Goal: Task Accomplishment & Management: Use online tool/utility

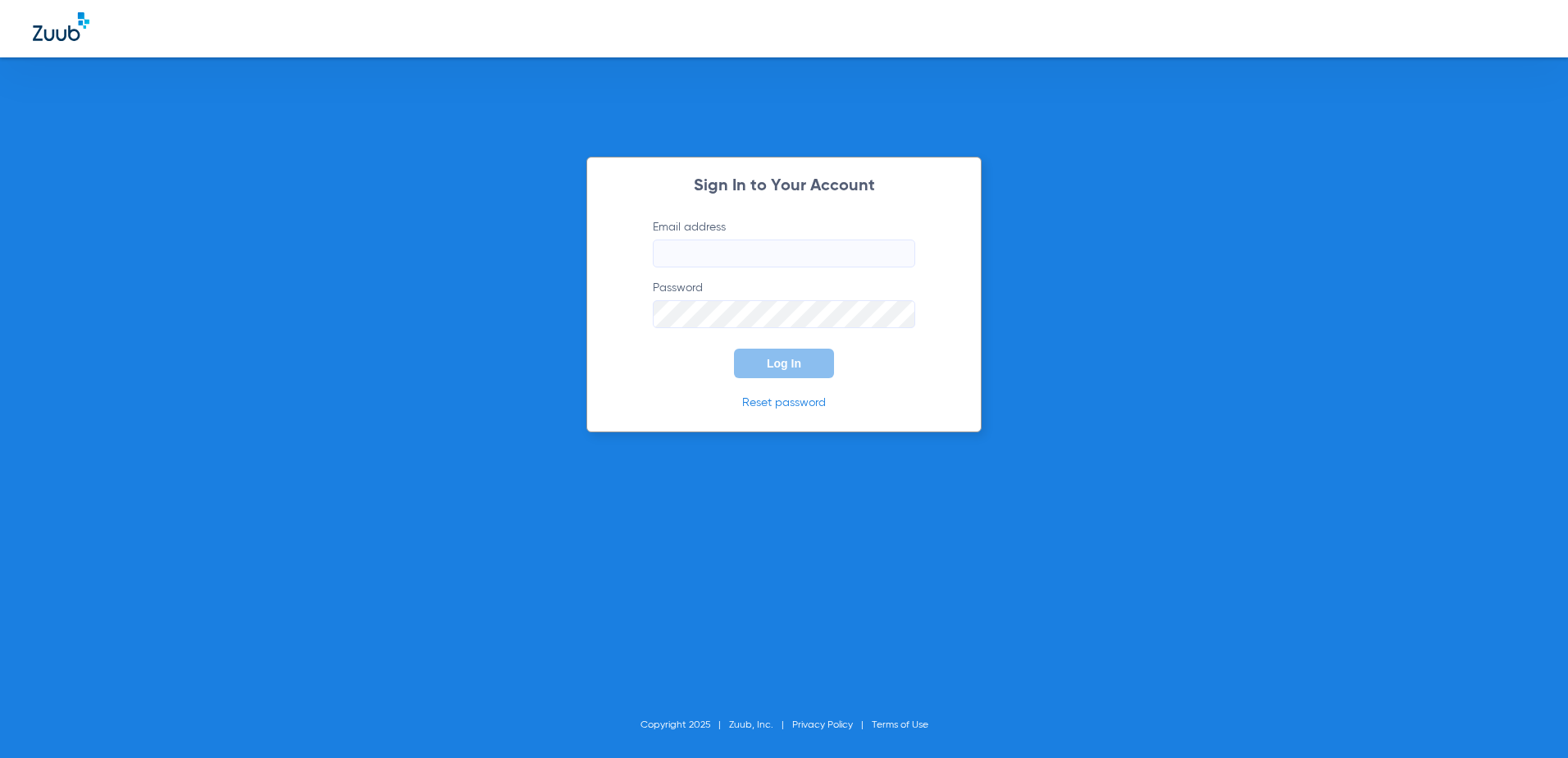
click at [682, 237] on label "Email address" at bounding box center [784, 242] width 262 height 48
click at [682, 239] on input "Email address" at bounding box center [784, 253] width 262 height 28
click at [685, 251] on input "Email address" at bounding box center [784, 253] width 262 height 28
type input "fanelliandrow@gmail.com"
click at [766, 354] on button "Log In" at bounding box center [784, 363] width 100 height 30
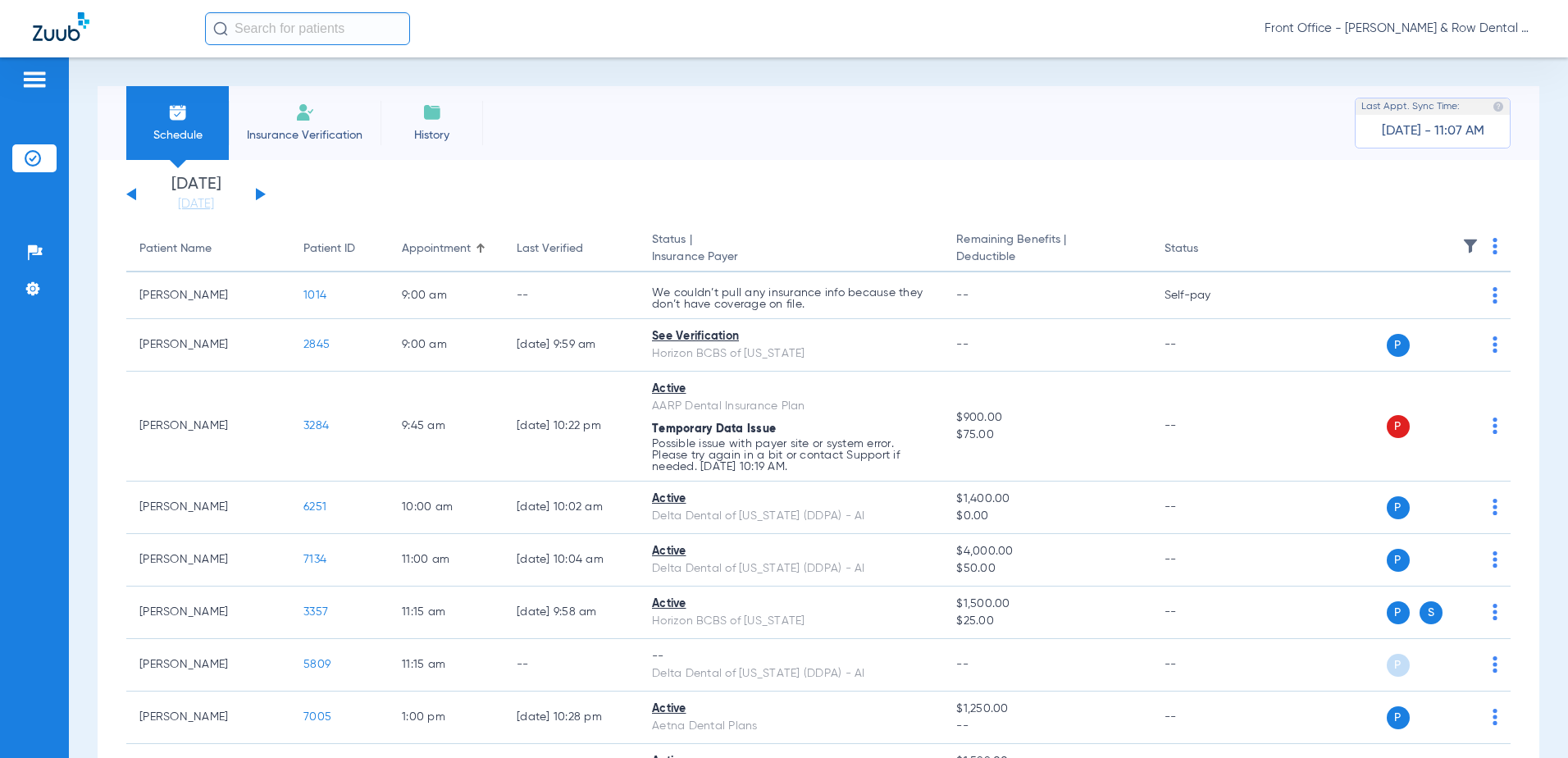
click at [256, 199] on button at bounding box center [261, 194] width 10 height 12
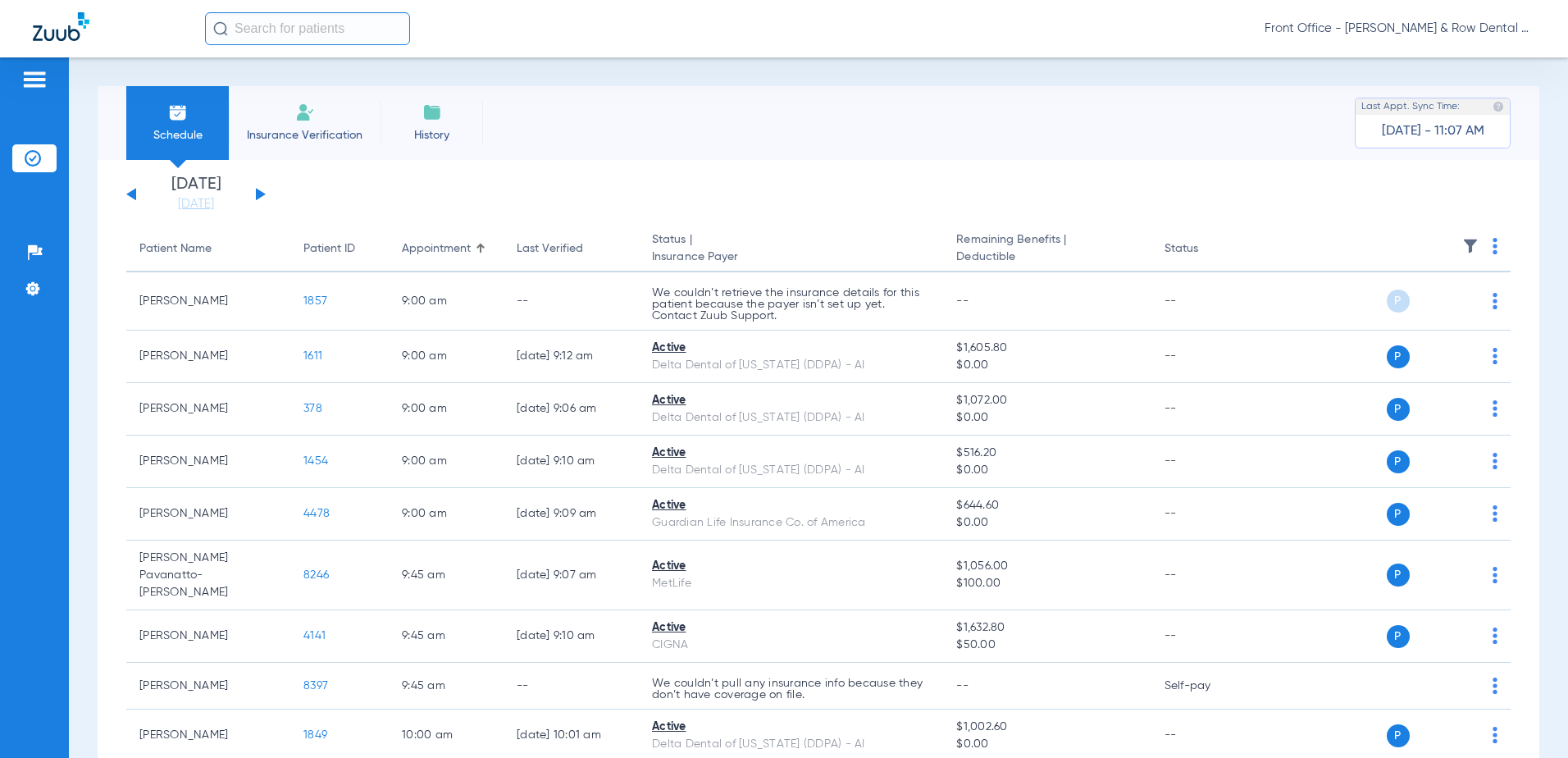
click at [1467, 245] on th at bounding box center [1386, 249] width 248 height 46
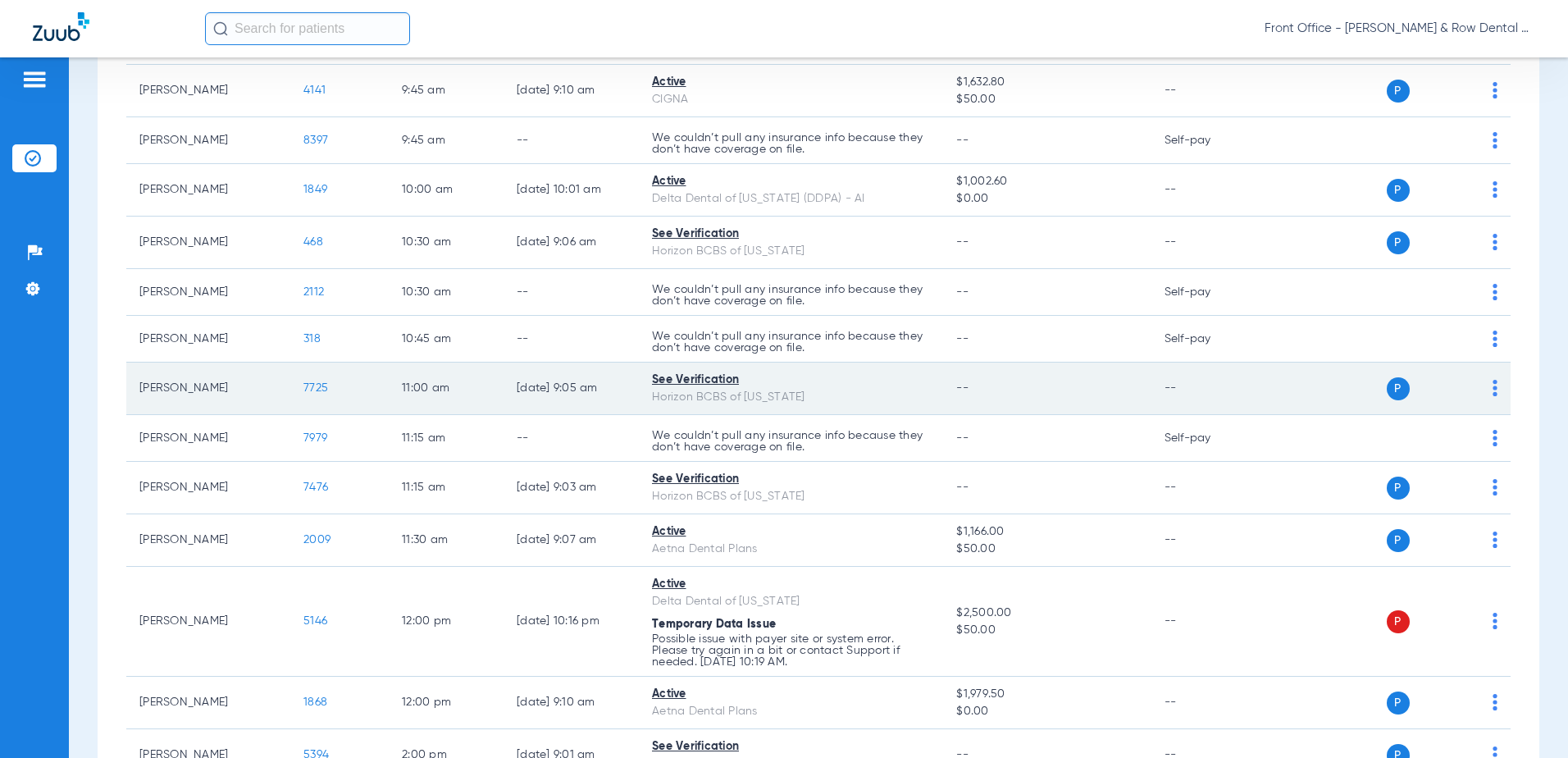
scroll to position [574, 0]
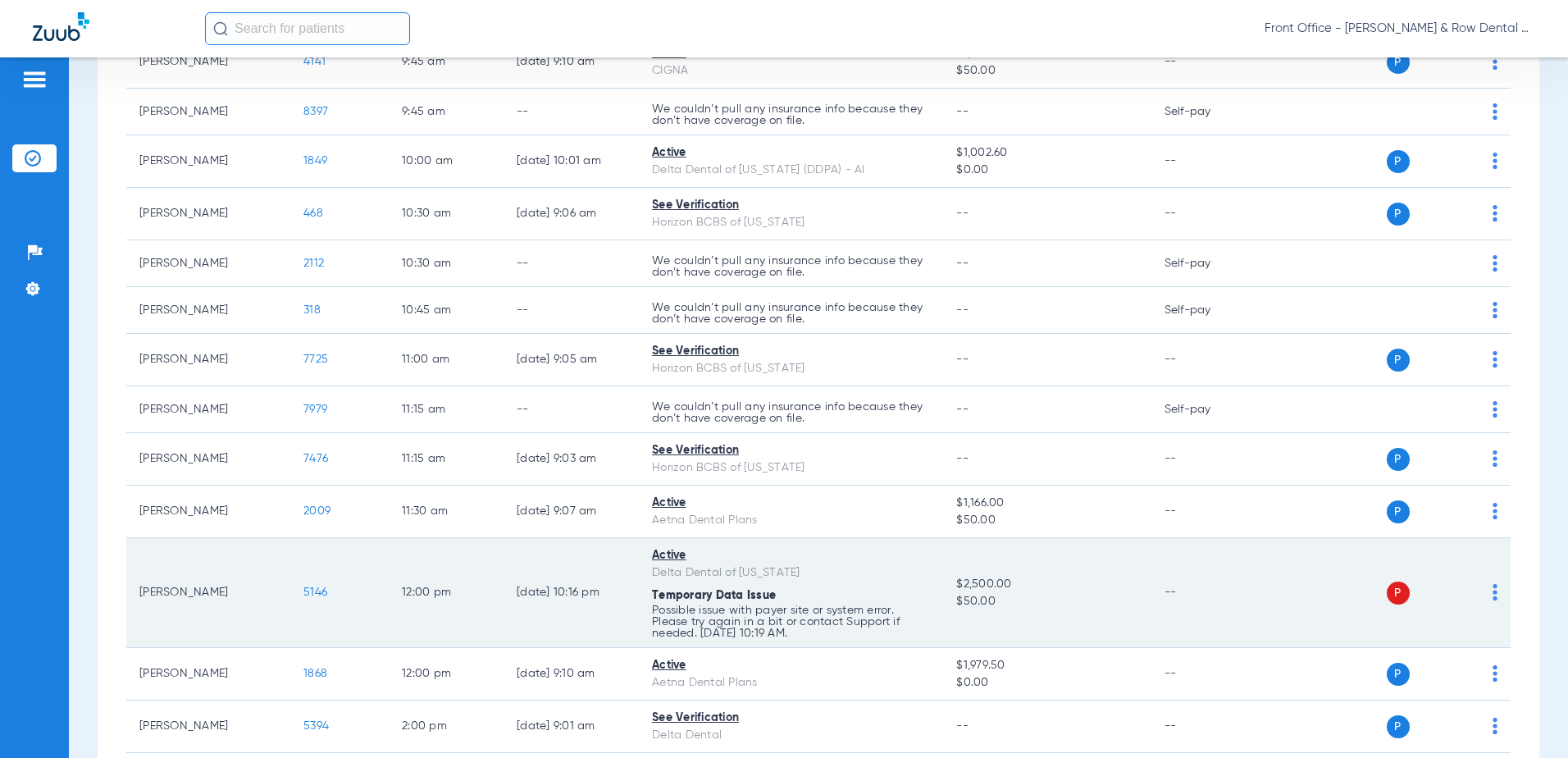
click at [318, 587] on span "5146" at bounding box center [316, 593] width 24 height 12
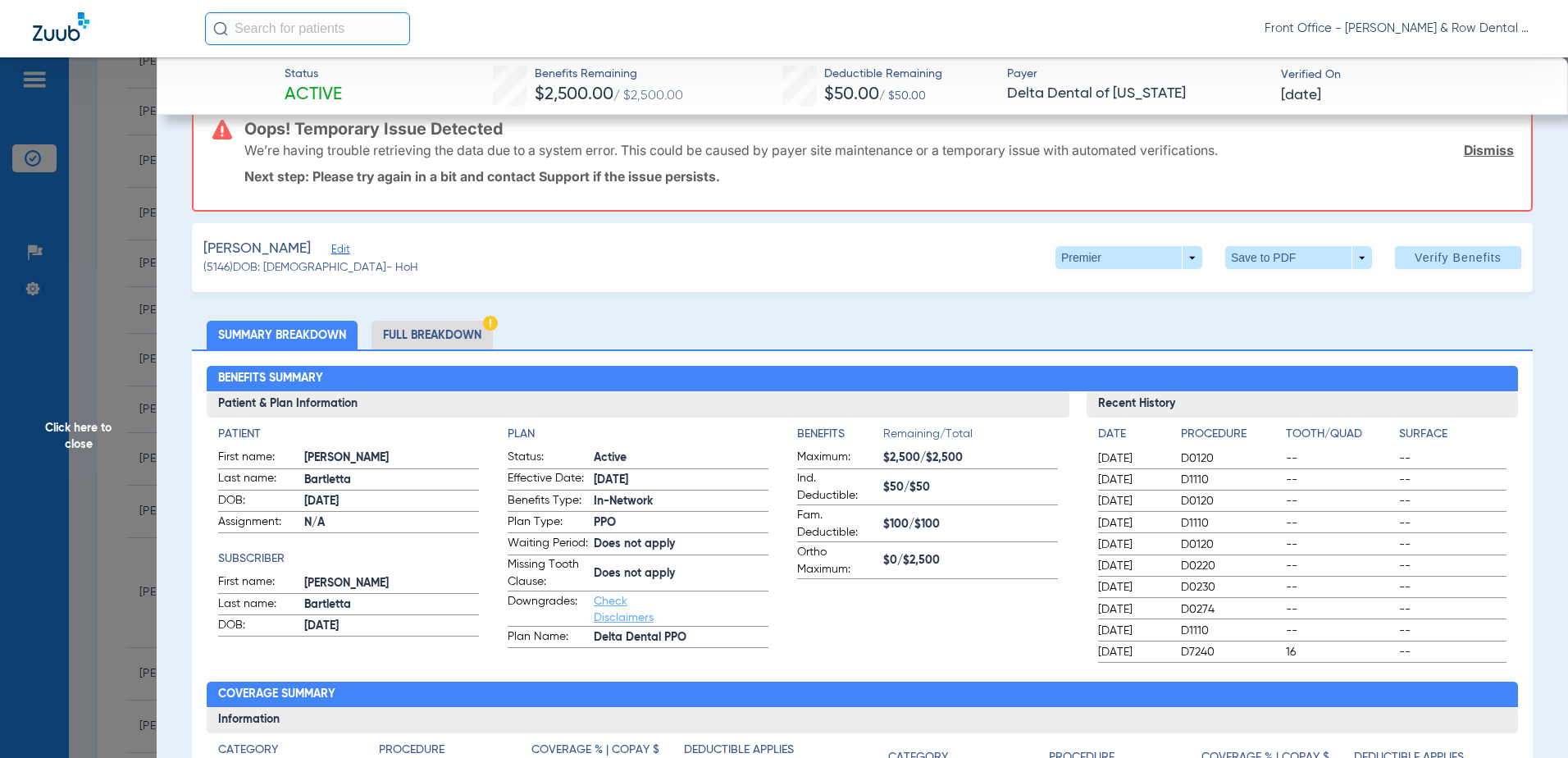
scroll to position [0, 0]
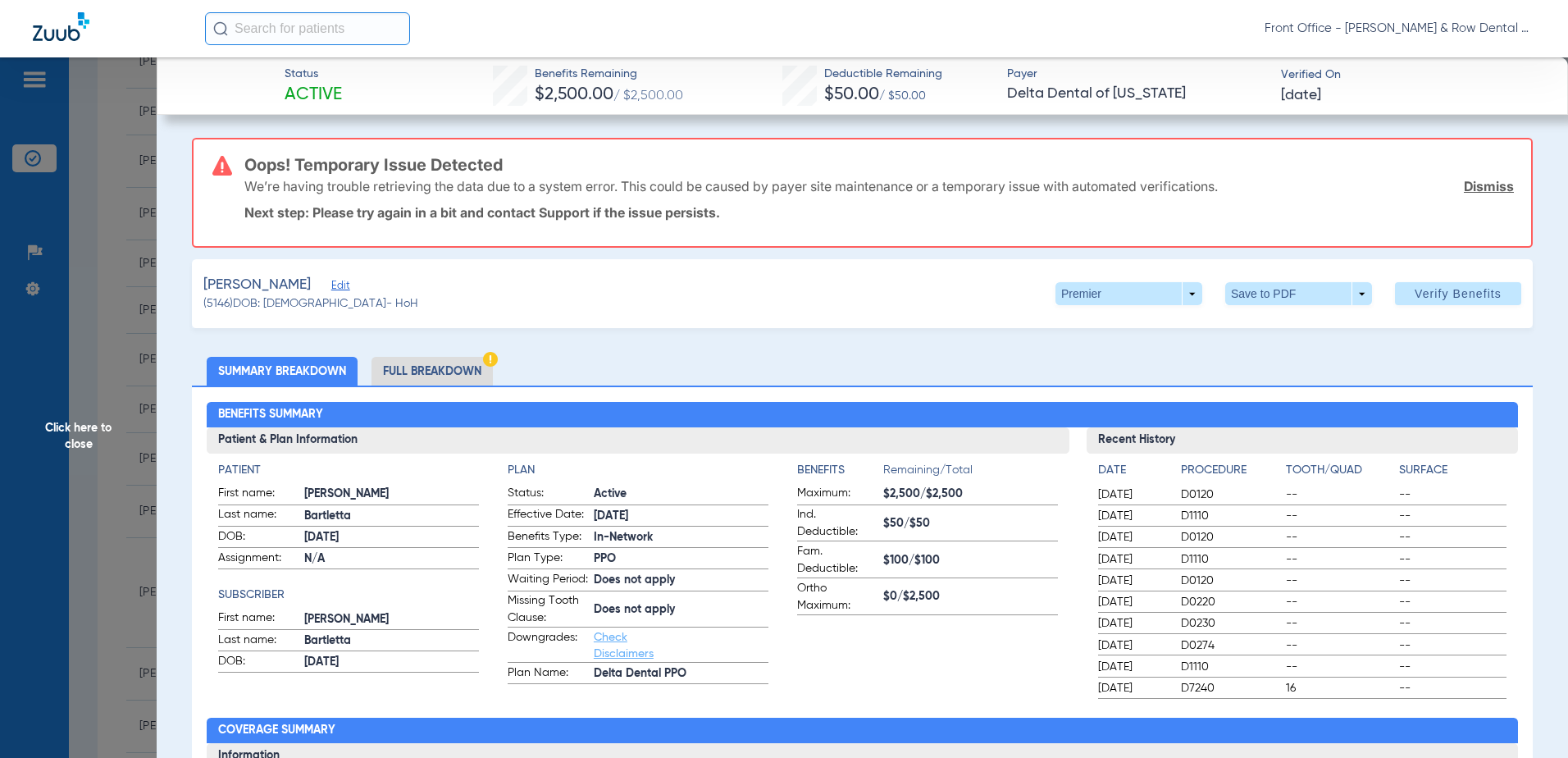
click at [341, 284] on span "Edit" at bounding box center [339, 288] width 15 height 16
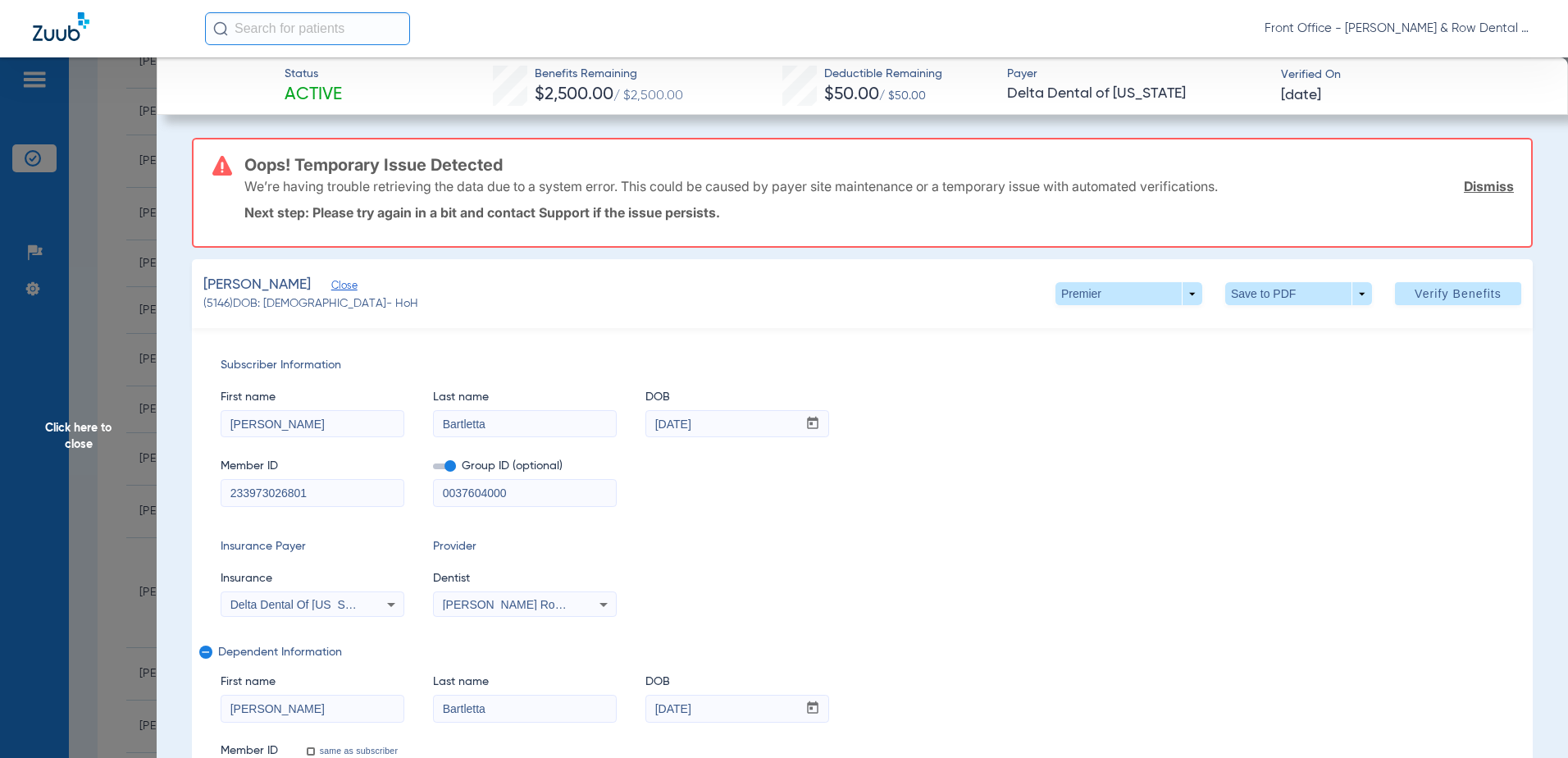
click at [332, 495] on input "233973026801" at bounding box center [313, 493] width 182 height 27
type input "233973026804"
click at [1415, 290] on span "Verify Benefits" at bounding box center [1458, 293] width 87 height 13
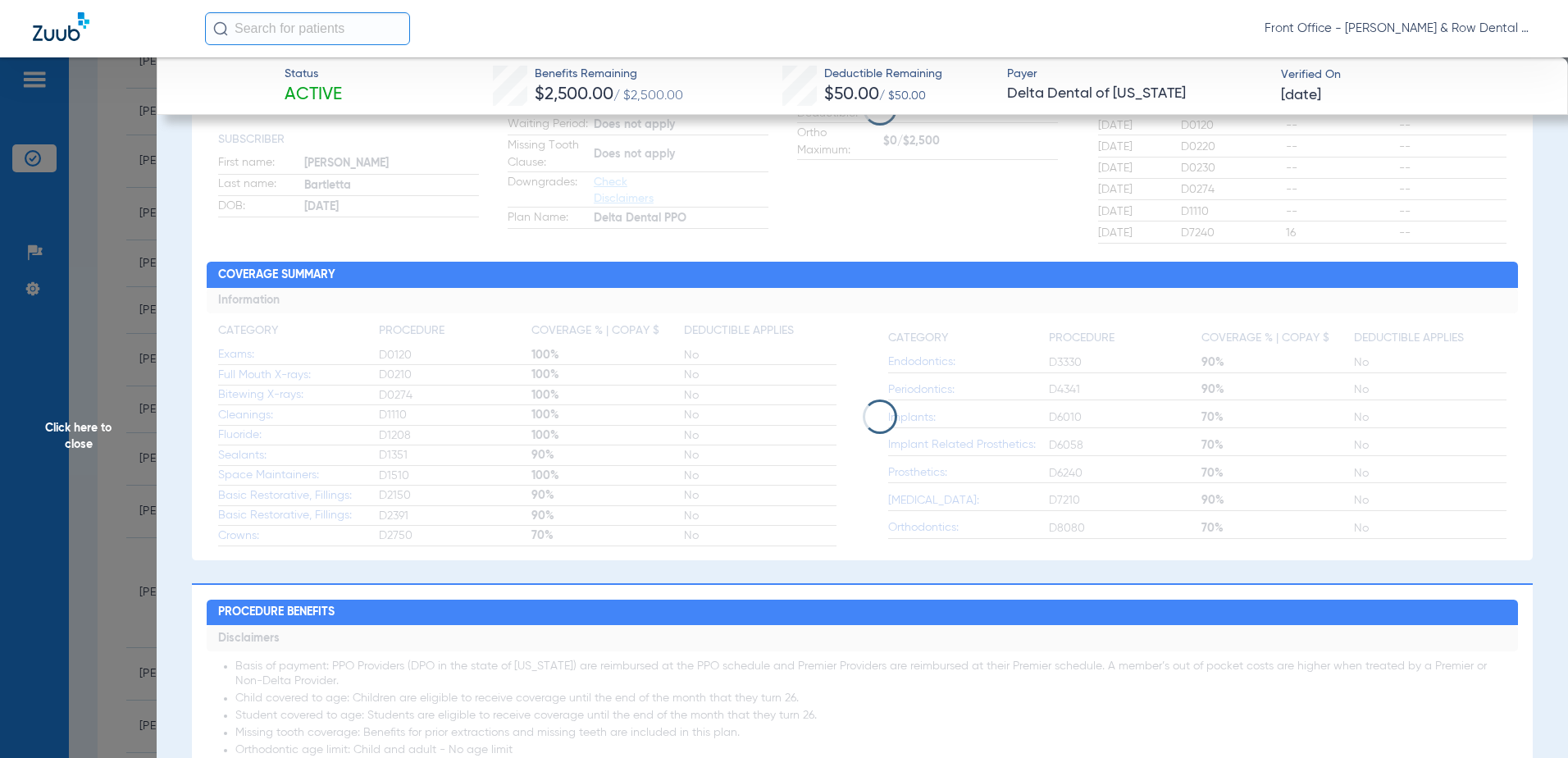
scroll to position [820, 0]
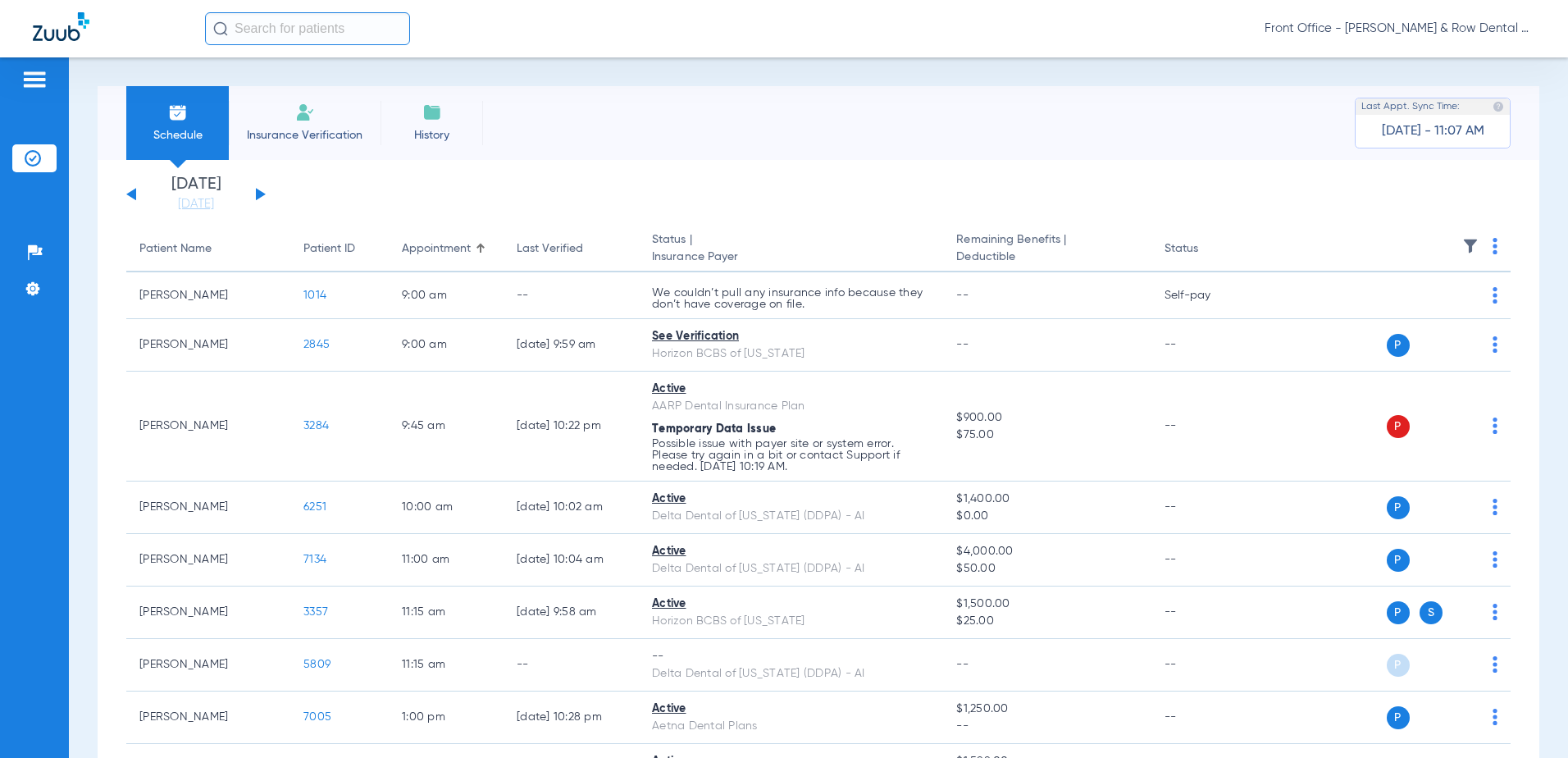
click at [261, 193] on button at bounding box center [261, 194] width 10 height 12
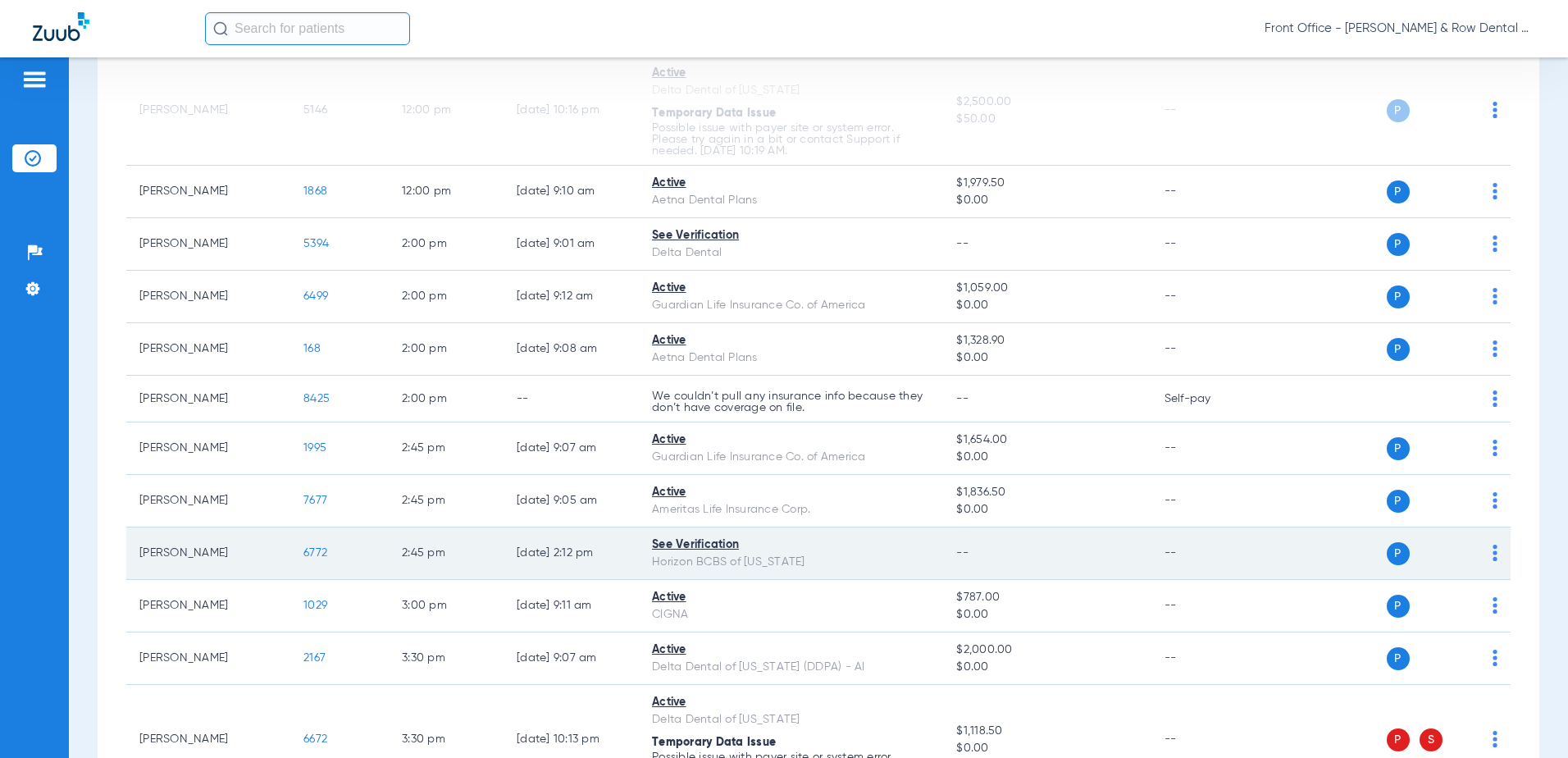
scroll to position [1066, 0]
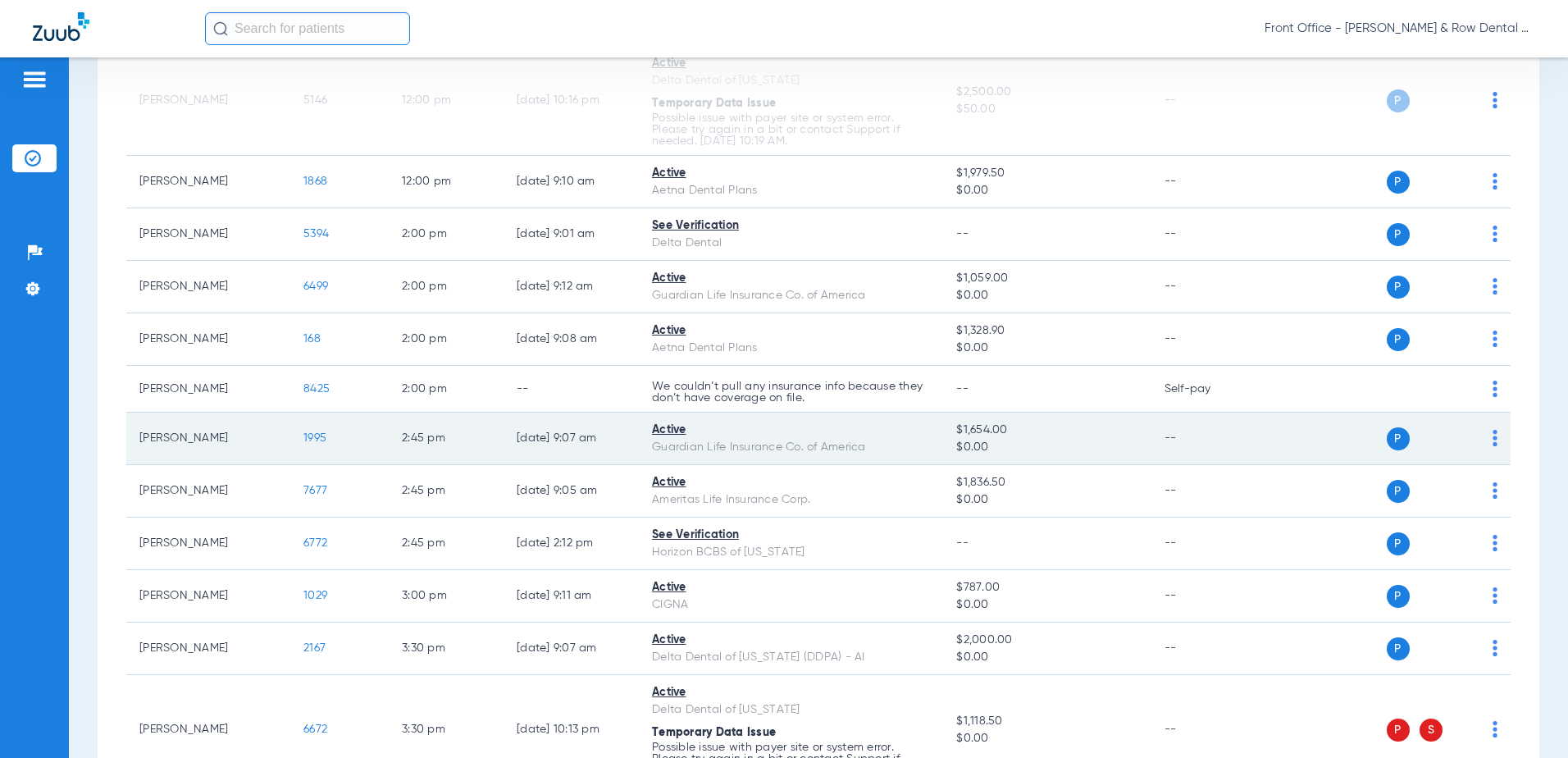
click at [316, 432] on span "1995" at bounding box center [315, 438] width 23 height 12
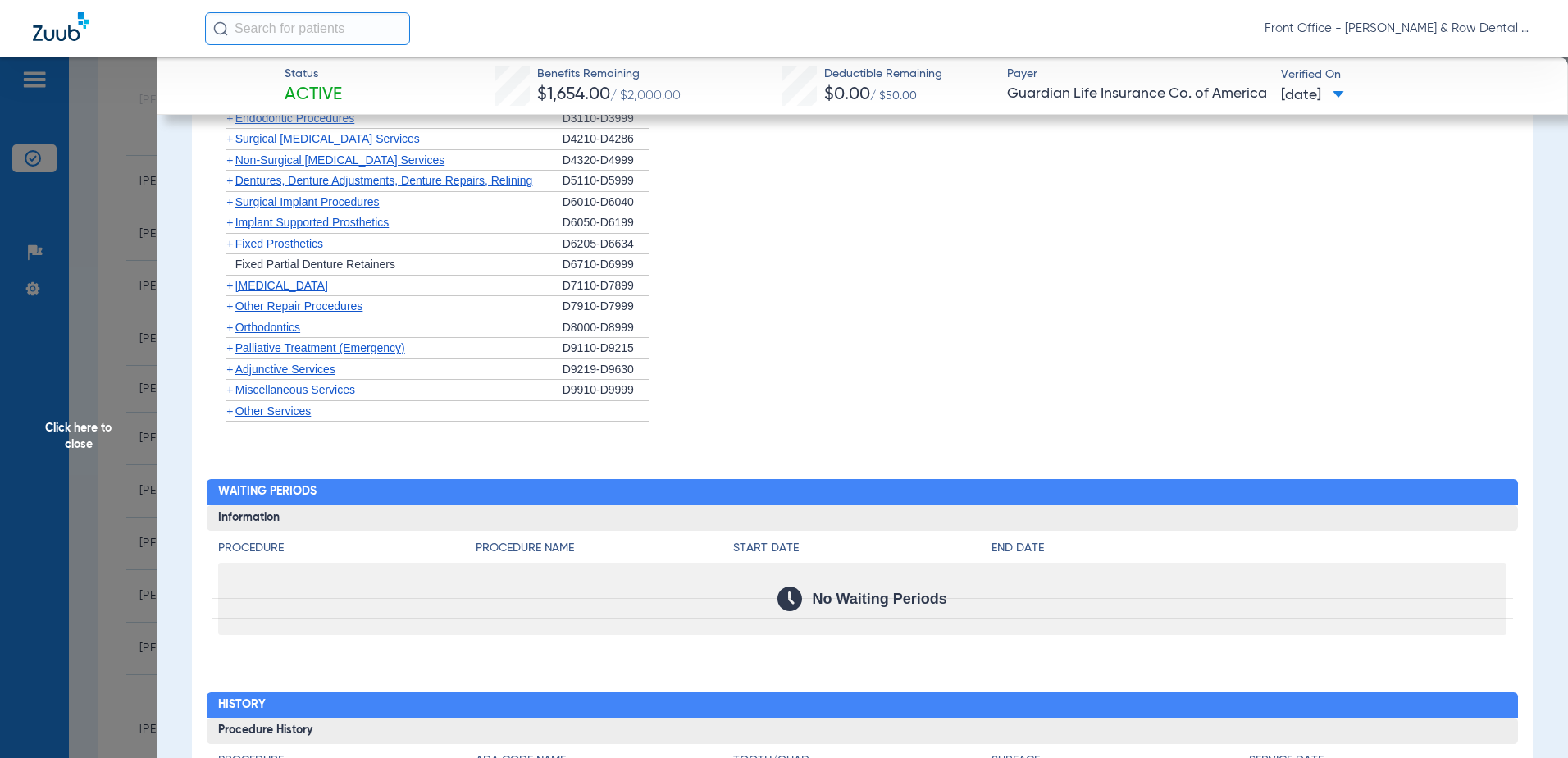
scroll to position [2050, 0]
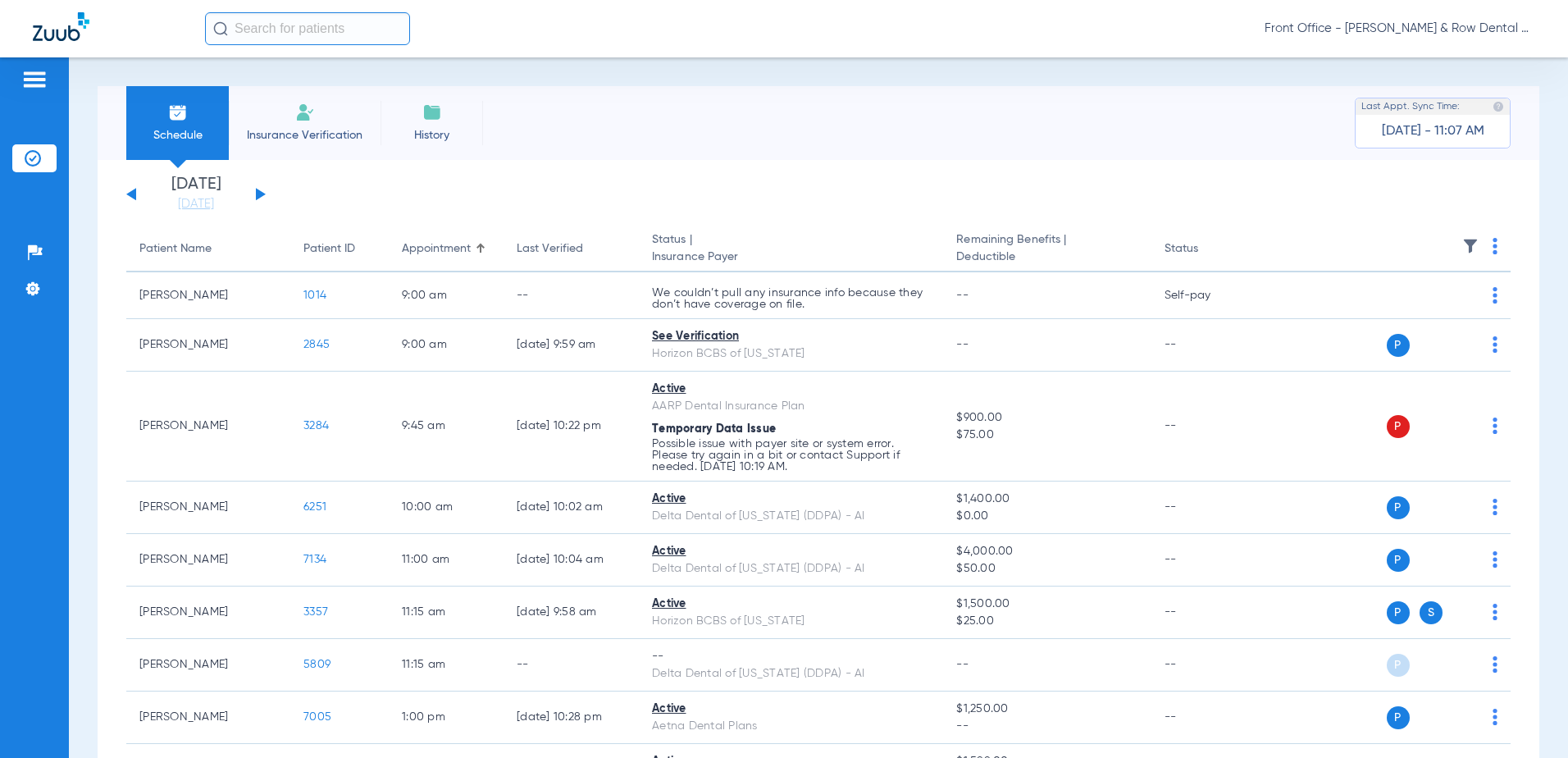
click at [254, 199] on div "Saturday 06-14-2025 Sunday 06-15-2025 Monday 06-16-2025 Tuesday 06-17-2025 Wedn…" at bounding box center [196, 194] width 140 height 36
click at [257, 196] on button at bounding box center [261, 194] width 10 height 12
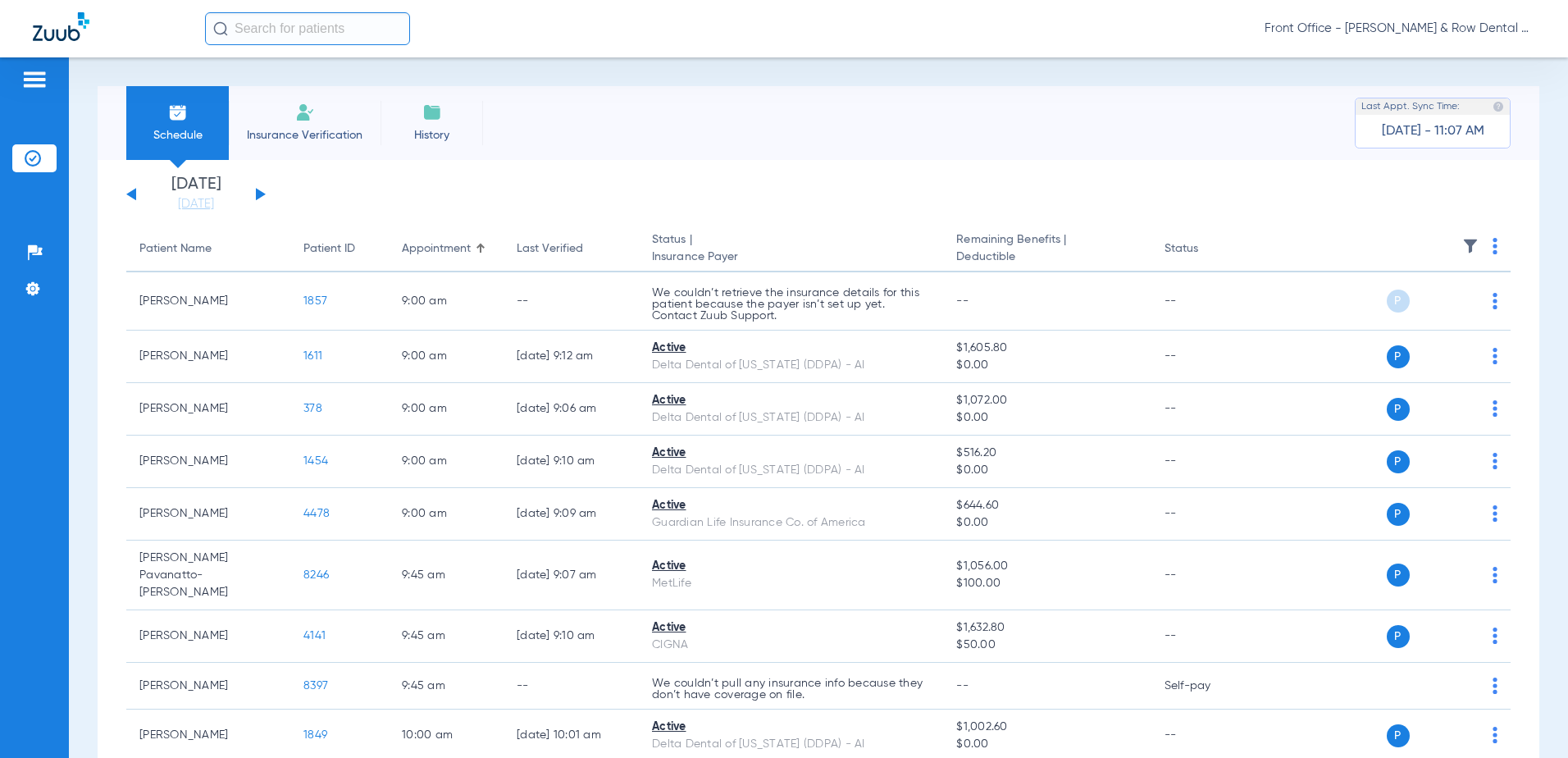
click at [1493, 251] on img at bounding box center [1495, 245] width 5 height 17
click at [1416, 311] on span "Verify All" at bounding box center [1421, 311] width 103 height 12
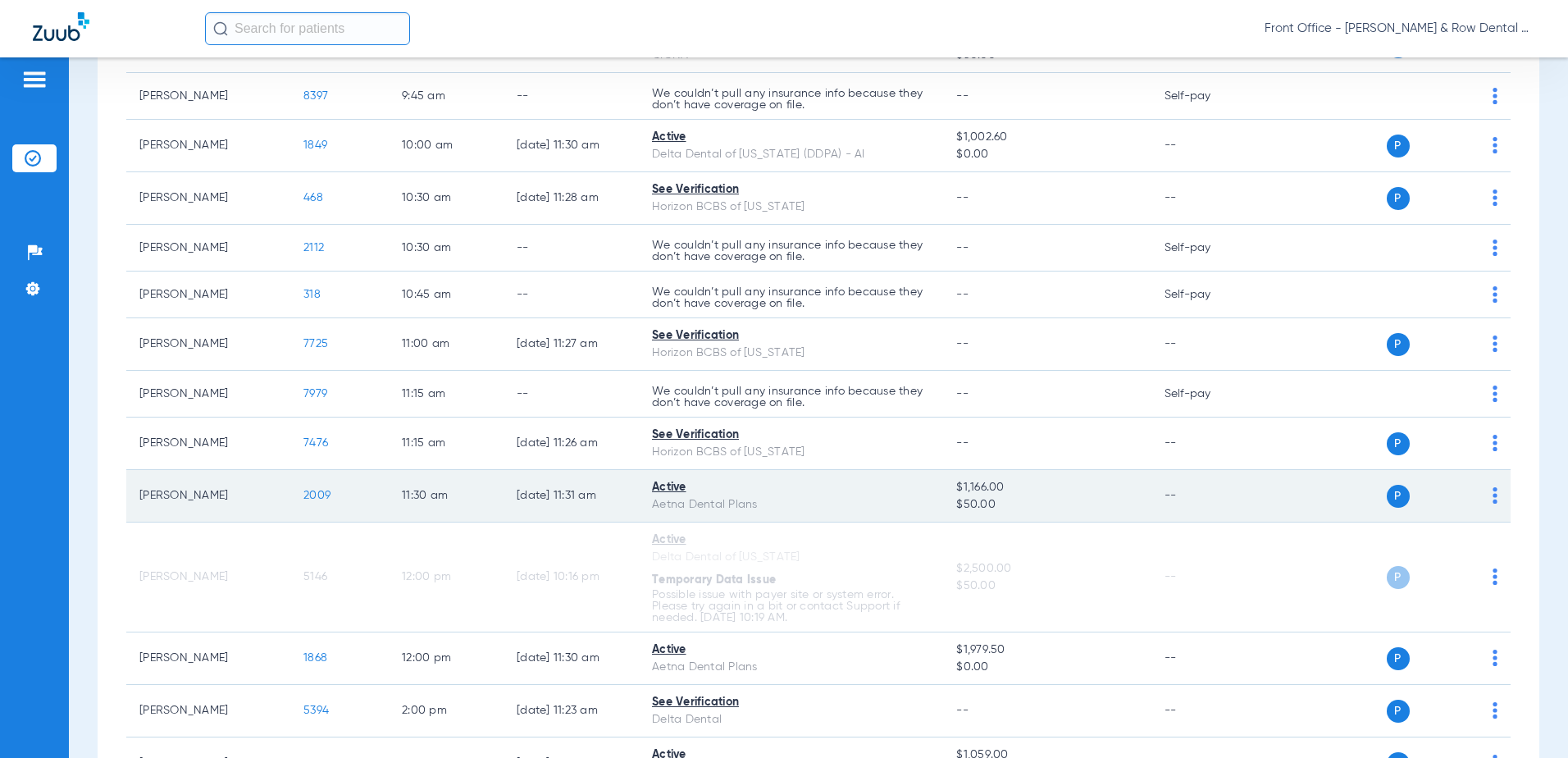
scroll to position [738, 0]
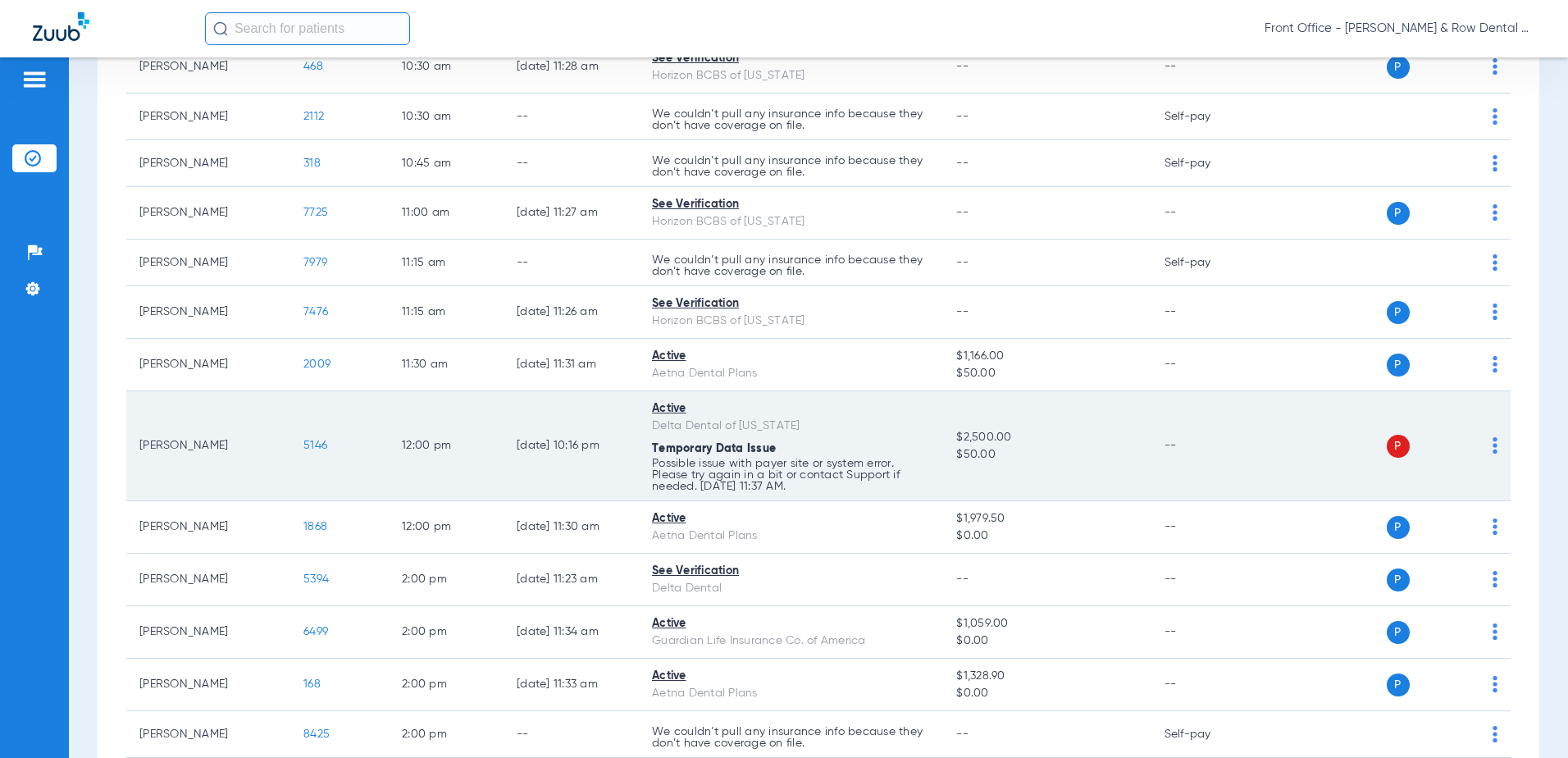
click at [314, 439] on span "5146" at bounding box center [316, 445] width 24 height 12
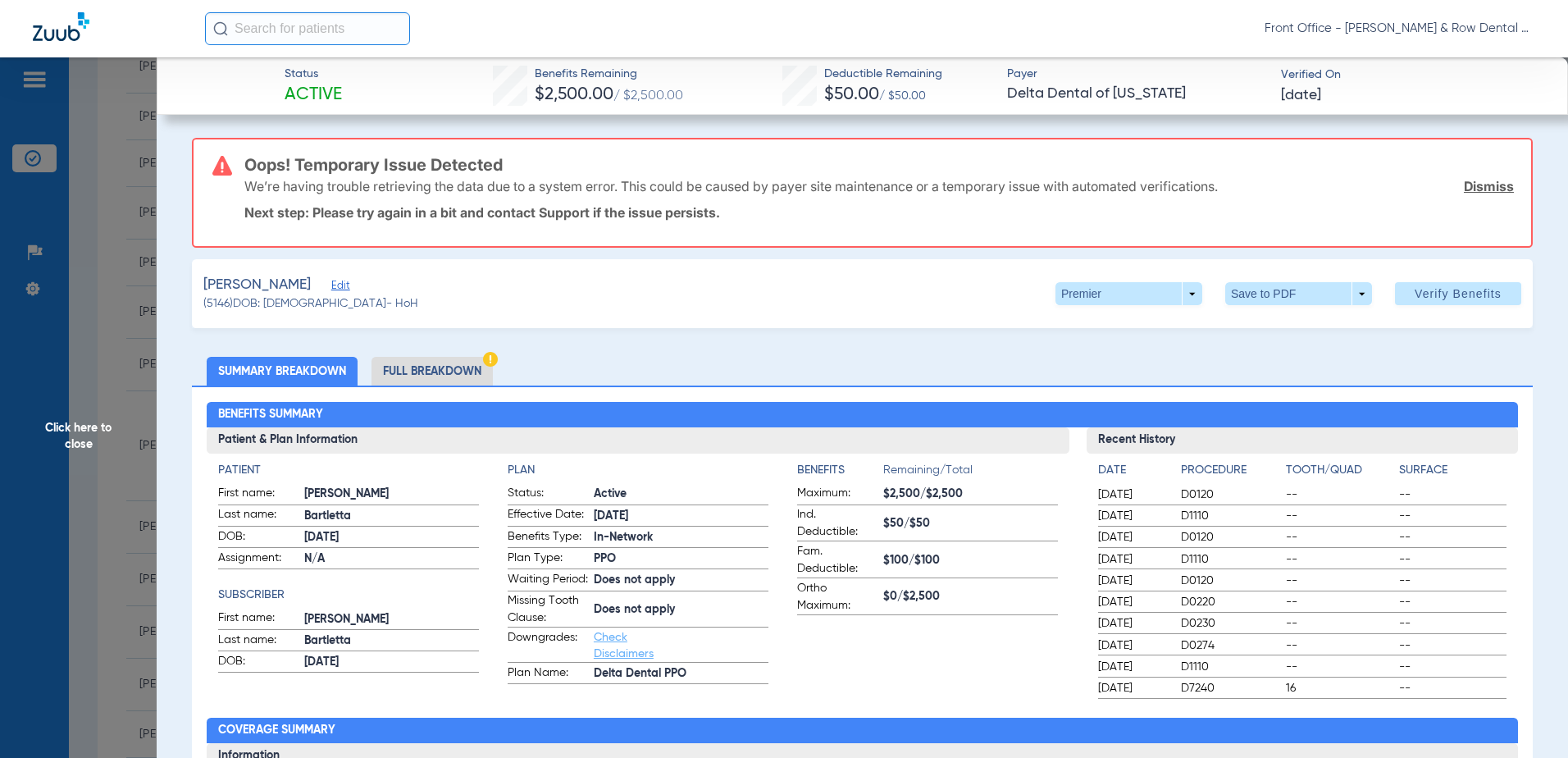
click at [338, 288] on span "Edit" at bounding box center [339, 288] width 15 height 16
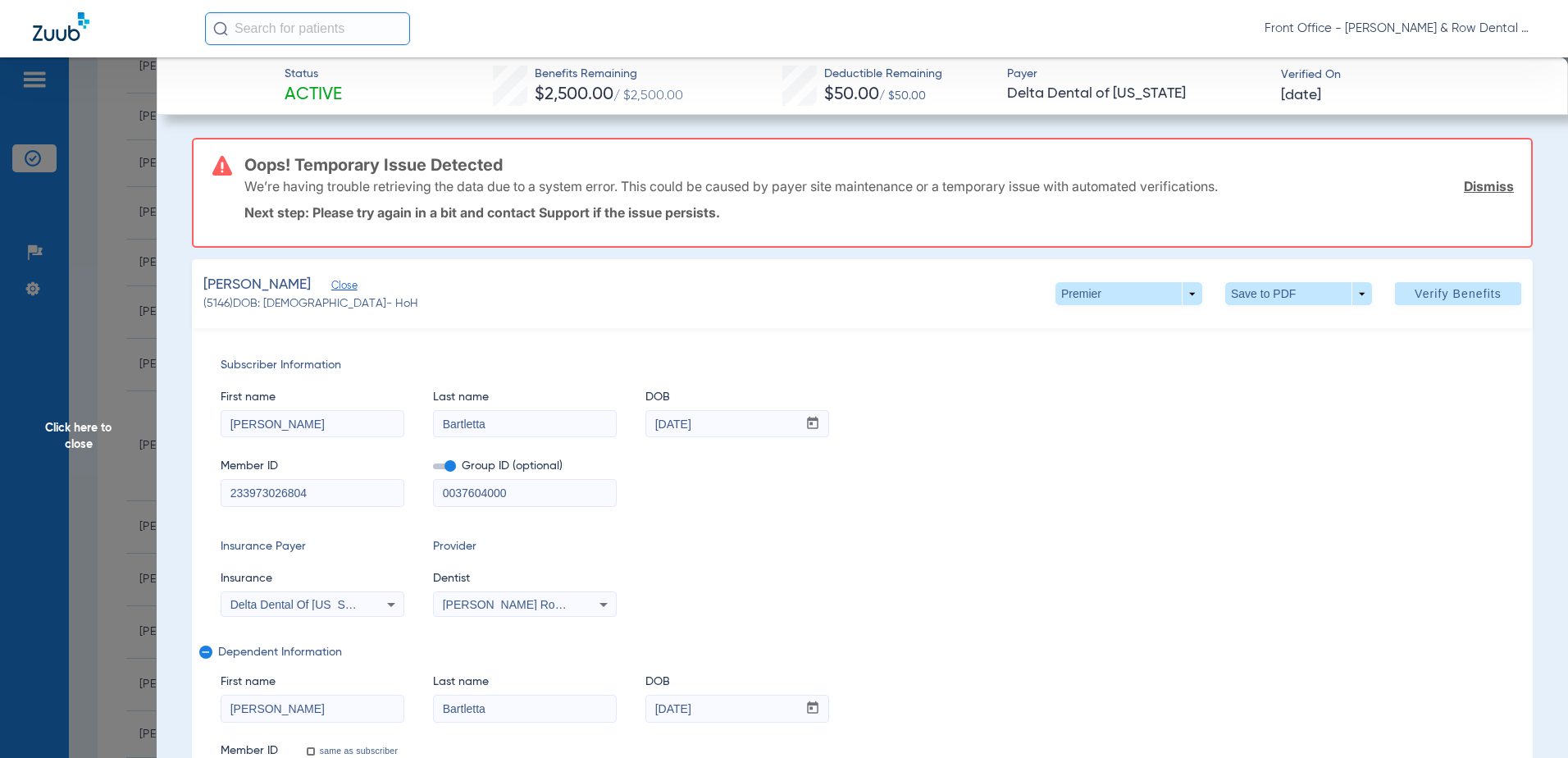
click at [337, 485] on input "233973026804" at bounding box center [313, 493] width 182 height 27
type input "233973026801"
click at [1415, 291] on span "Verify Benefits" at bounding box center [1458, 293] width 87 height 13
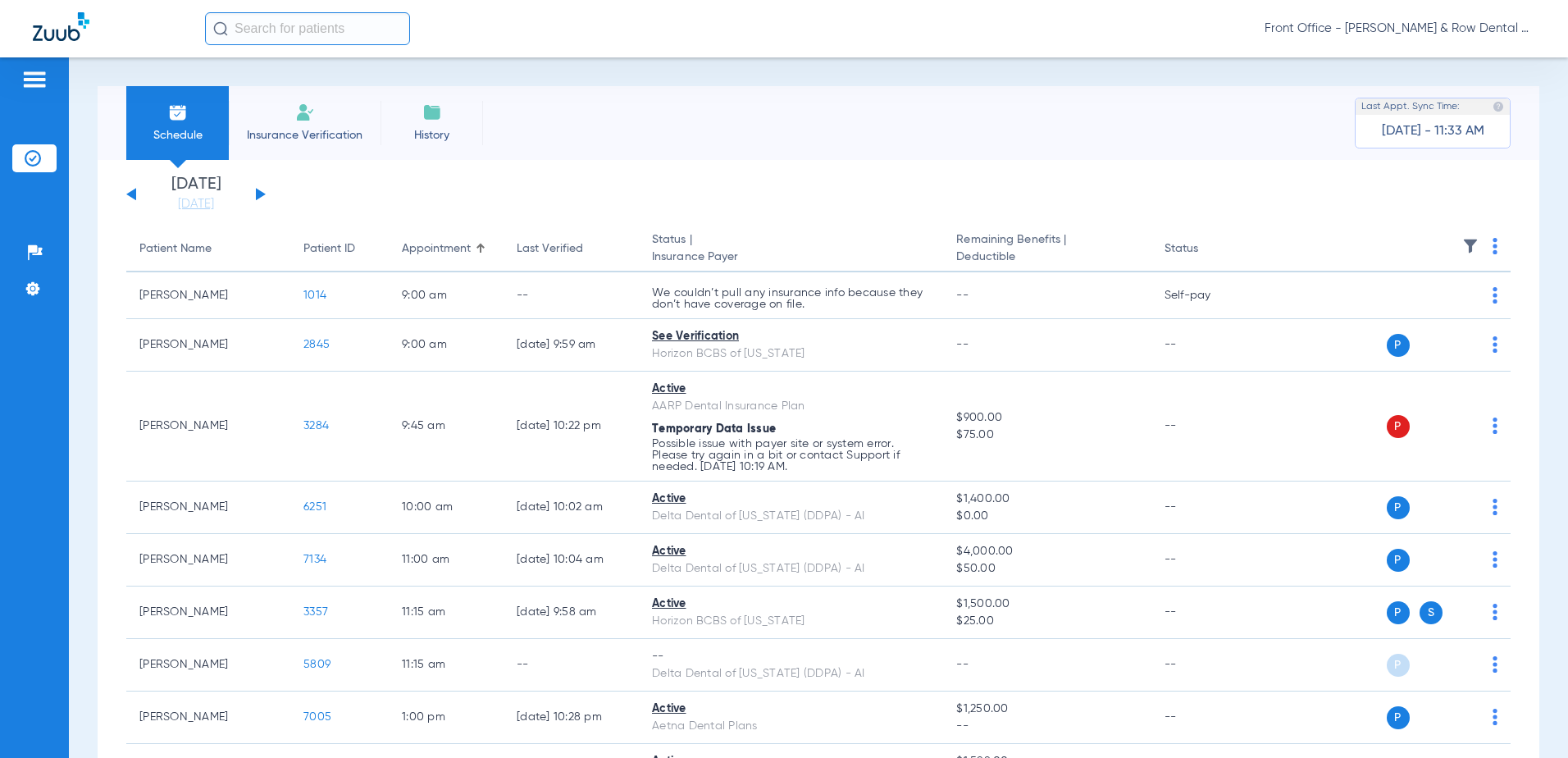
click at [255, 194] on div "Saturday 06-14-2025 Sunday 06-15-2025 Monday 06-16-2025 Tuesday 06-17-2025 Wedn…" at bounding box center [196, 194] width 140 height 36
click at [264, 197] on div "Saturday 06-14-2025 Sunday 06-15-2025 Monday 06-16-2025 Tuesday 06-17-2025 Wedn…" at bounding box center [196, 194] width 140 height 36
click at [257, 192] on button at bounding box center [261, 194] width 10 height 12
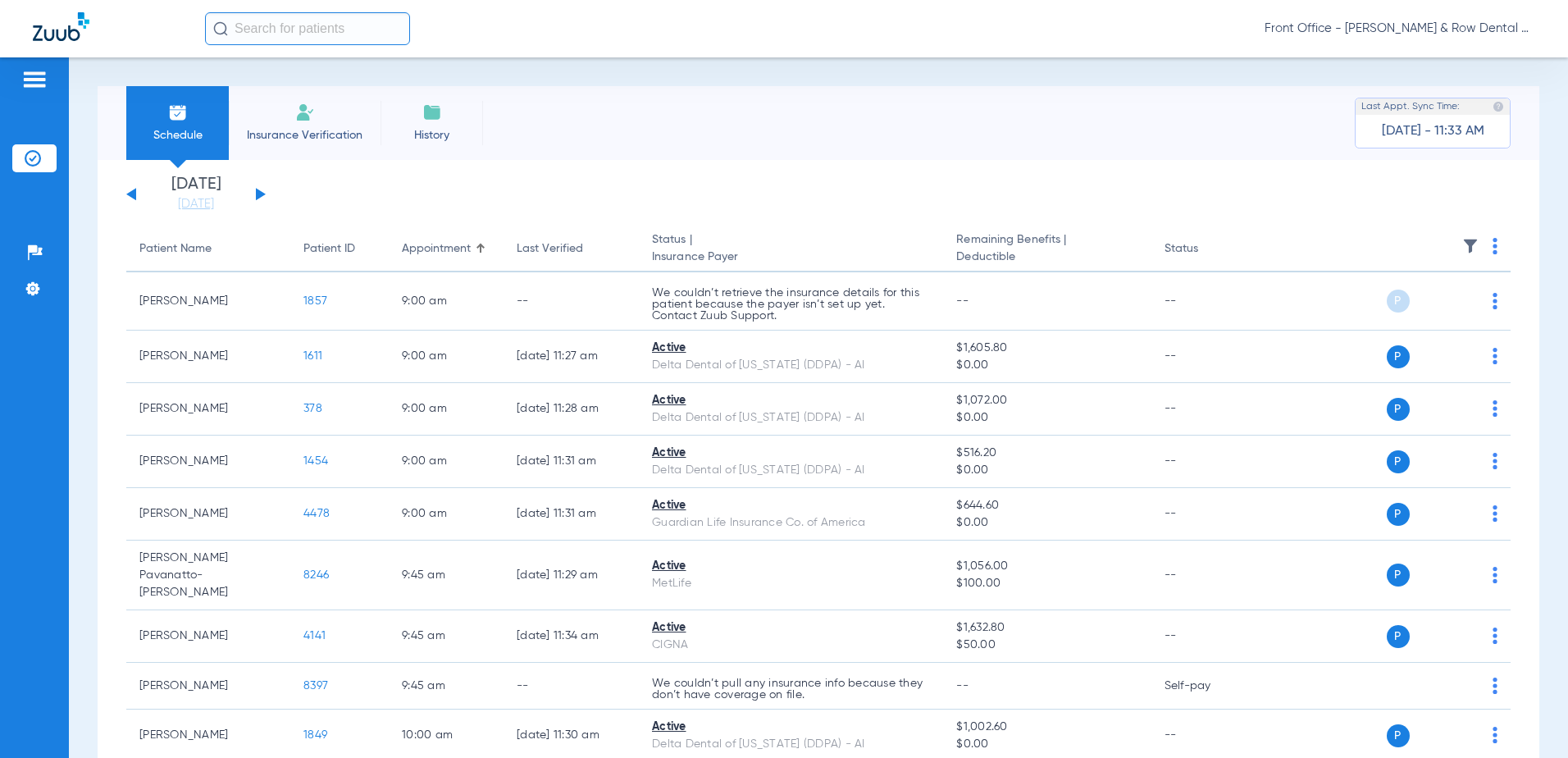
click at [253, 192] on div "Saturday 06-14-2025 Sunday 06-15-2025 Monday 06-16-2025 Tuesday 06-17-2025 Wedn…" at bounding box center [196, 194] width 140 height 36
click at [259, 194] on button at bounding box center [261, 194] width 10 height 12
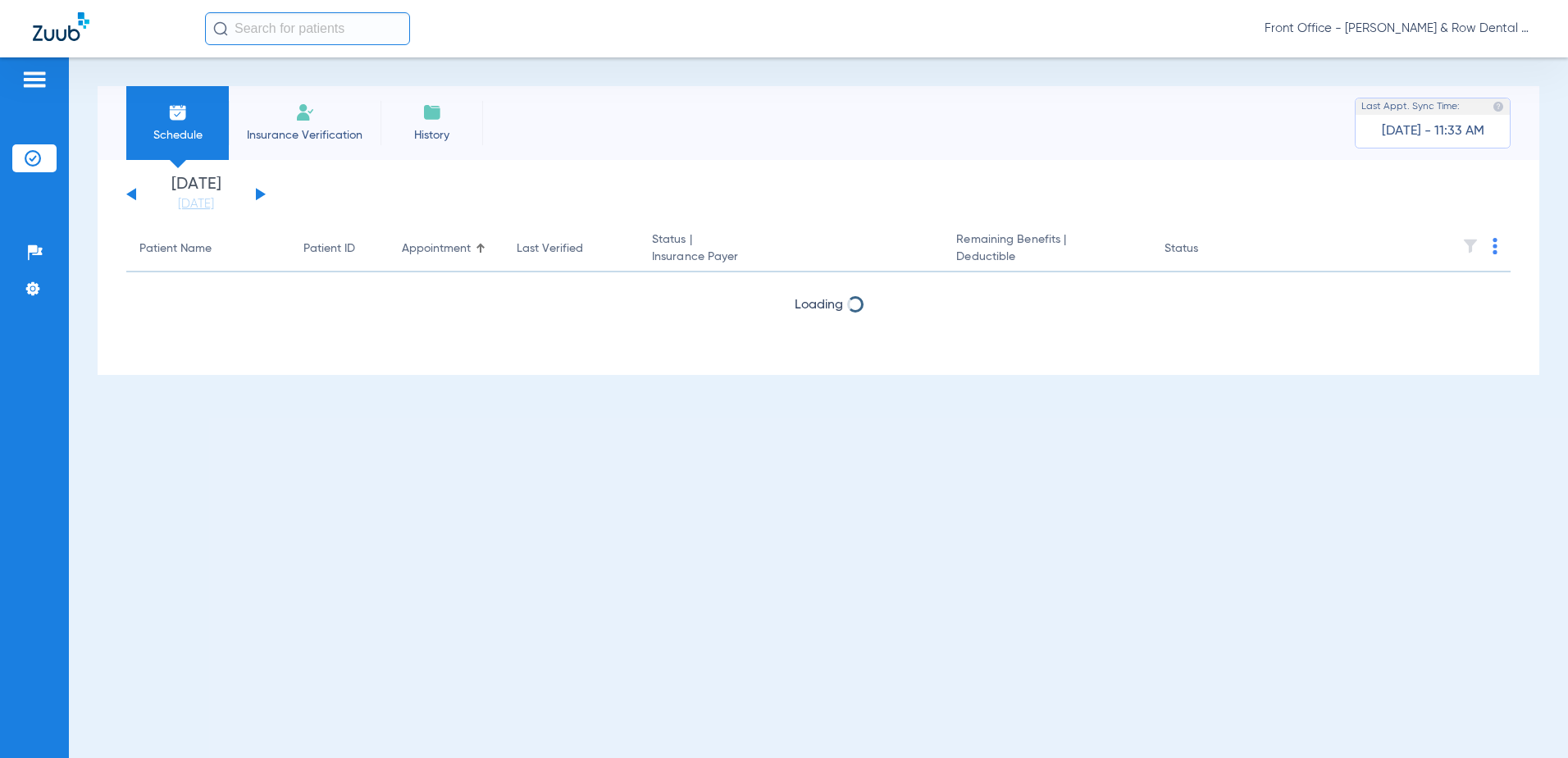
click at [259, 194] on button at bounding box center [261, 194] width 10 height 12
click at [136, 192] on button at bounding box center [132, 194] width 10 height 12
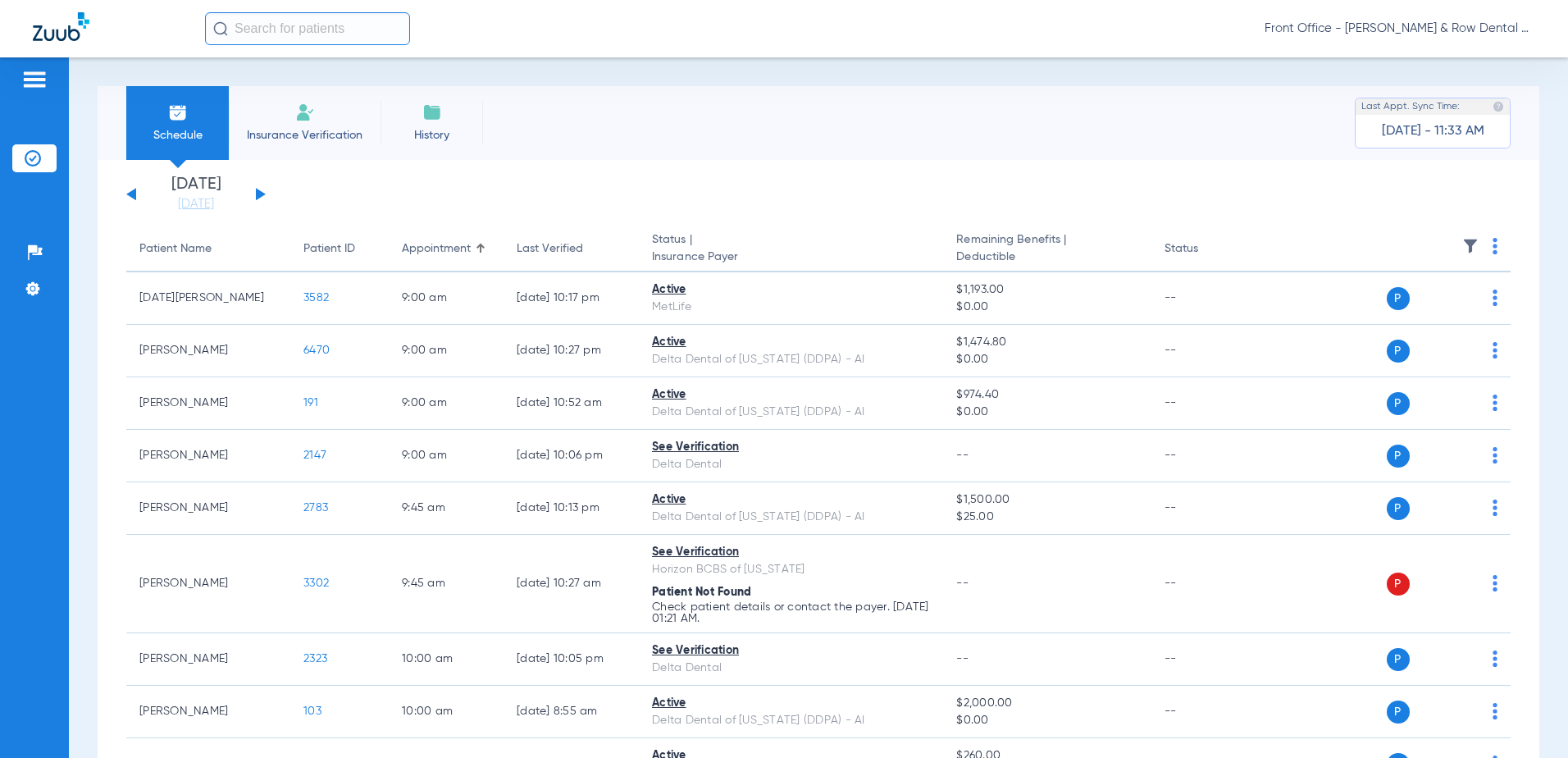
click at [1493, 243] on img at bounding box center [1495, 245] width 5 height 17
click at [1406, 305] on span "Verify All" at bounding box center [1421, 311] width 103 height 12
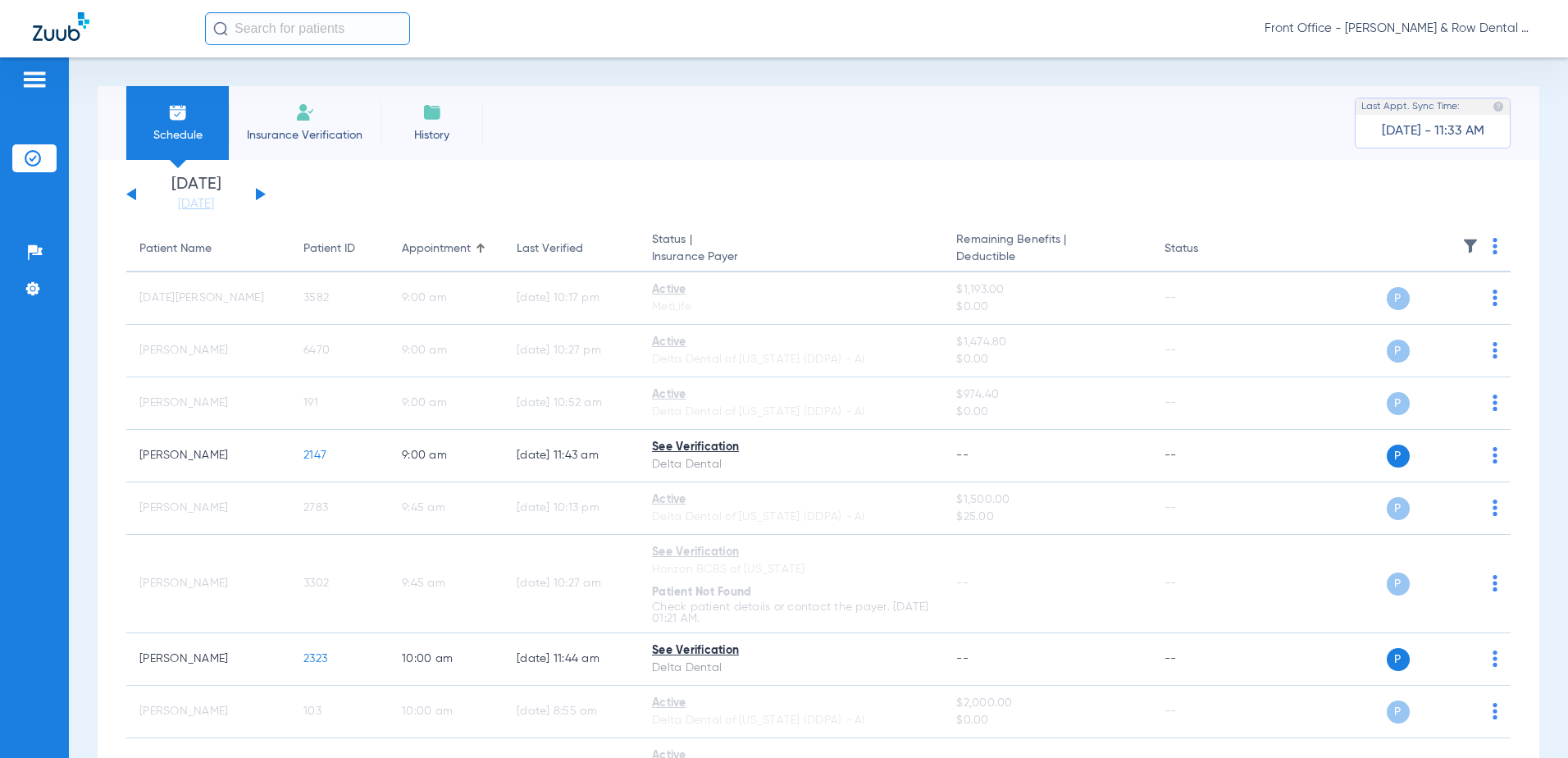
click at [137, 192] on div "Saturday 06-14-2025 Sunday 06-15-2025 Monday 06-16-2025 Tuesday 06-17-2025 Wedn…" at bounding box center [196, 194] width 140 height 36
click at [134, 191] on button at bounding box center [132, 194] width 10 height 12
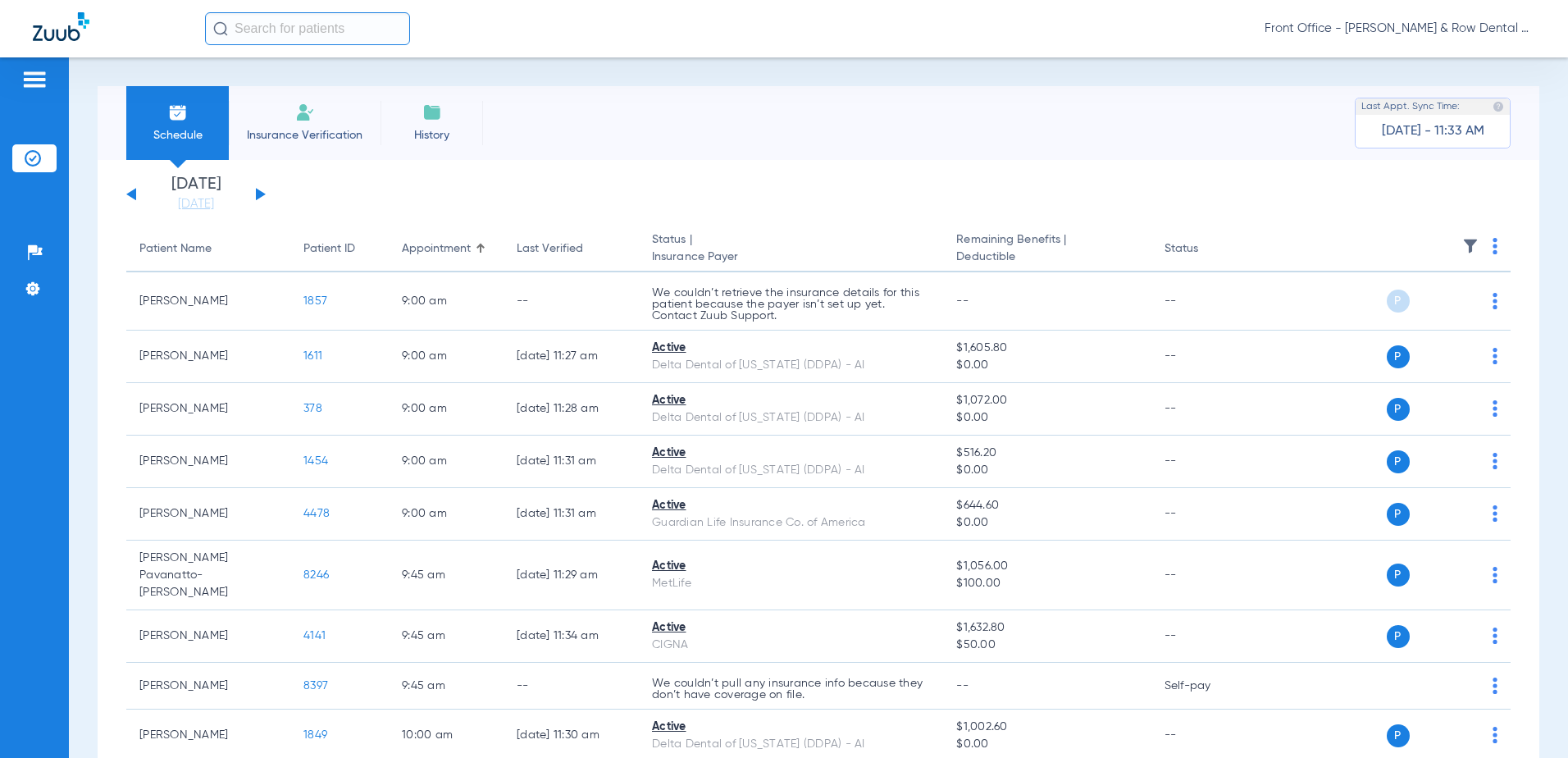
click at [256, 195] on div "Saturday 06-14-2025 Sunday 06-15-2025 Monday 06-16-2025 Tuesday 06-17-2025 Wedn…" at bounding box center [196, 194] width 140 height 36
click at [249, 189] on div "Saturday 06-14-2025 Sunday 06-15-2025 Monday 06-16-2025 Tuesday 06-17-2025 Wedn…" at bounding box center [196, 194] width 140 height 36
click at [258, 194] on button at bounding box center [261, 194] width 10 height 12
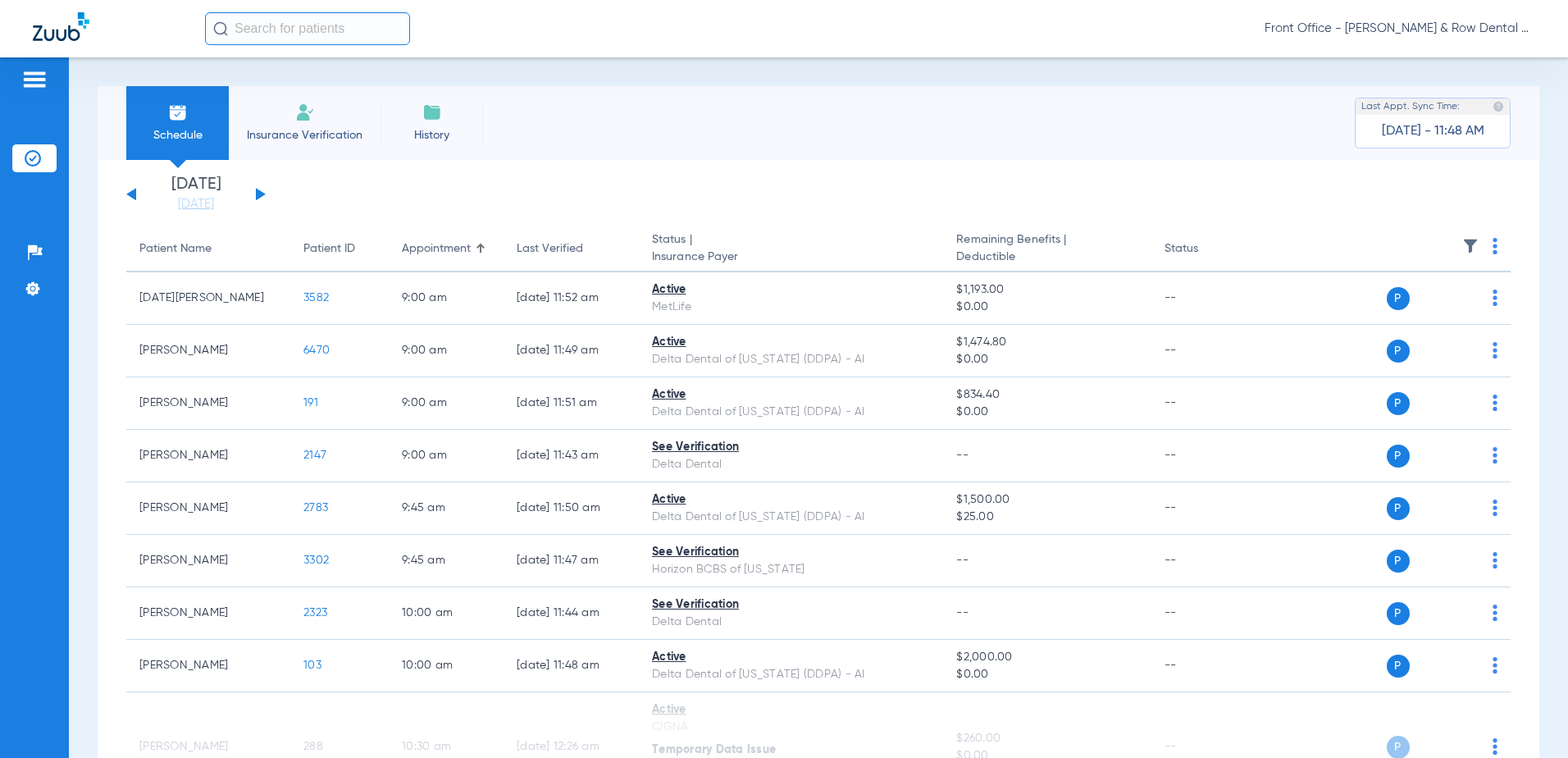
click at [133, 196] on button at bounding box center [132, 194] width 10 height 12
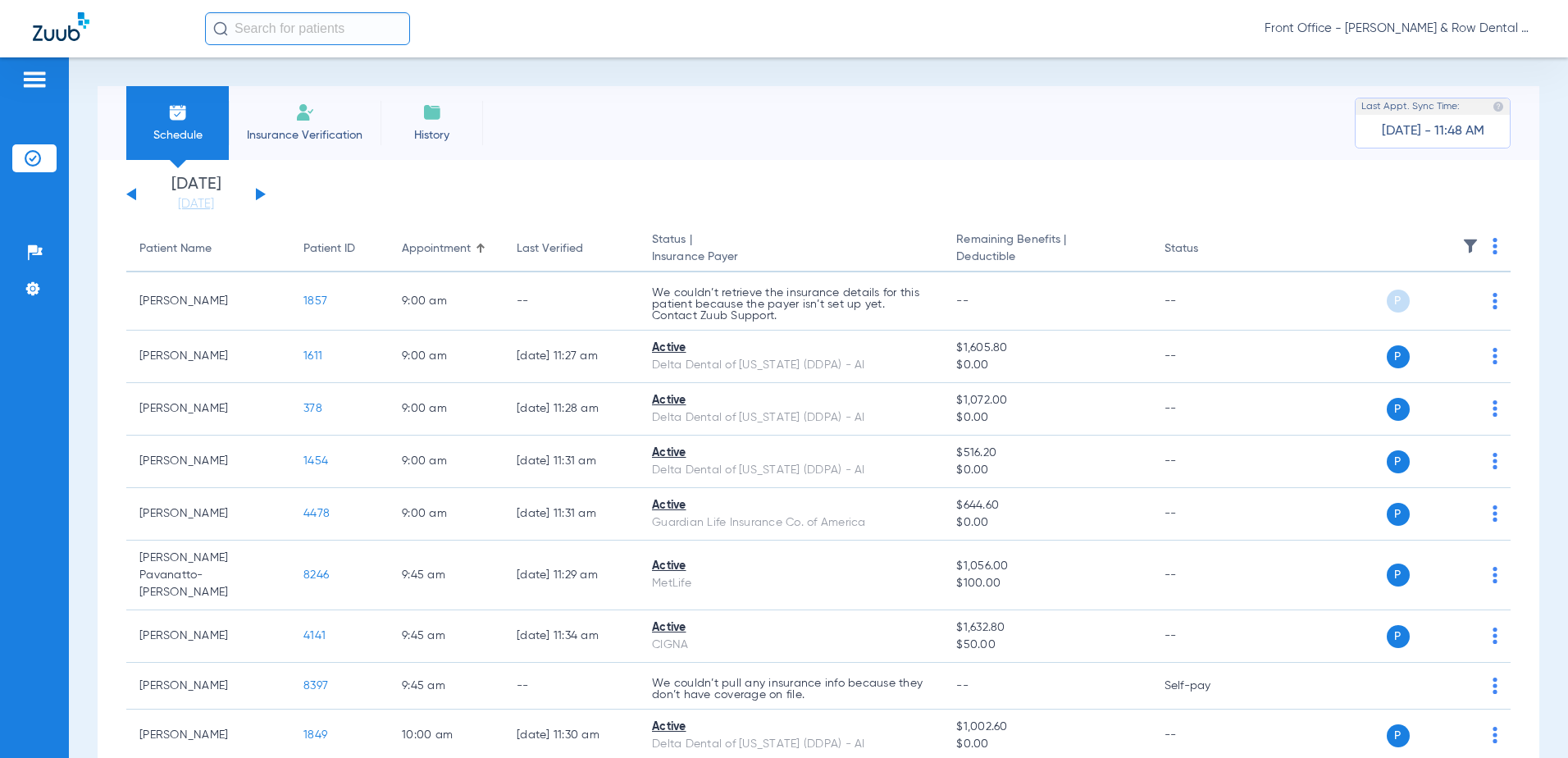
click at [258, 190] on button at bounding box center [261, 194] width 10 height 12
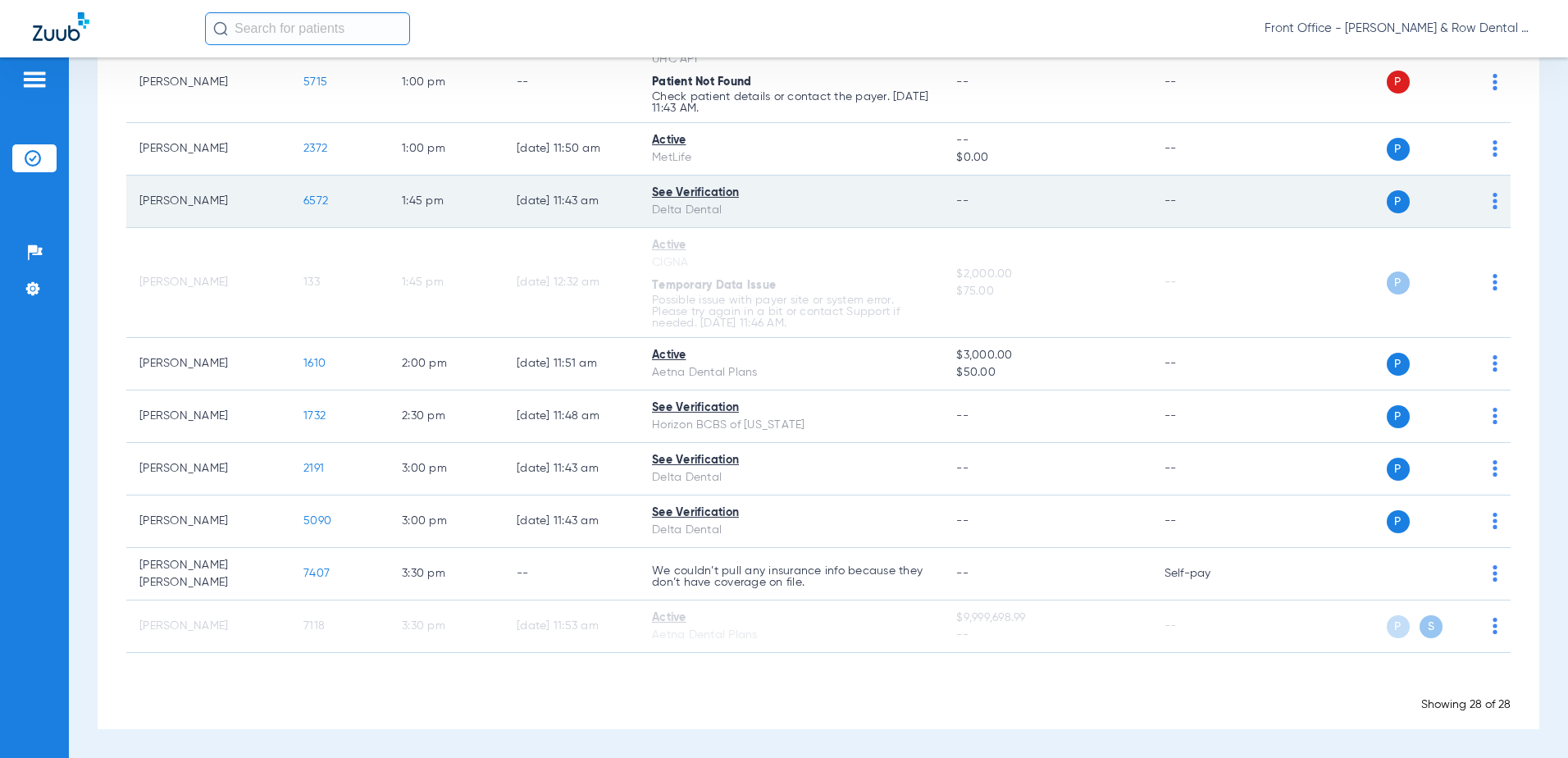
scroll to position [1273, 0]
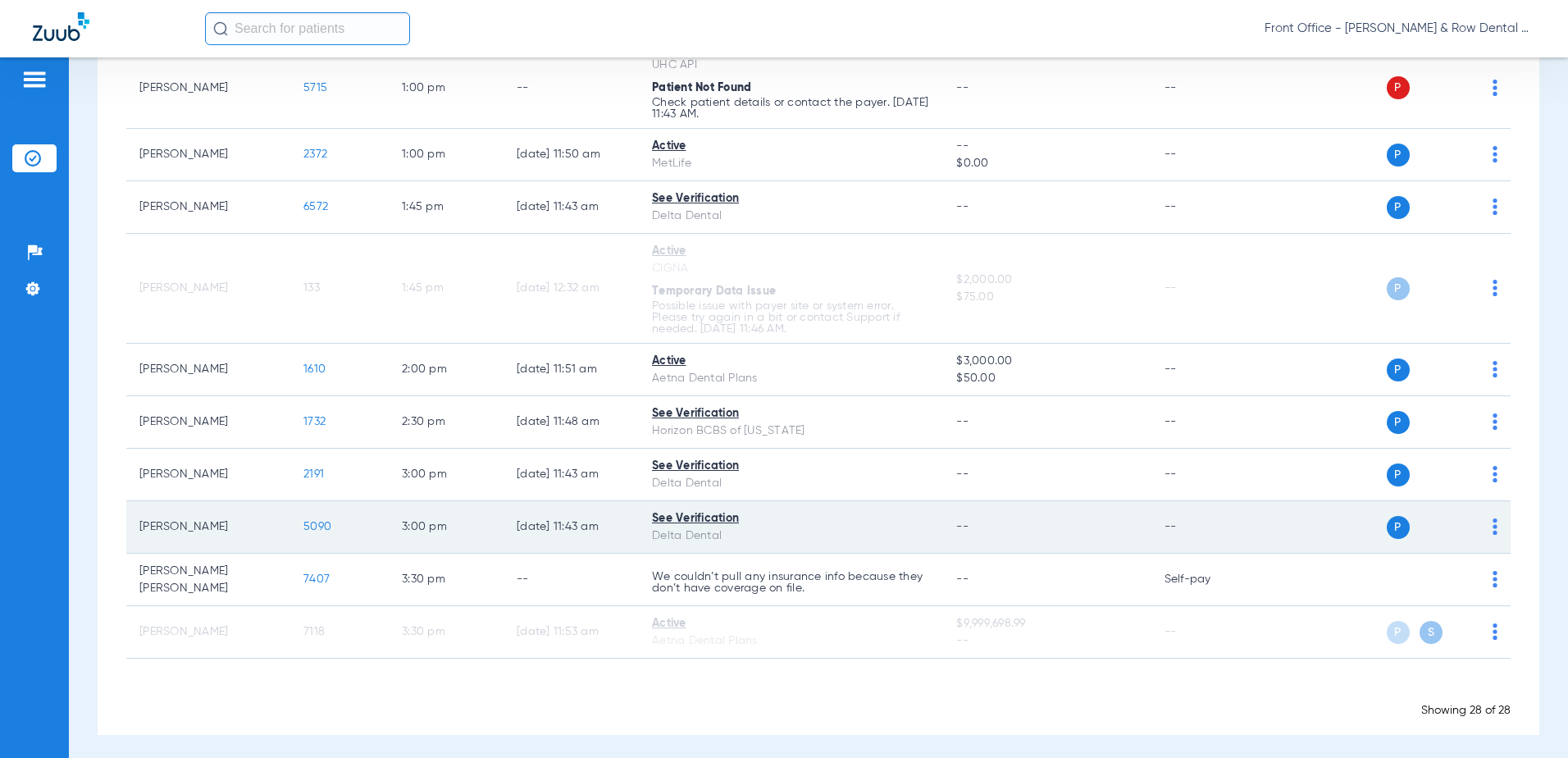
click at [317, 526] on span "5090" at bounding box center [318, 526] width 28 height 12
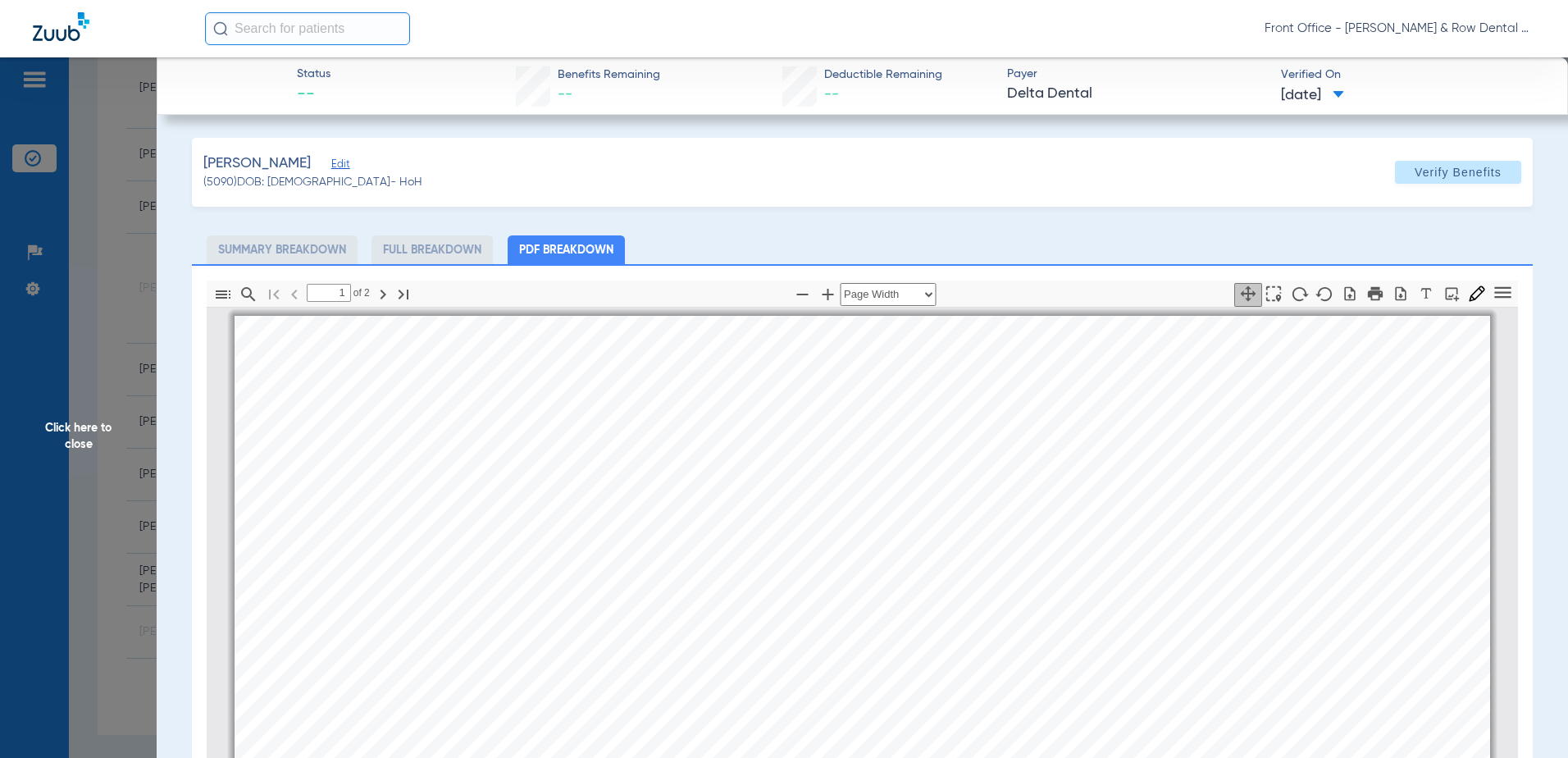
scroll to position [8, 0]
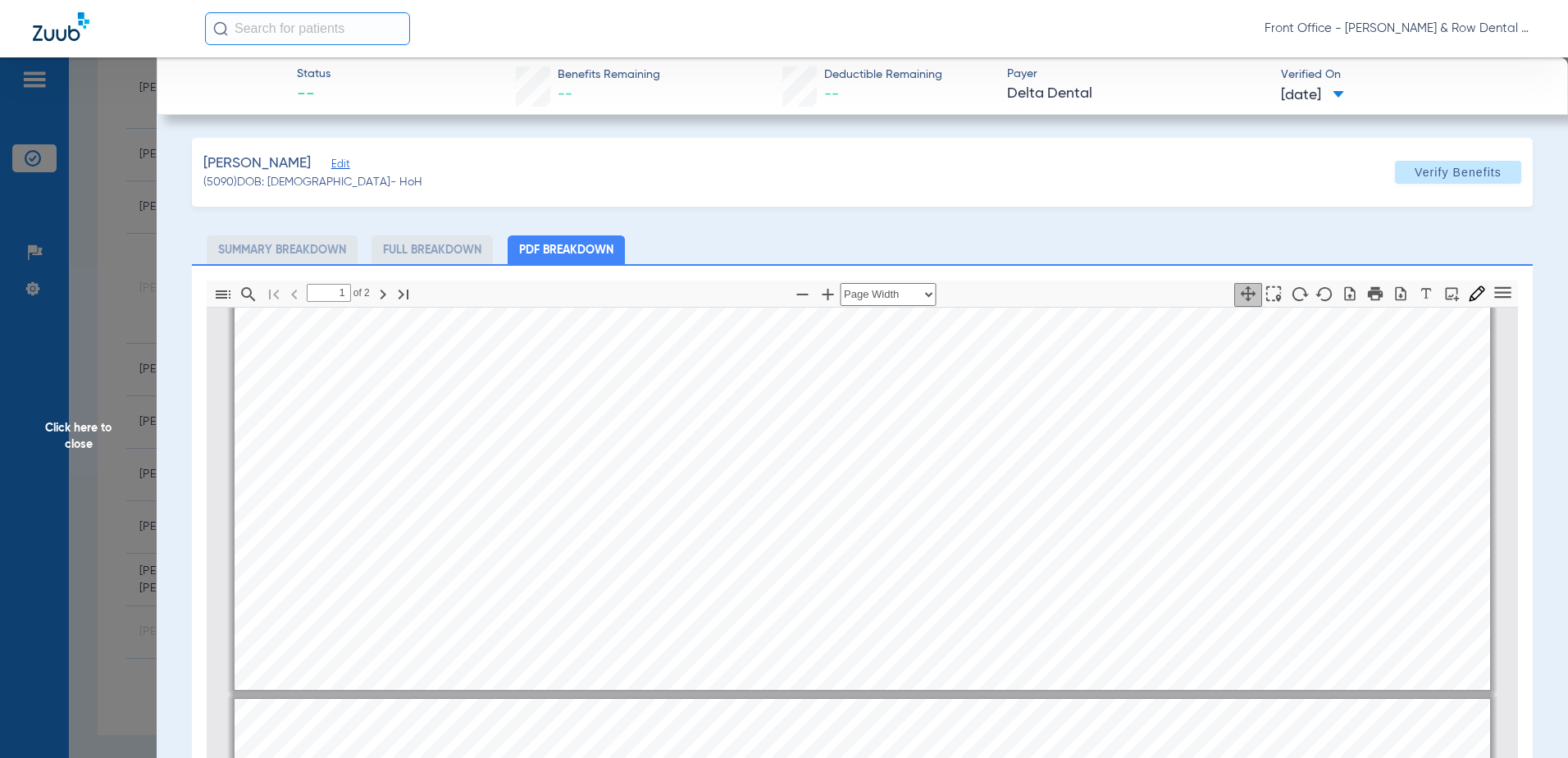
type input "2"
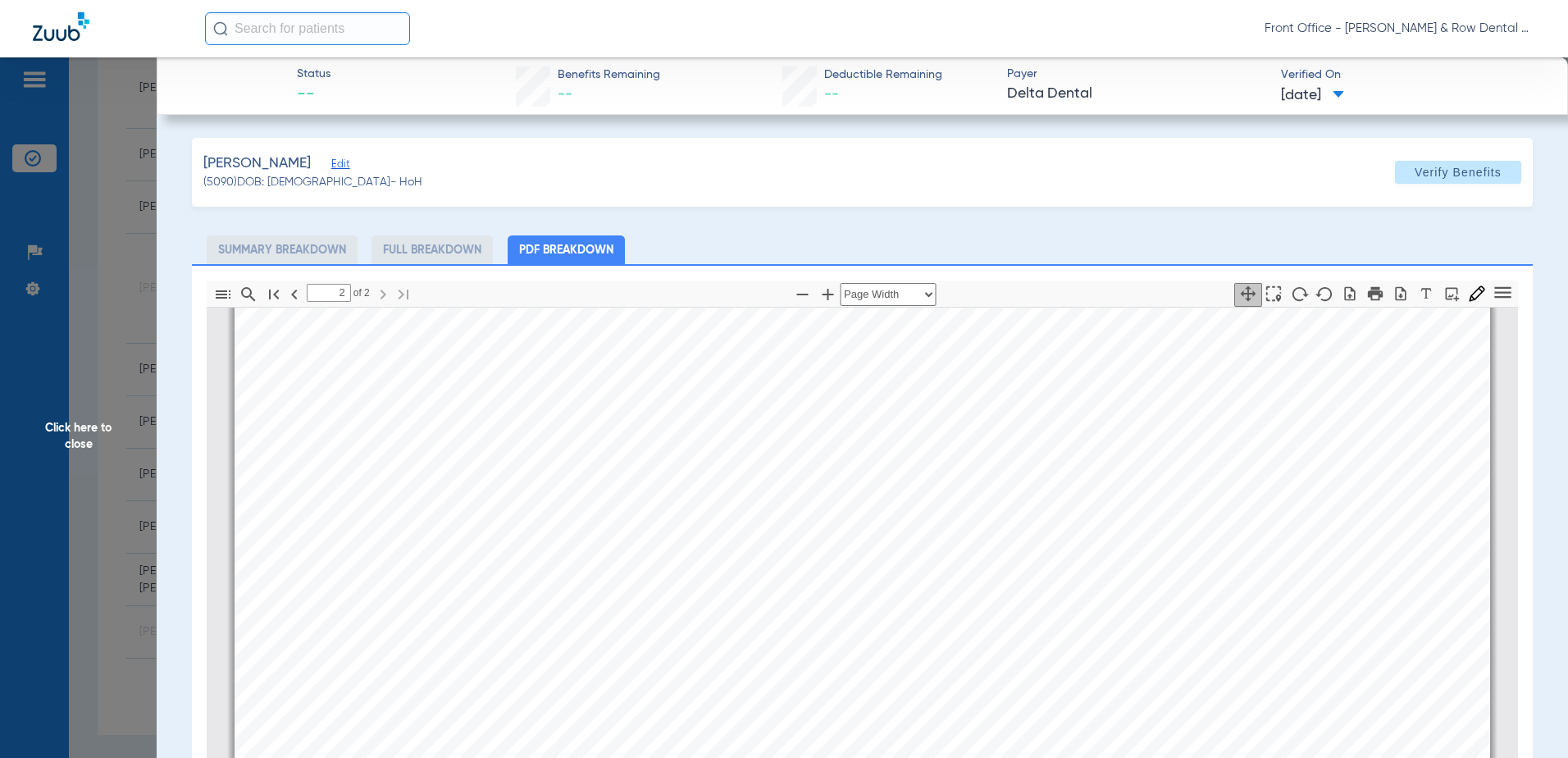
scroll to position [2223, 0]
click at [86, 438] on span "Click here to close" at bounding box center [78, 436] width 156 height 758
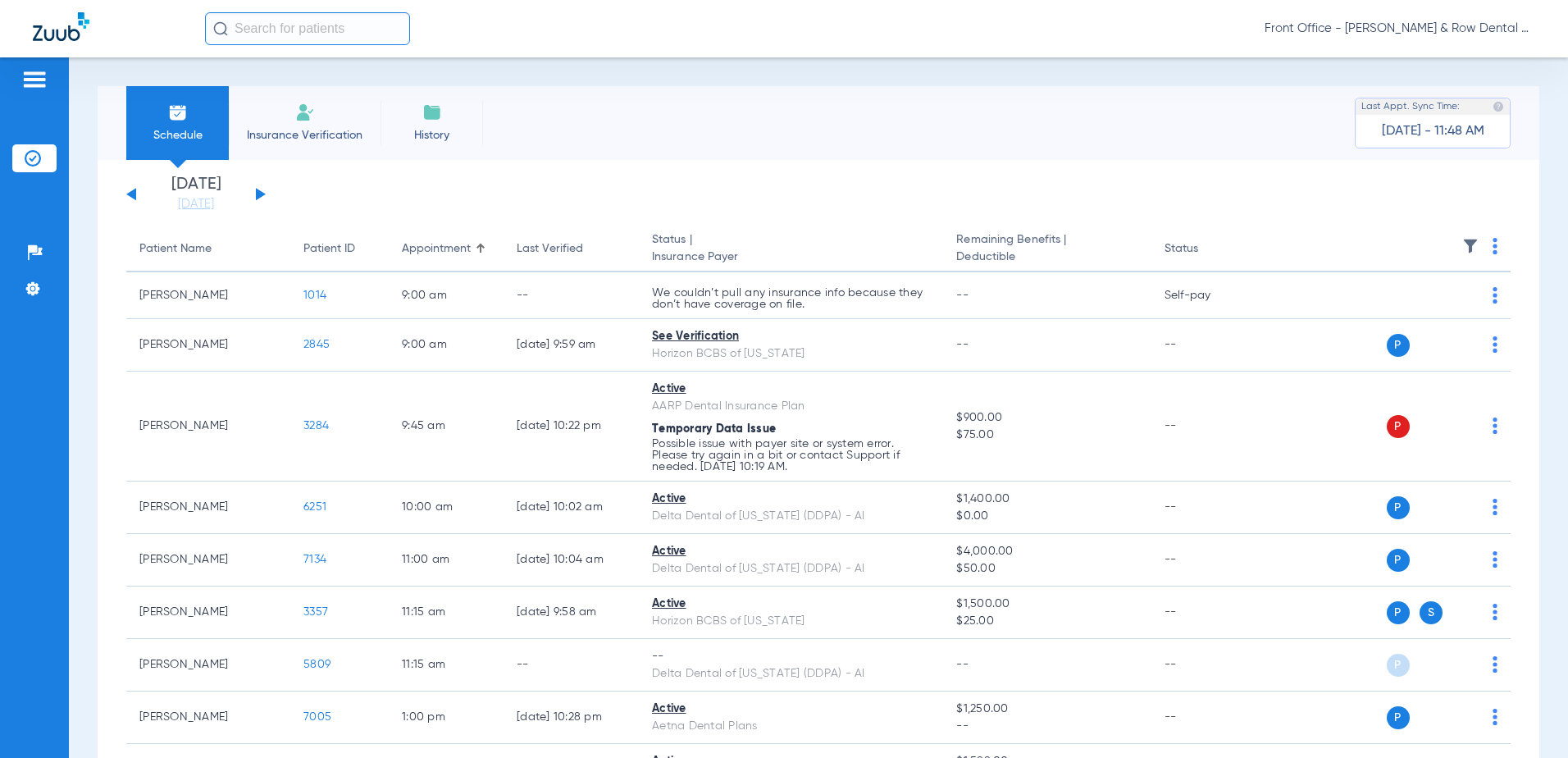
click at [258, 193] on button at bounding box center [261, 194] width 10 height 12
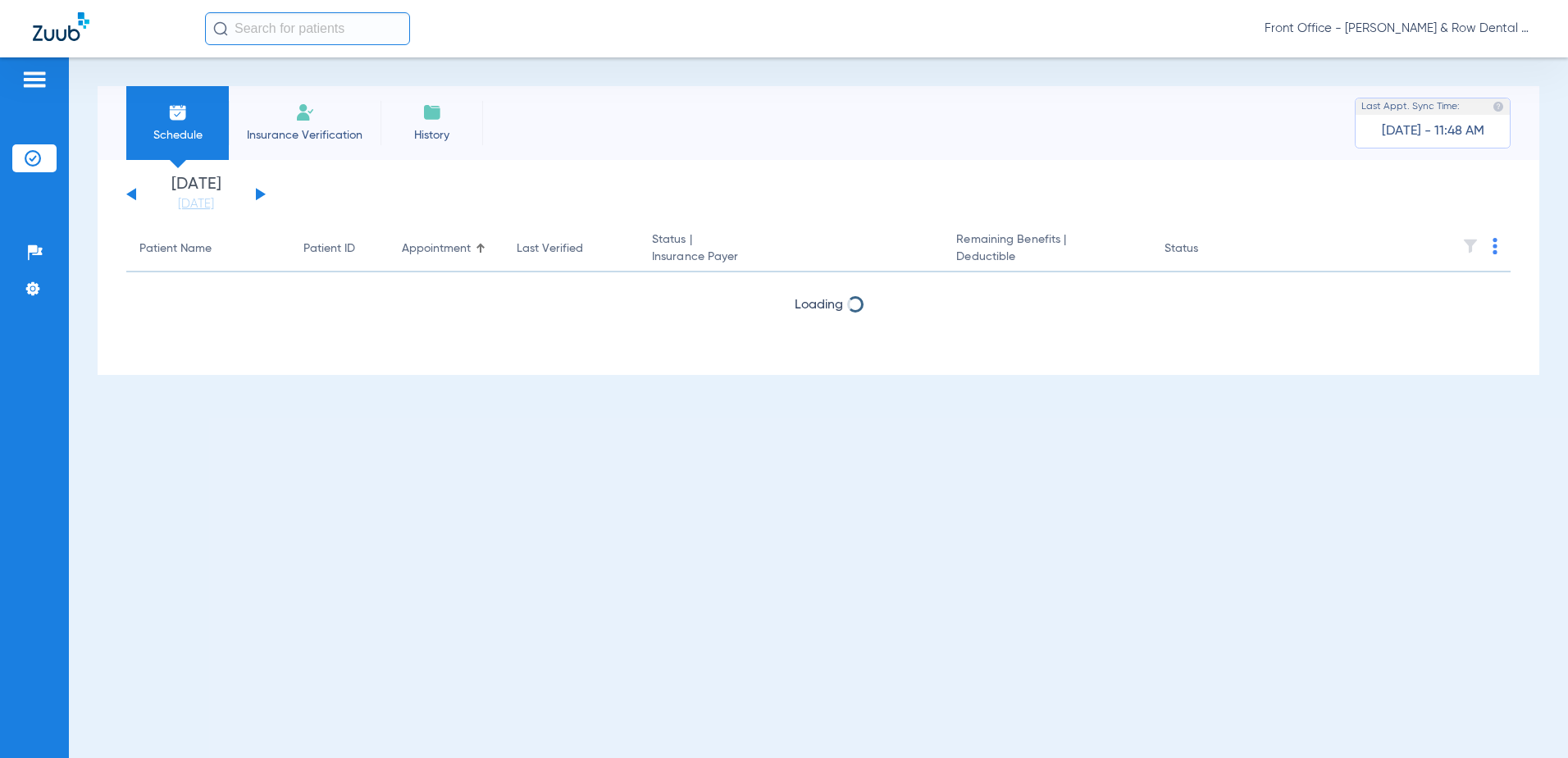
click at [258, 193] on button at bounding box center [261, 194] width 10 height 12
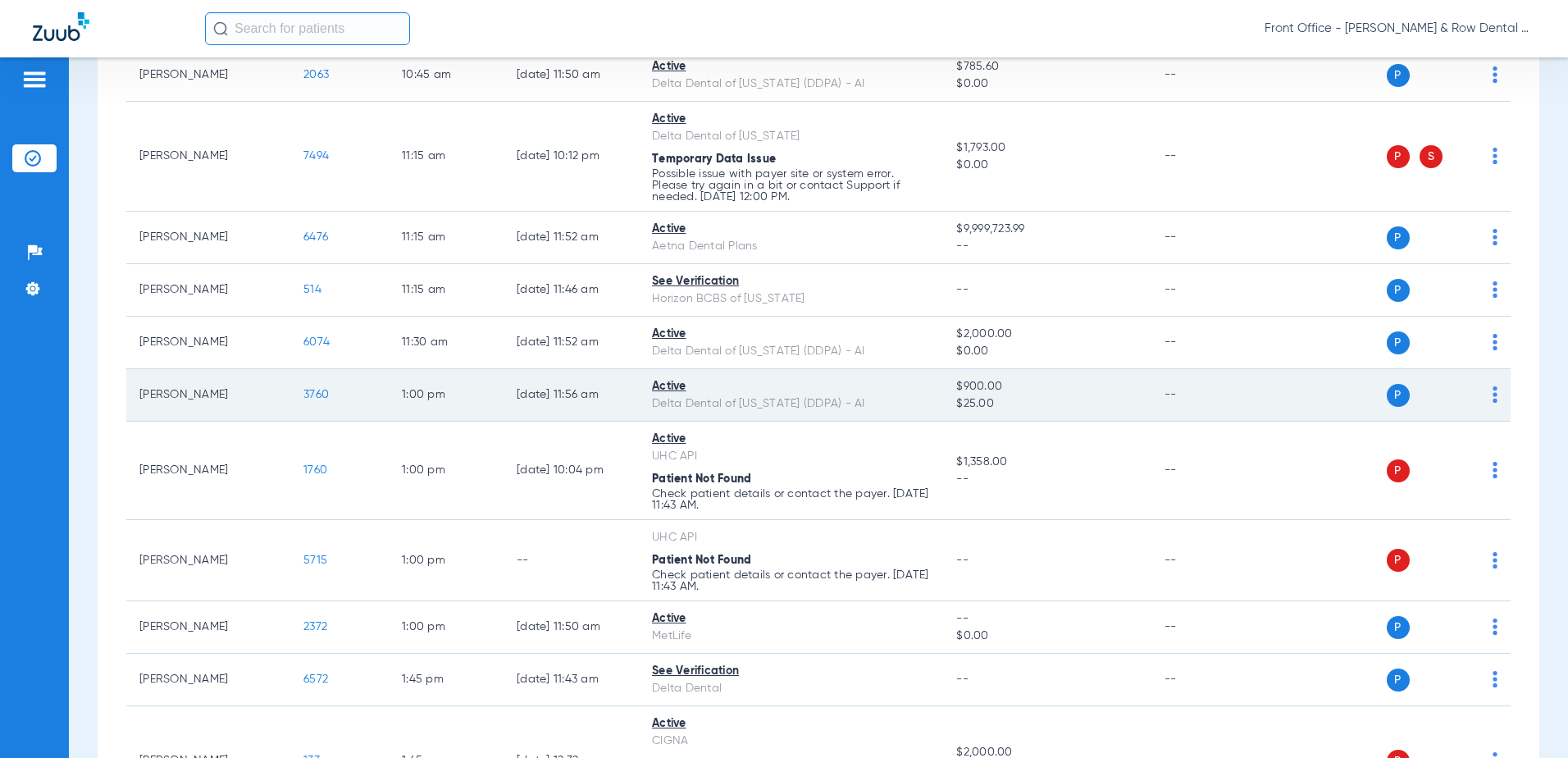
scroll to position [820, 0]
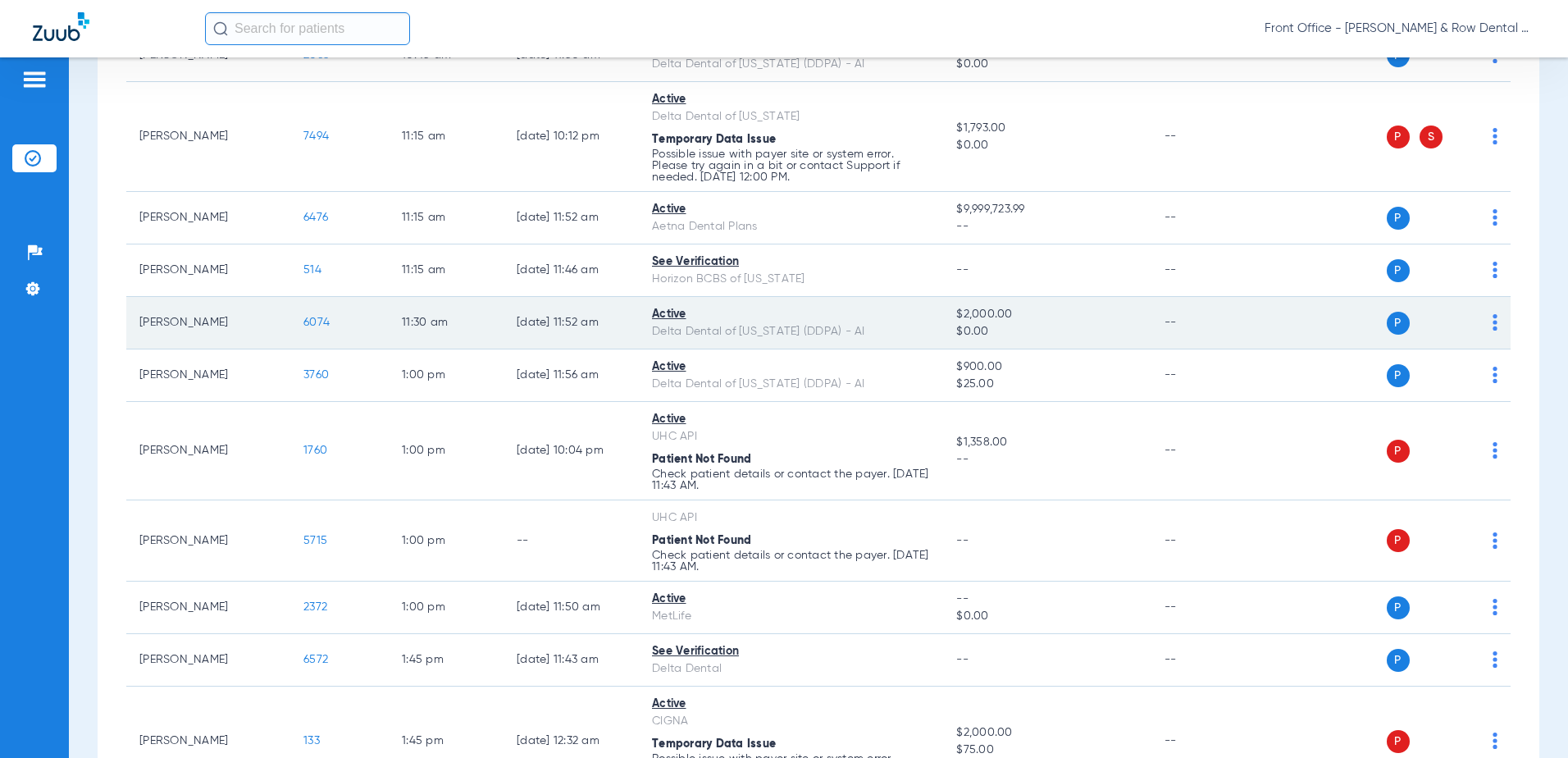
click at [310, 324] on span "6074" at bounding box center [317, 323] width 27 height 12
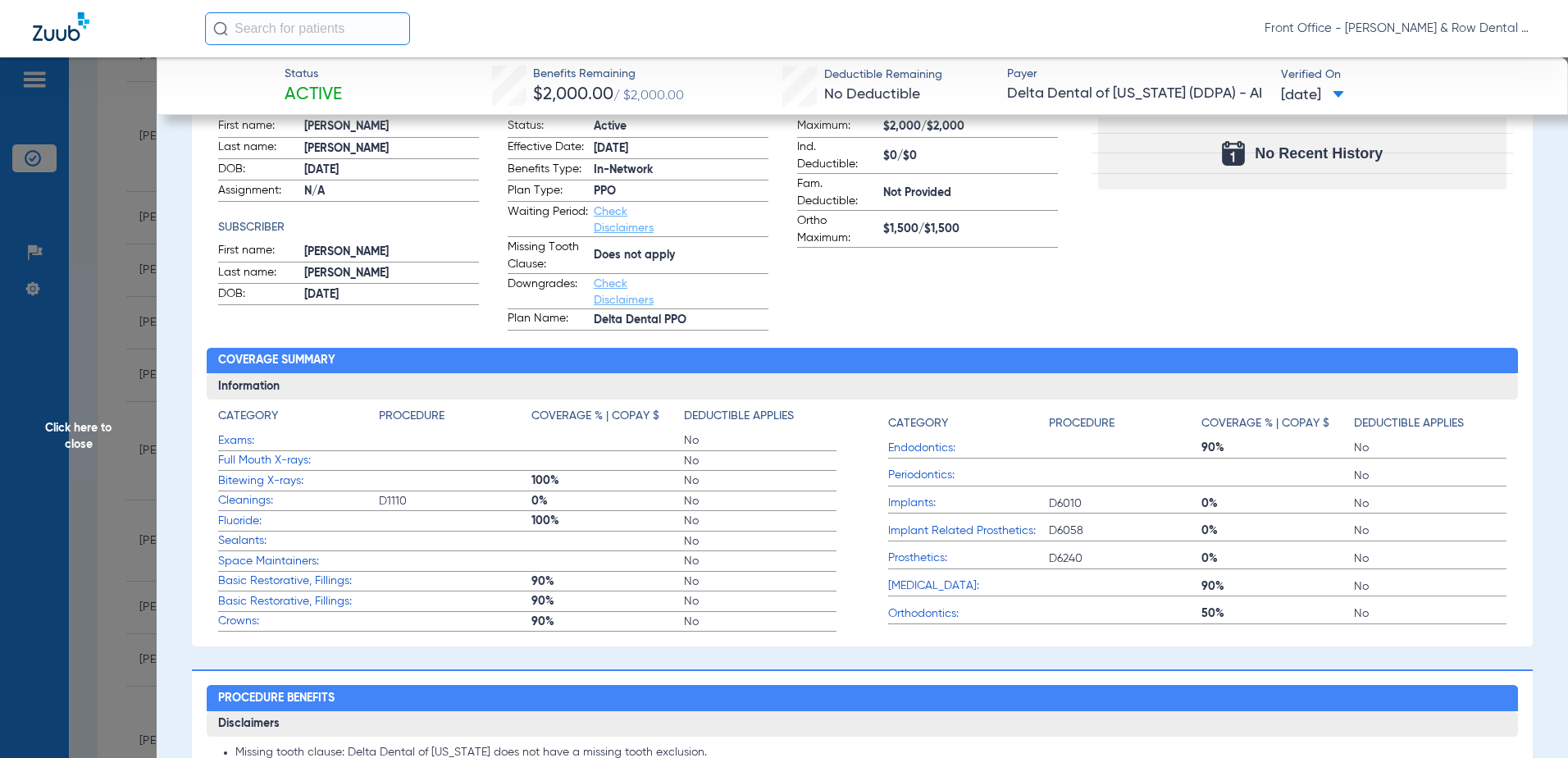
scroll to position [0, 0]
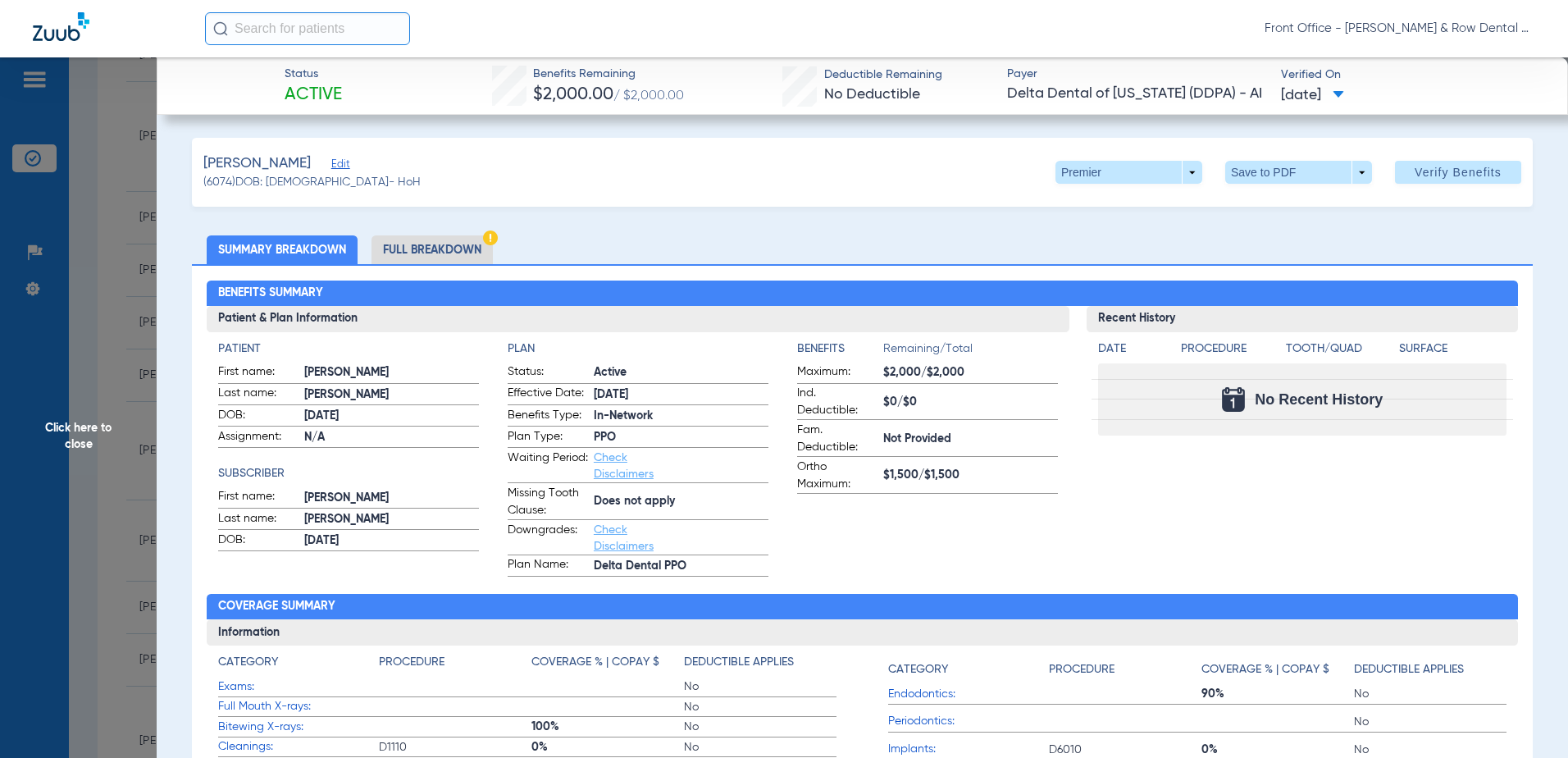
click at [332, 167] on span "Edit" at bounding box center [339, 166] width 15 height 16
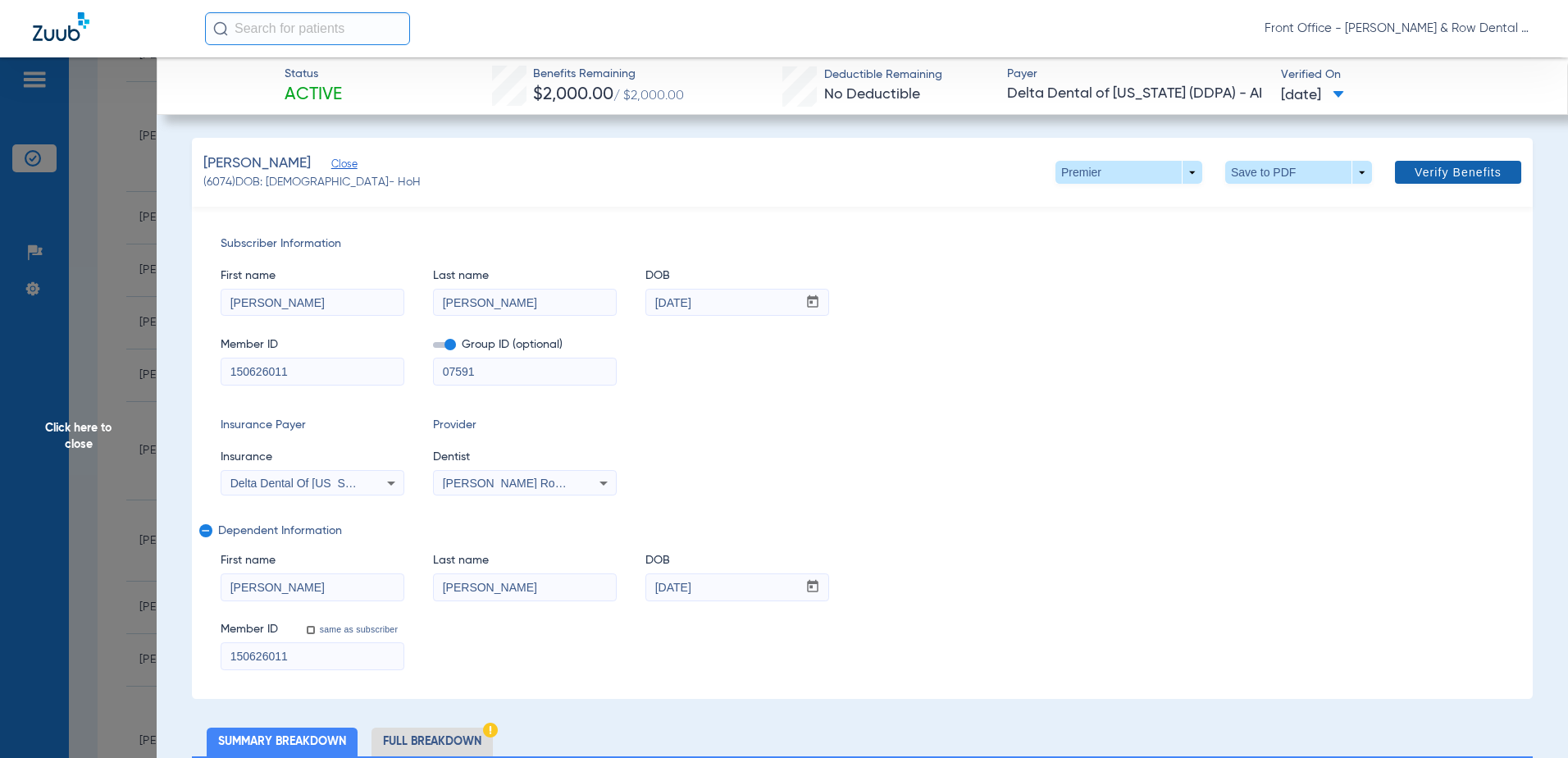
click at [1448, 172] on span "Verify Benefits" at bounding box center [1458, 171] width 87 height 13
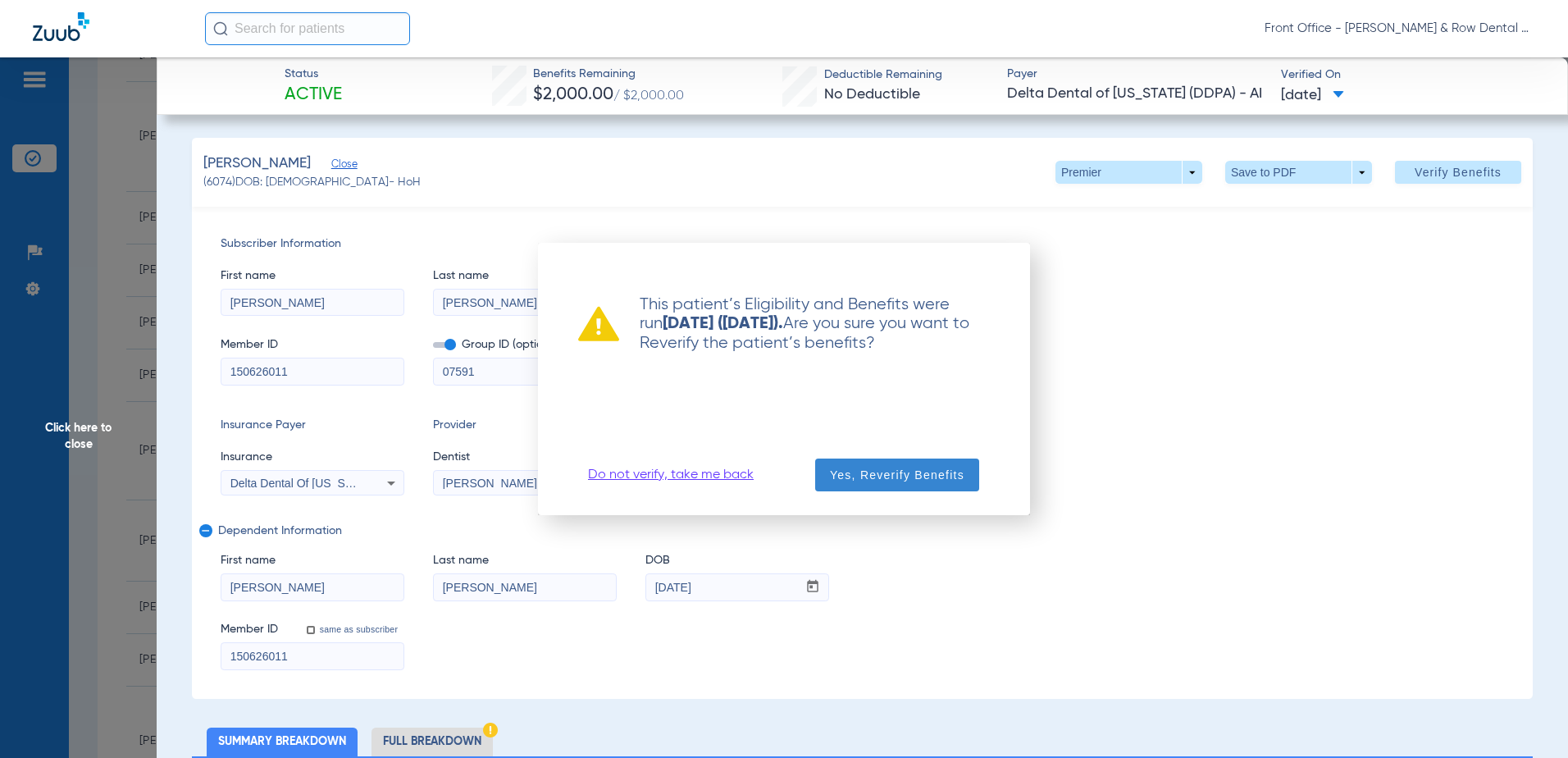
click at [914, 475] on span "Yes, Reverify Benefits" at bounding box center [898, 475] width 135 height 17
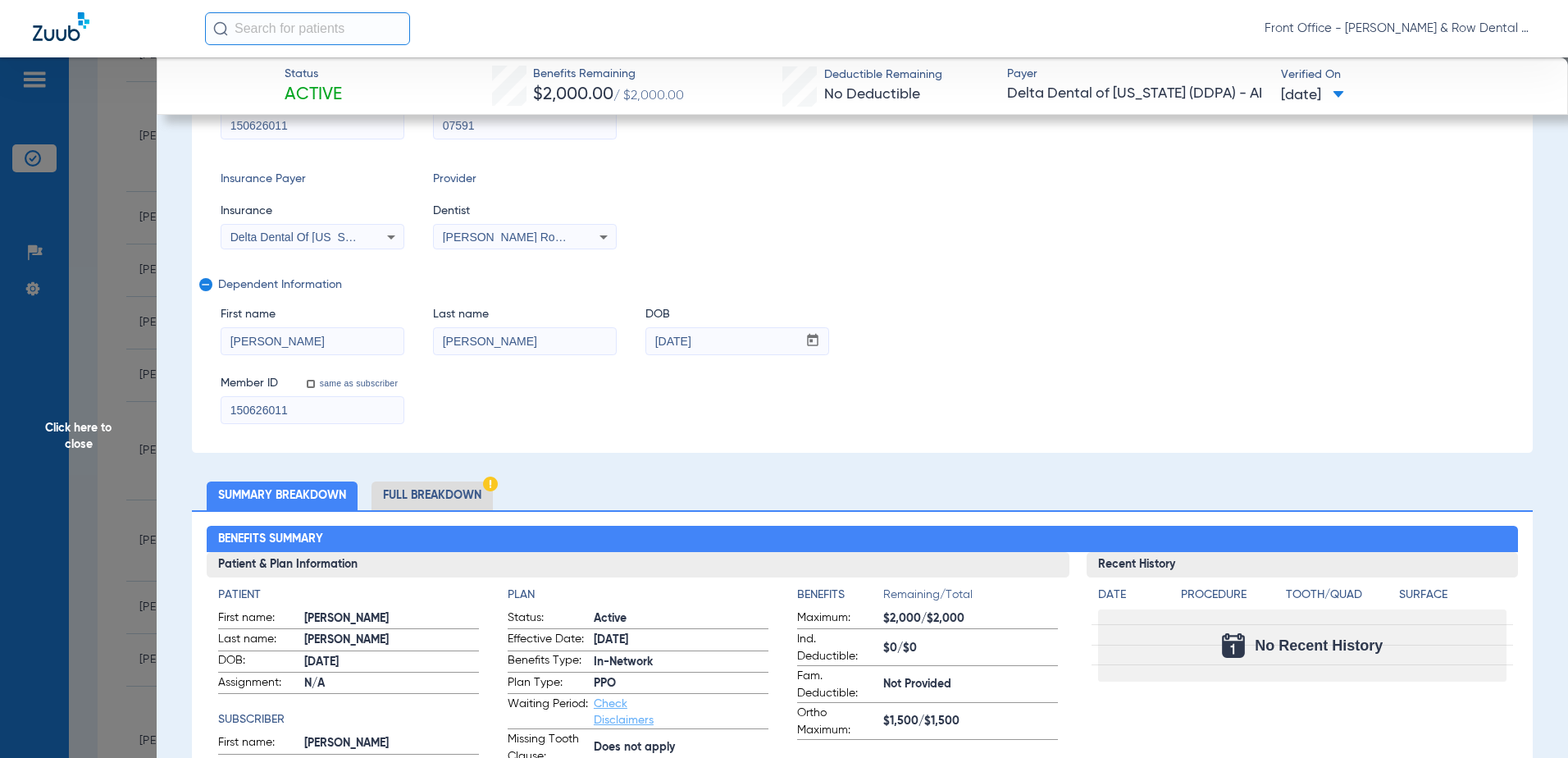
scroll to position [164, 0]
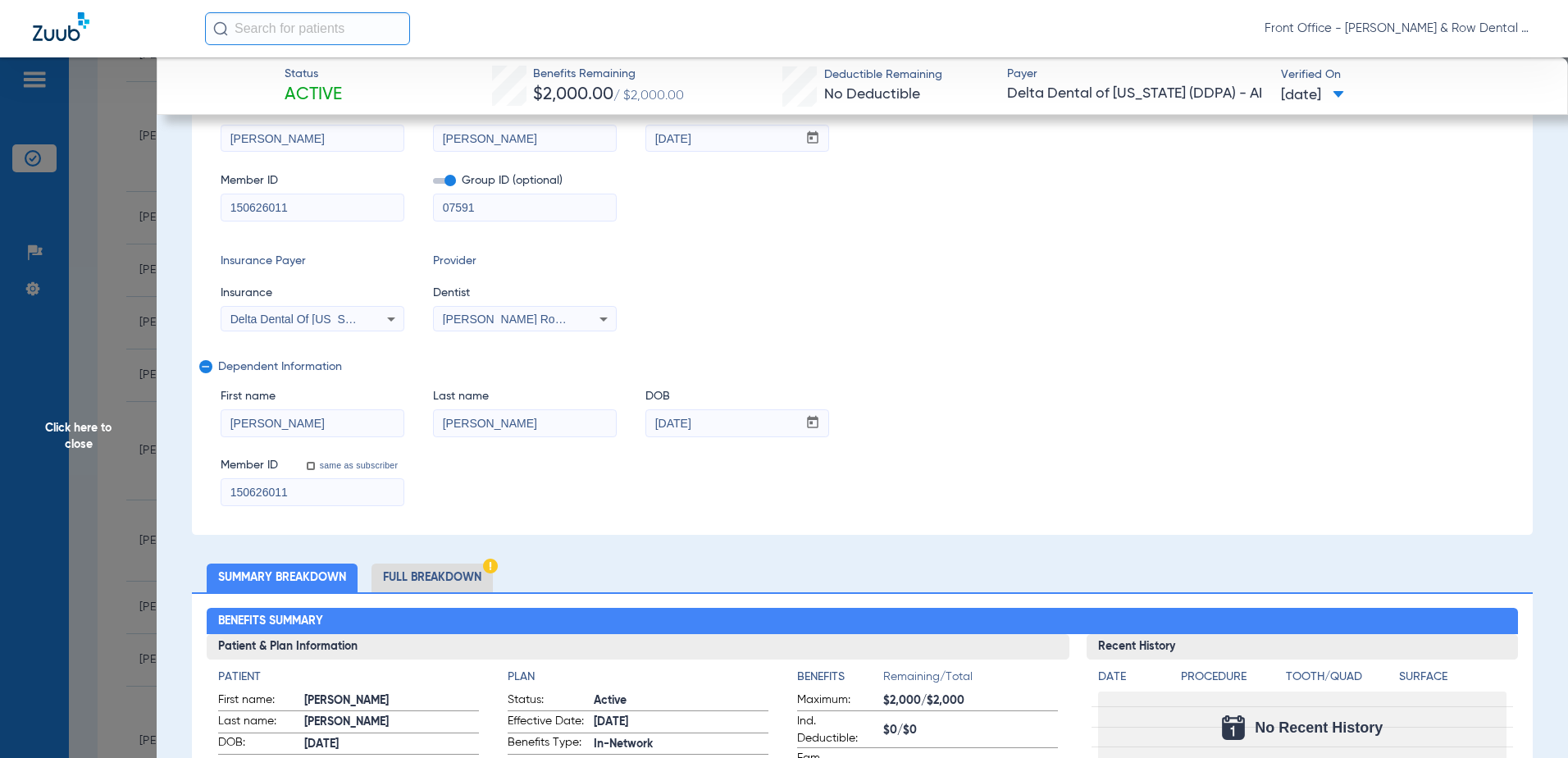
click at [73, 431] on span "Click here to close" at bounding box center [78, 436] width 156 height 758
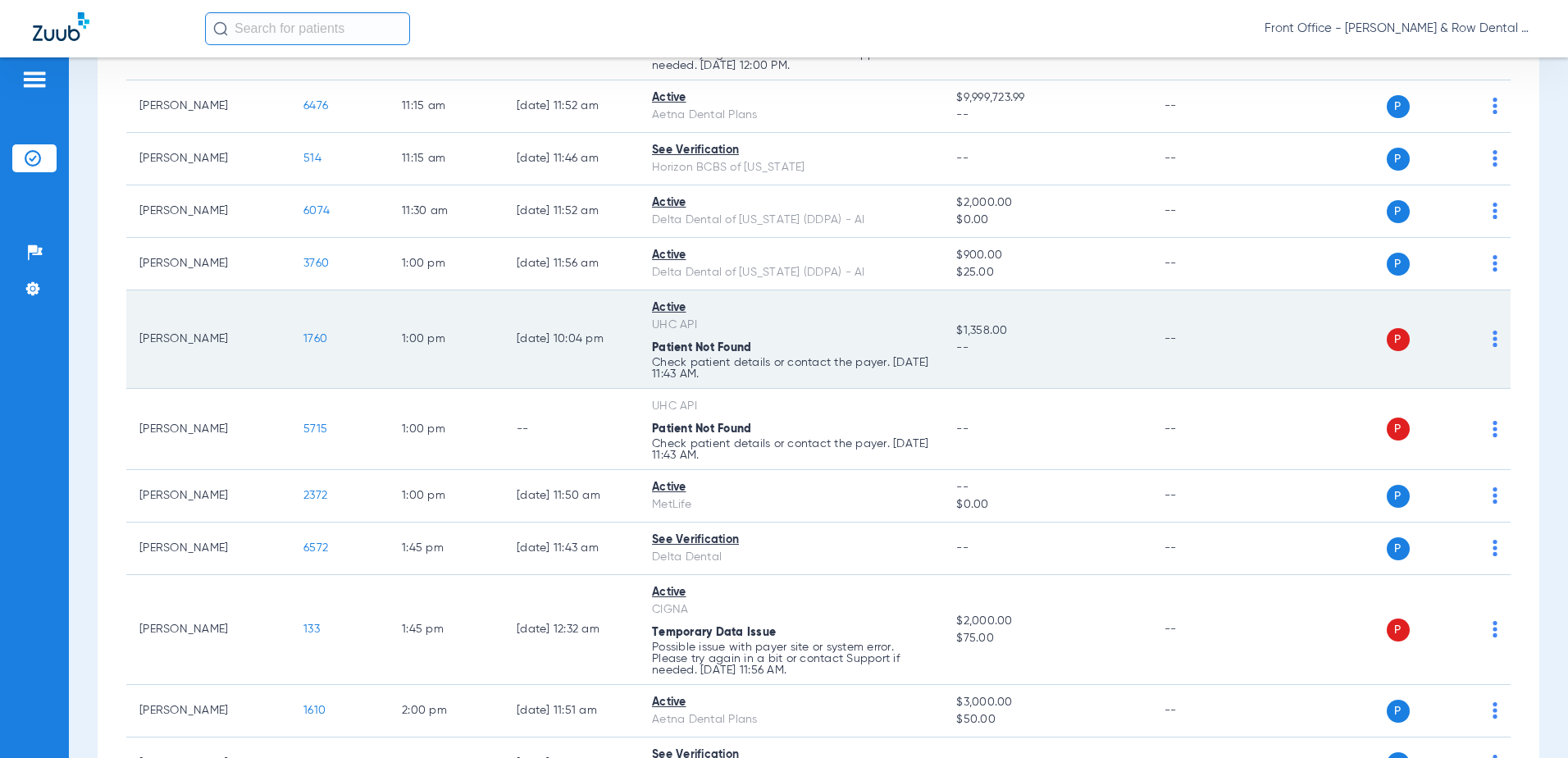
scroll to position [902, 0]
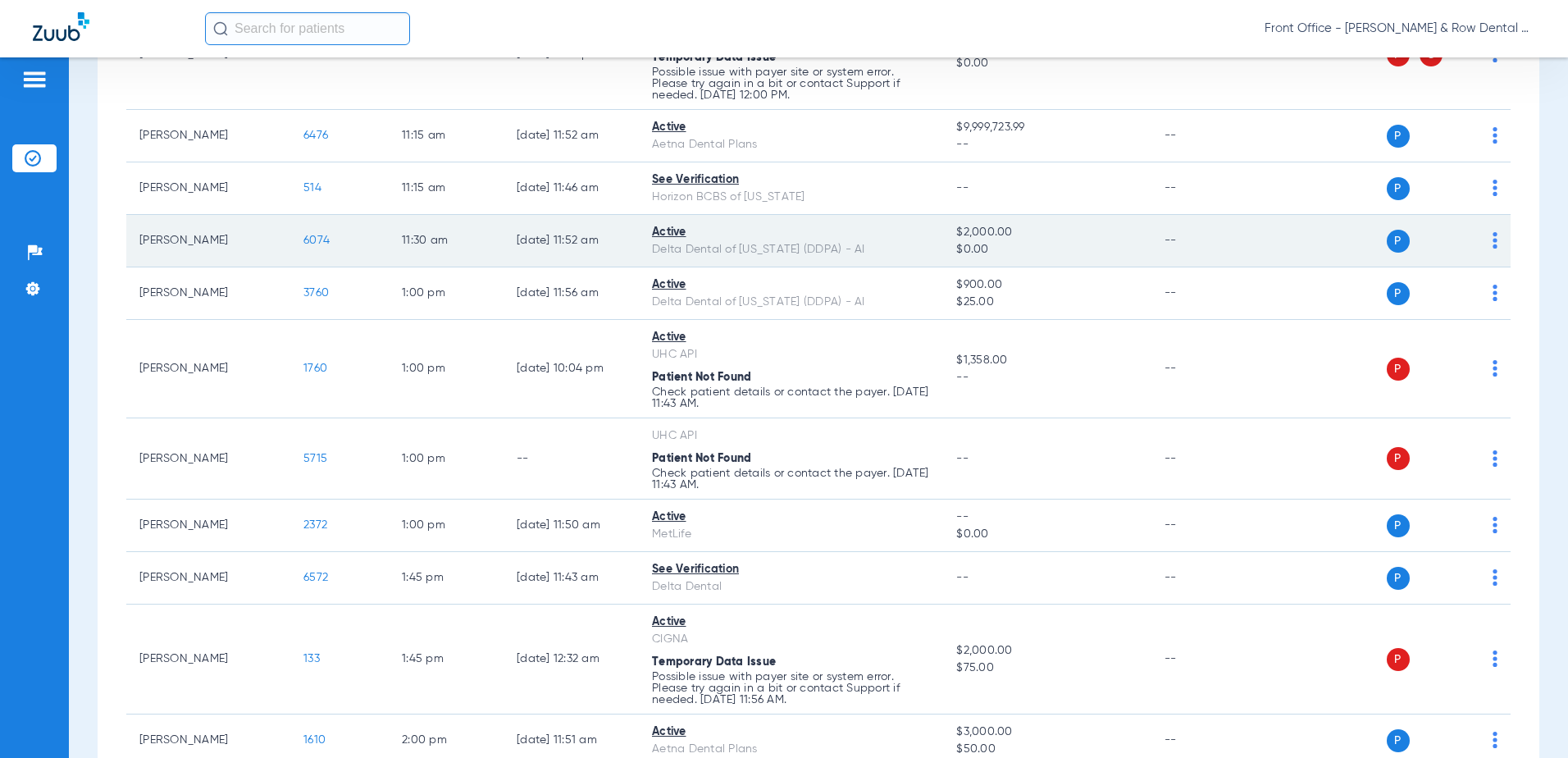
click at [317, 241] on span "6074" at bounding box center [317, 240] width 27 height 12
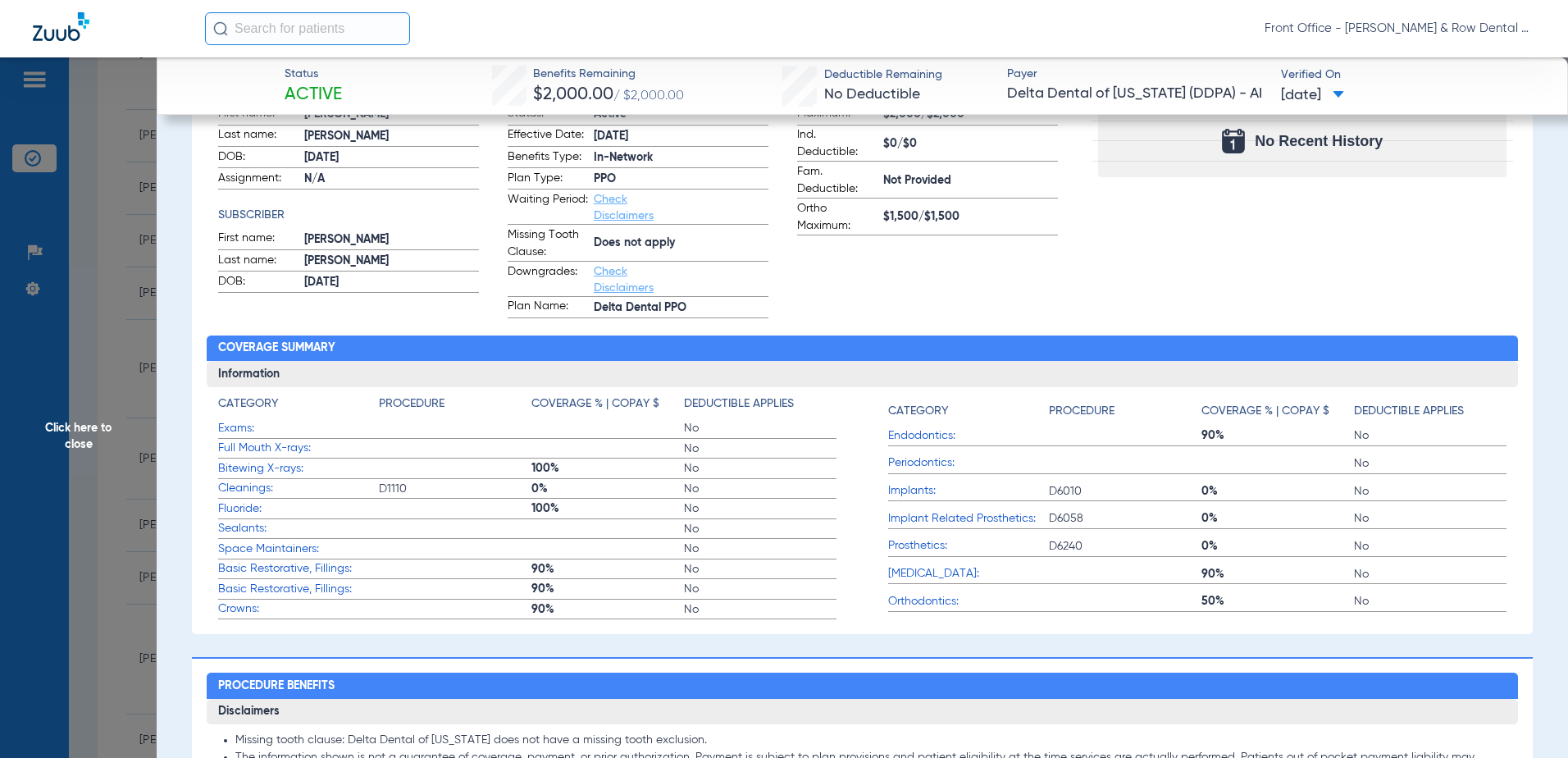
scroll to position [0, 0]
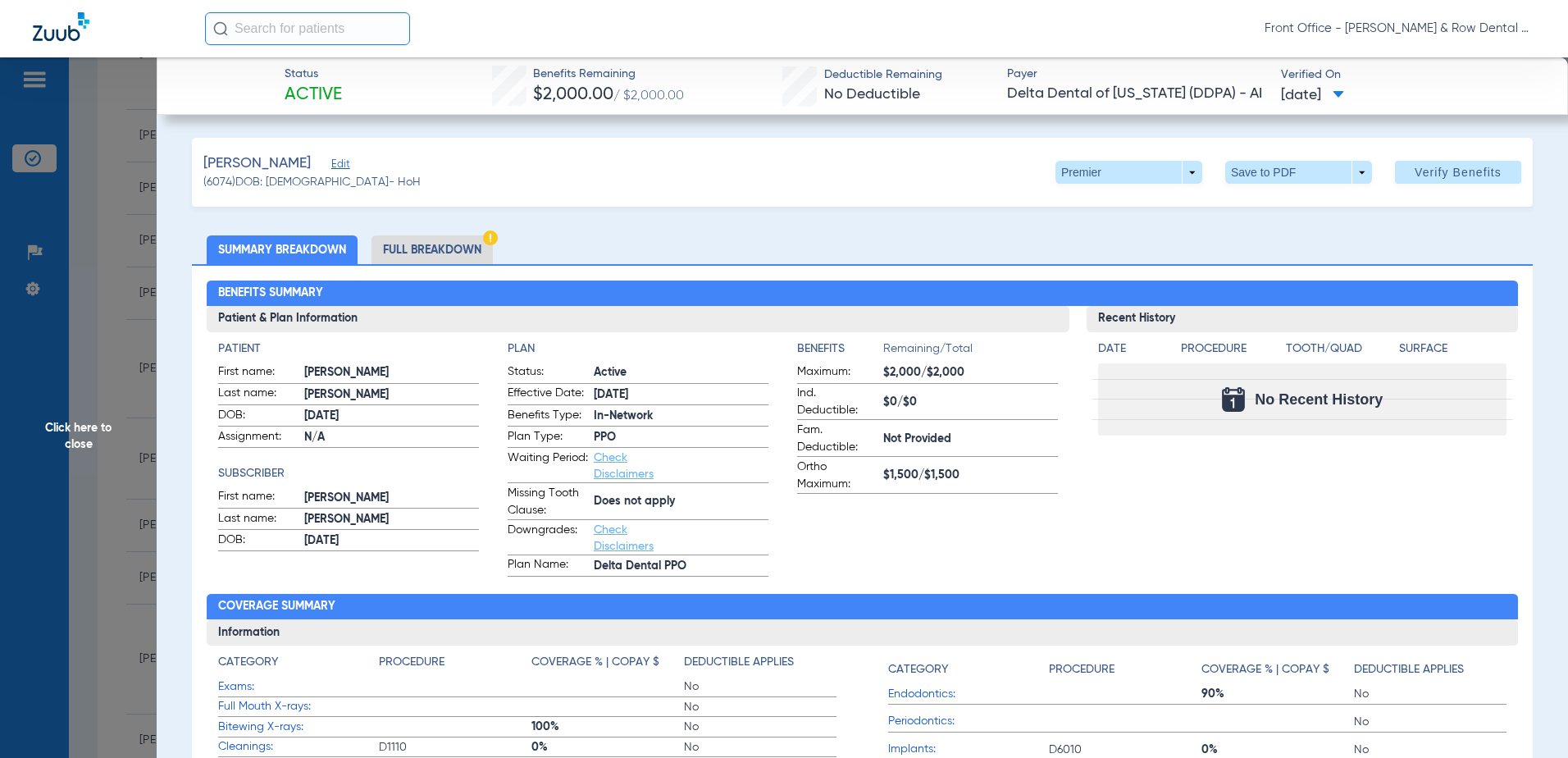
click at [332, 163] on span "Edit" at bounding box center [339, 166] width 15 height 16
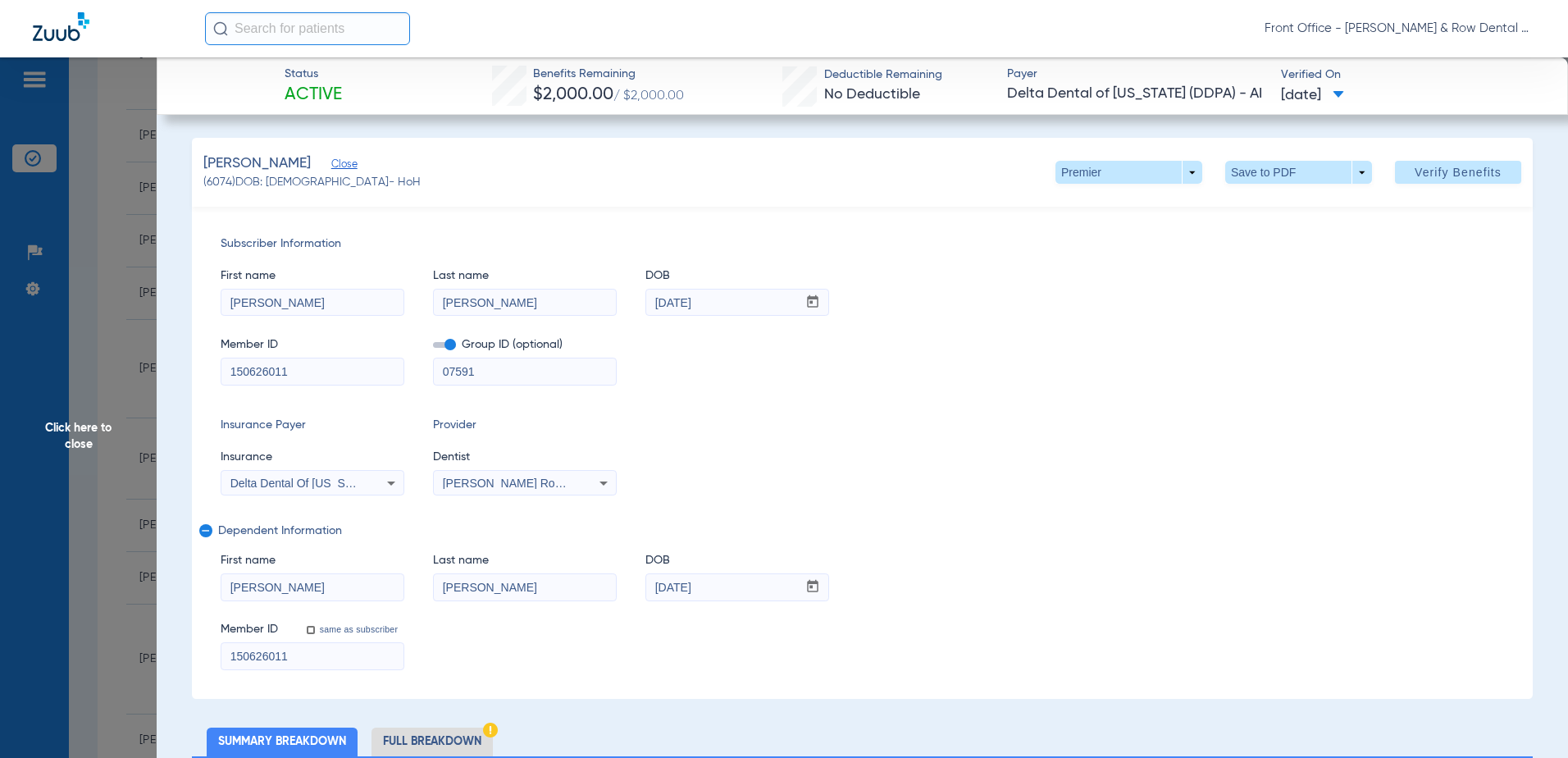
drag, startPoint x: 384, startPoint y: 291, endPoint x: 444, endPoint y: 289, distance: 60.0
click at [375, 289] on div "First name David Last name Porfido DOB mm / dd / yyyy 12/07/1975" at bounding box center [862, 284] width 1284 height 63
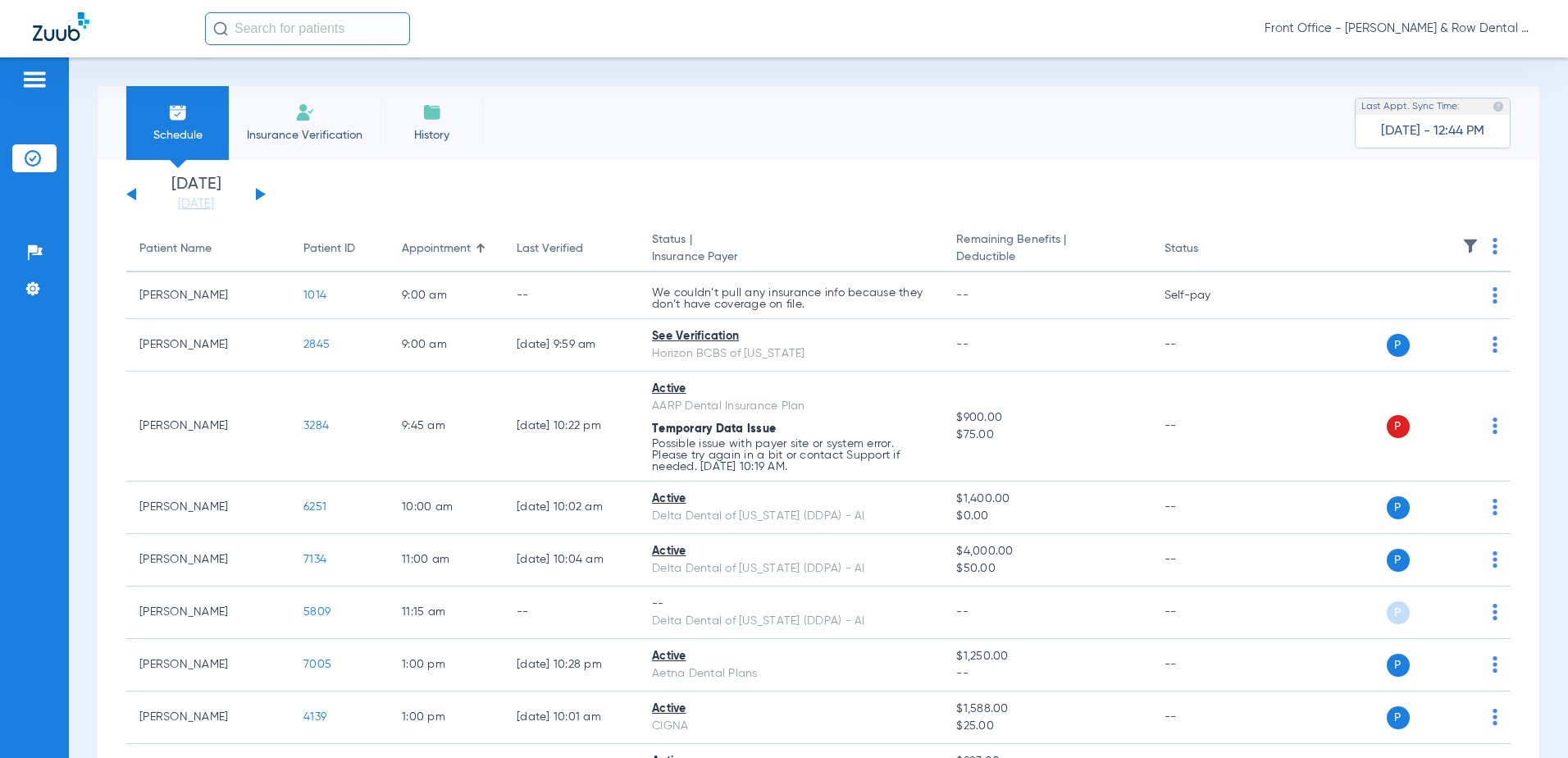
click at [1479, 241] on th at bounding box center [1386, 249] width 248 height 46
click at [256, 198] on button at bounding box center [261, 194] width 10 height 12
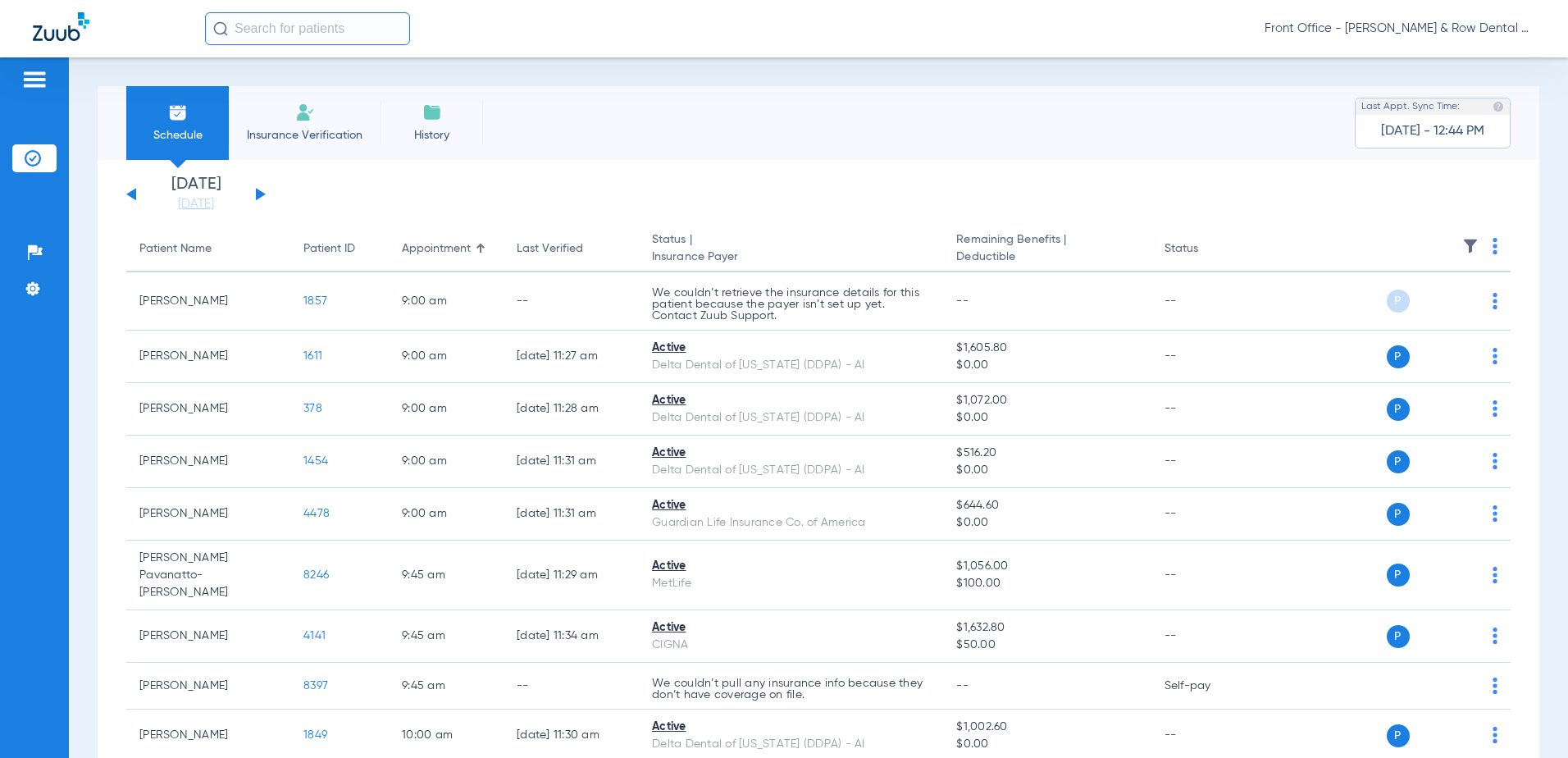
click at [256, 198] on button at bounding box center [261, 194] width 10 height 12
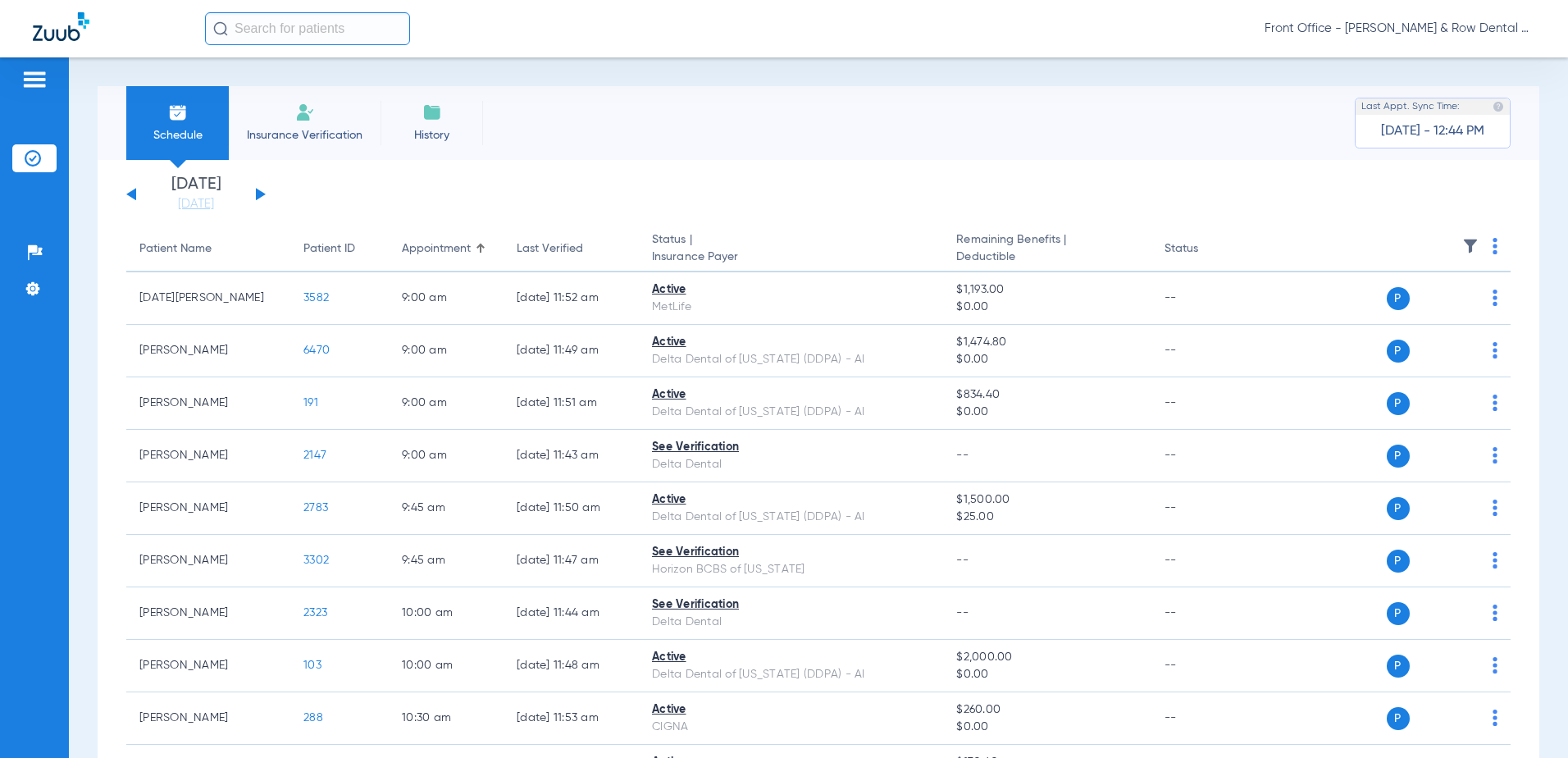
click at [1476, 240] on th at bounding box center [1386, 249] width 248 height 46
click at [1486, 243] on th at bounding box center [1386, 249] width 248 height 46
click at [1493, 246] on img at bounding box center [1495, 245] width 5 height 17
click at [1025, 136] on div at bounding box center [784, 379] width 1568 height 758
click at [1493, 246] on img at bounding box center [1495, 245] width 5 height 17
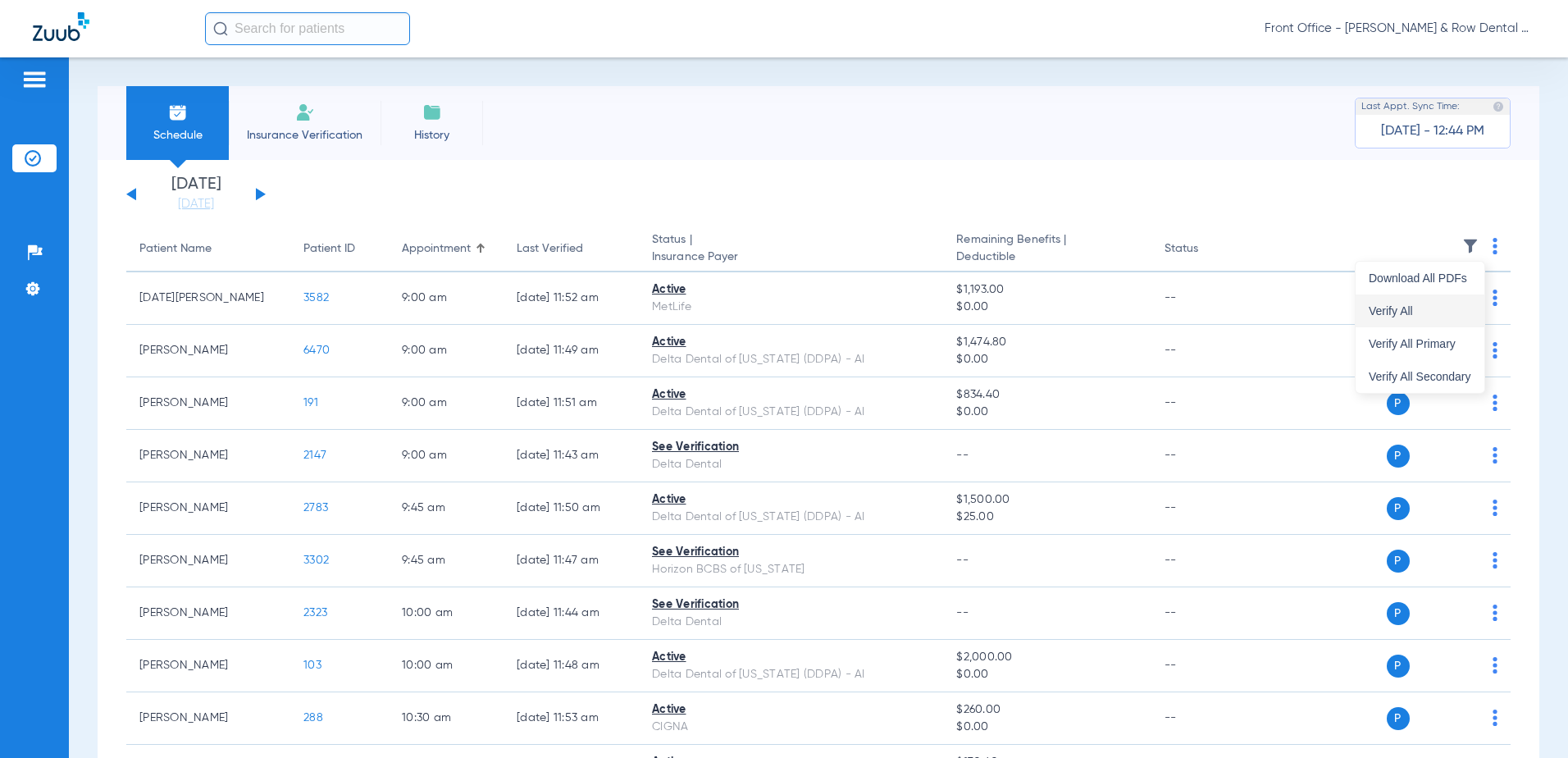
click at [1409, 307] on span "Verify All" at bounding box center [1421, 311] width 103 height 12
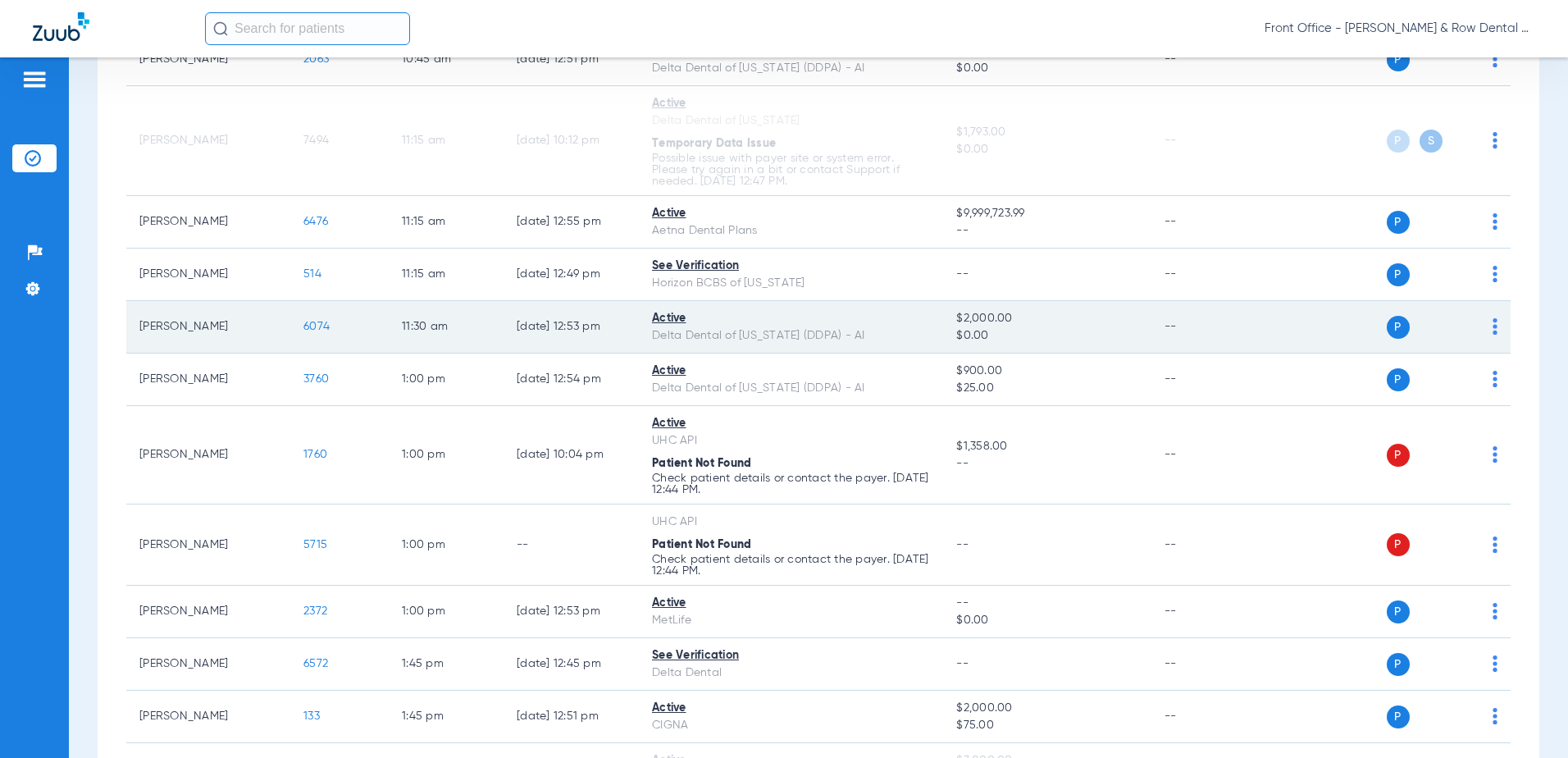
scroll to position [820, 0]
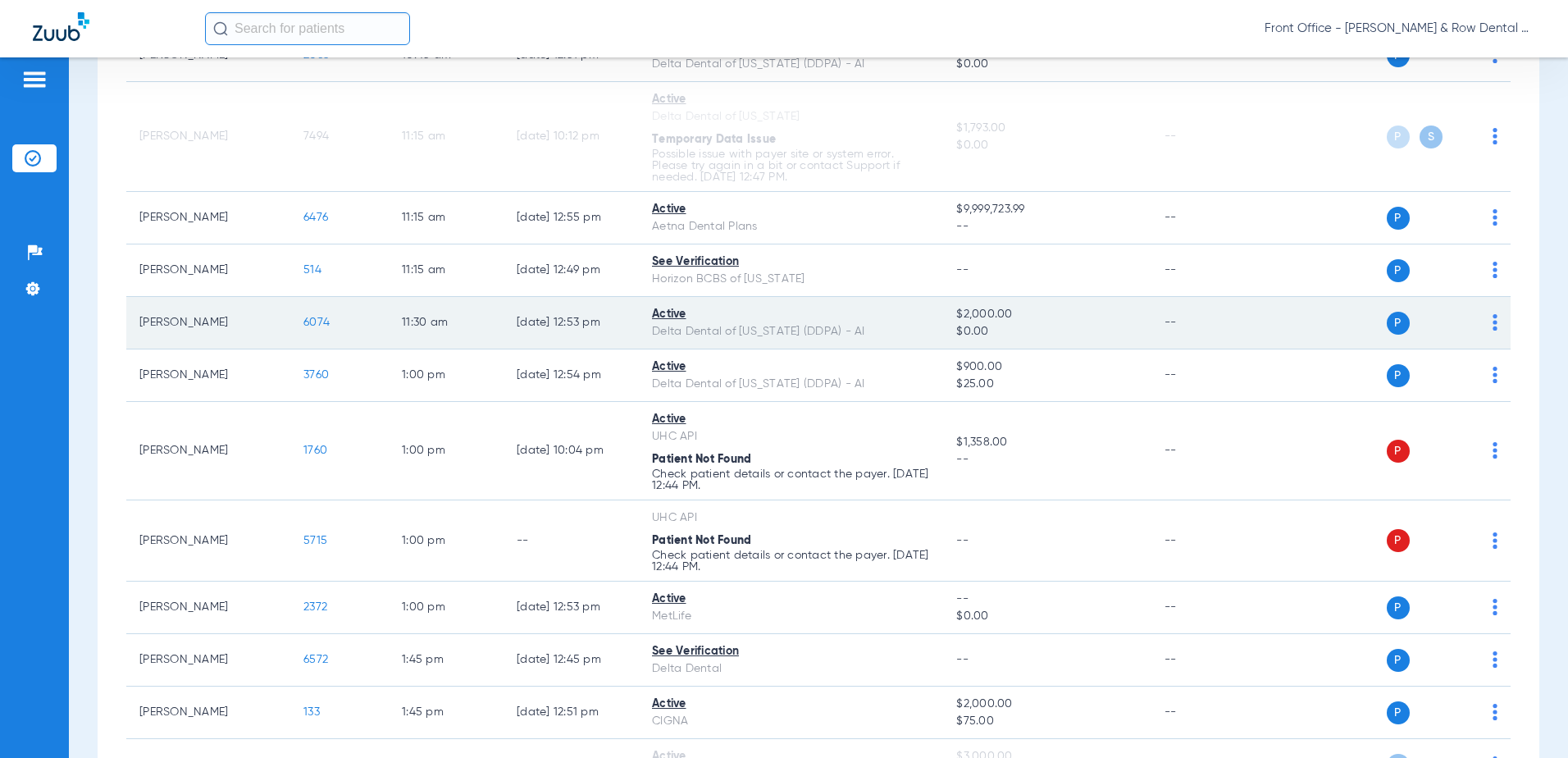
click at [314, 325] on span "6074" at bounding box center [317, 323] width 27 height 12
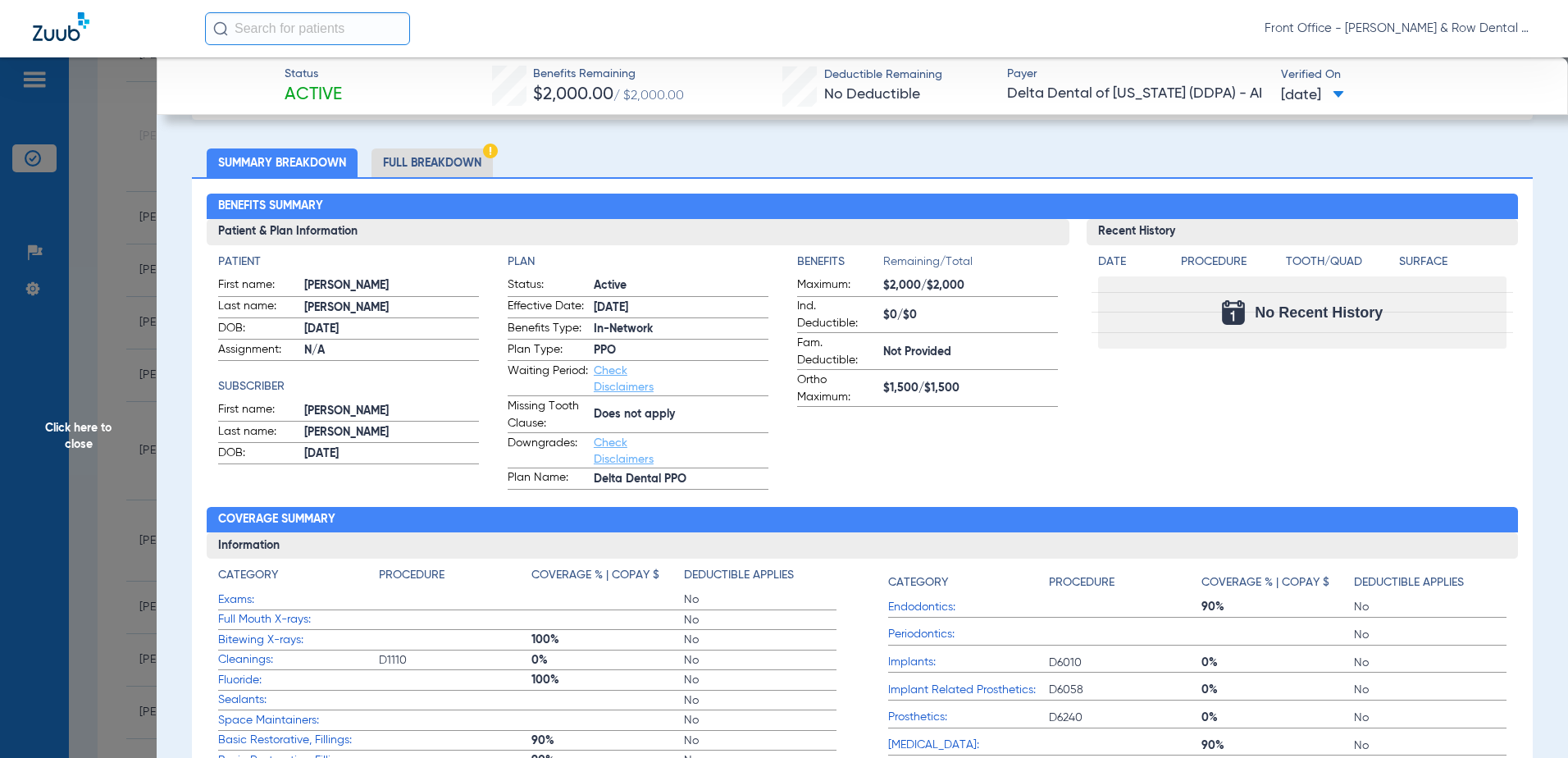
scroll to position [0, 0]
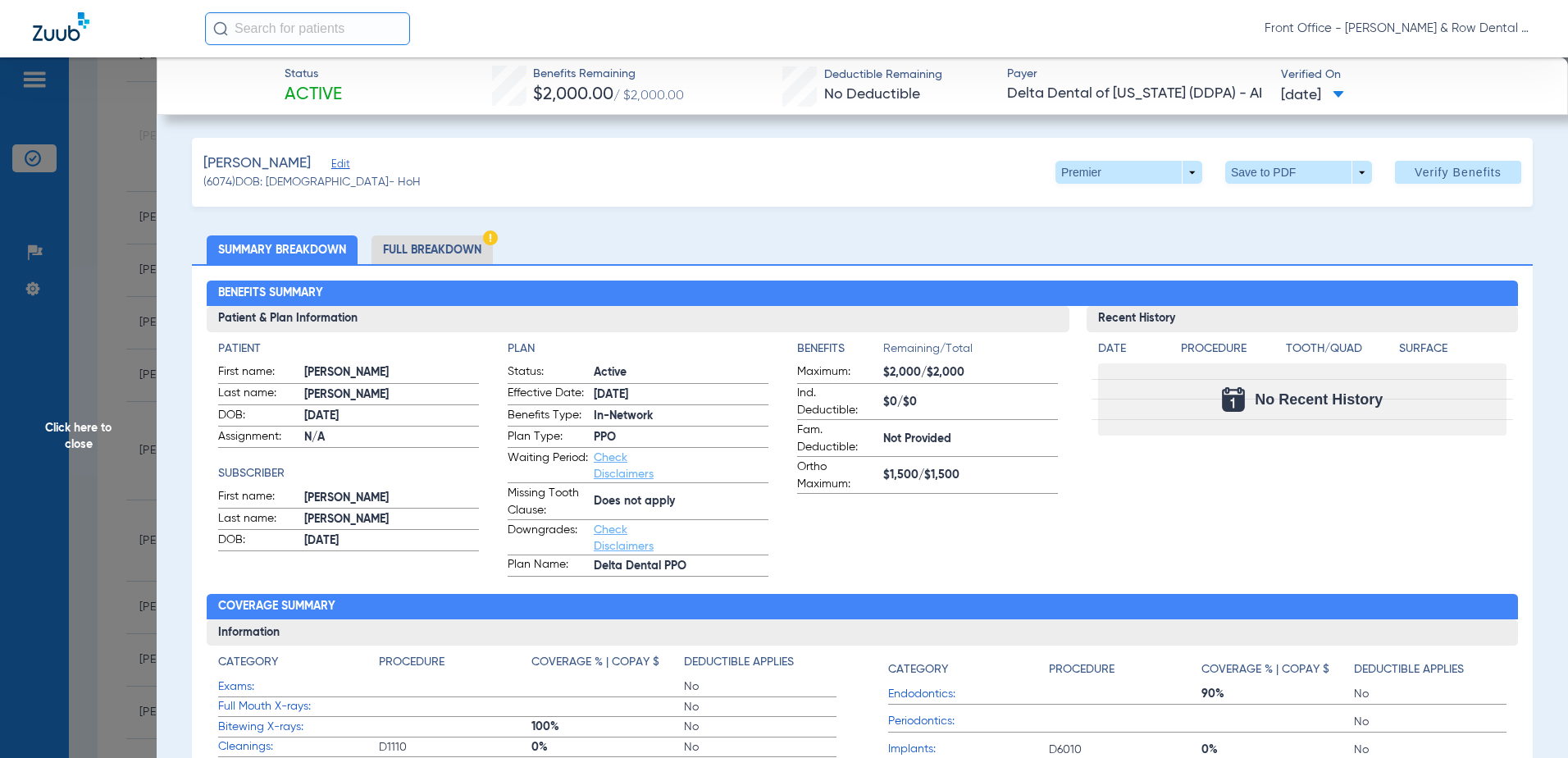
click at [332, 162] on span "Edit" at bounding box center [339, 166] width 15 height 16
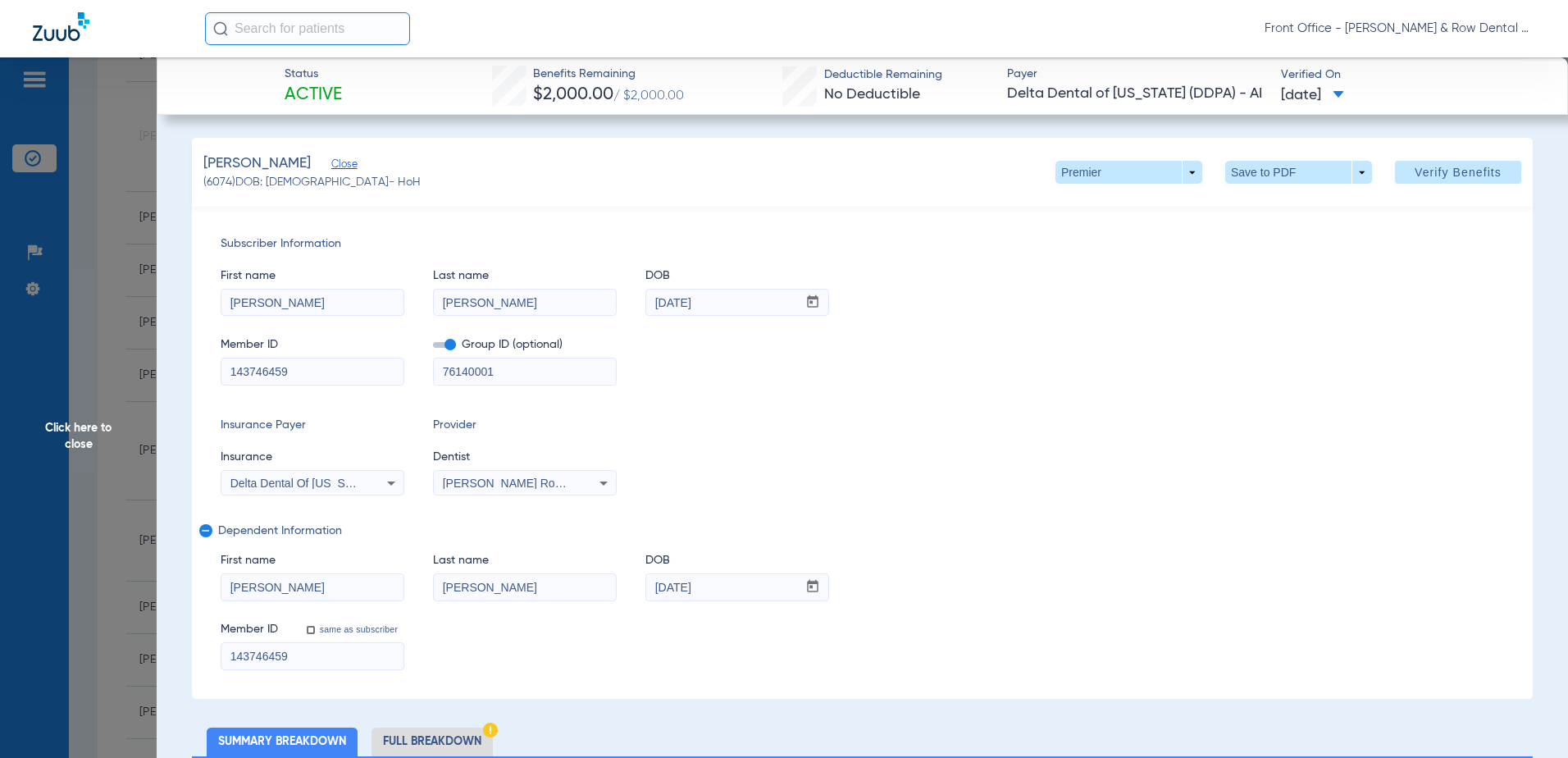
click at [69, 432] on span "Click here to close" at bounding box center [78, 436] width 156 height 758
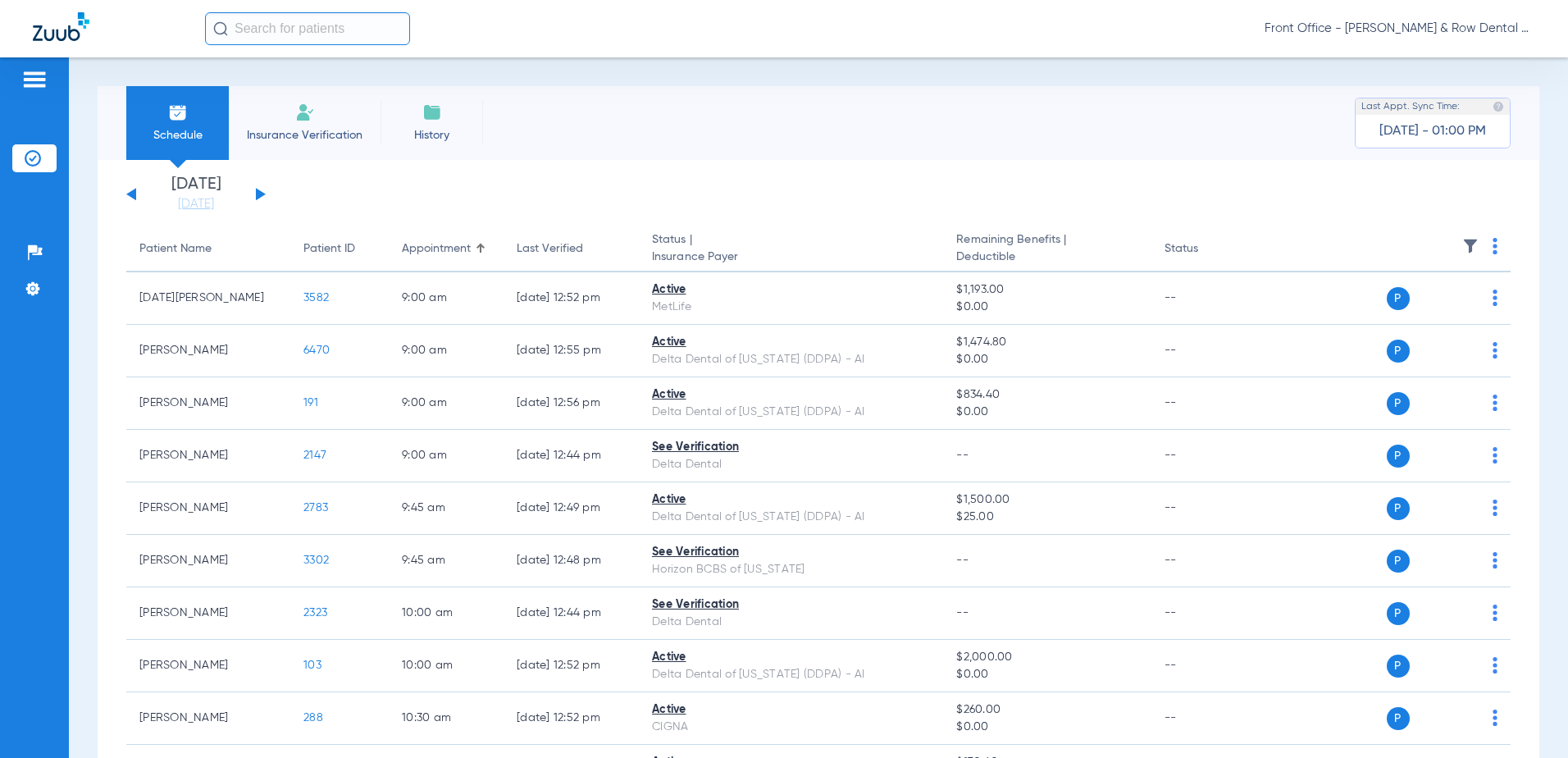
click at [253, 200] on div "[DATE] [DATE] [DATE] [DATE] [DATE] [DATE] [DATE] [DATE] [DATE] [DATE] [DATE] [D…" at bounding box center [196, 194] width 140 height 36
click at [254, 199] on div "[DATE] [DATE] [DATE] [DATE] [DATE] [DATE] [DATE] [DATE] [DATE] [DATE] [DATE] [D…" at bounding box center [196, 194] width 140 height 36
click at [249, 193] on div "[DATE] [DATE] [DATE] [DATE] [DATE] [DATE] [DATE] [DATE] [DATE] [DATE] [DATE] [D…" at bounding box center [196, 194] width 140 height 36
click at [261, 195] on button at bounding box center [261, 194] width 10 height 12
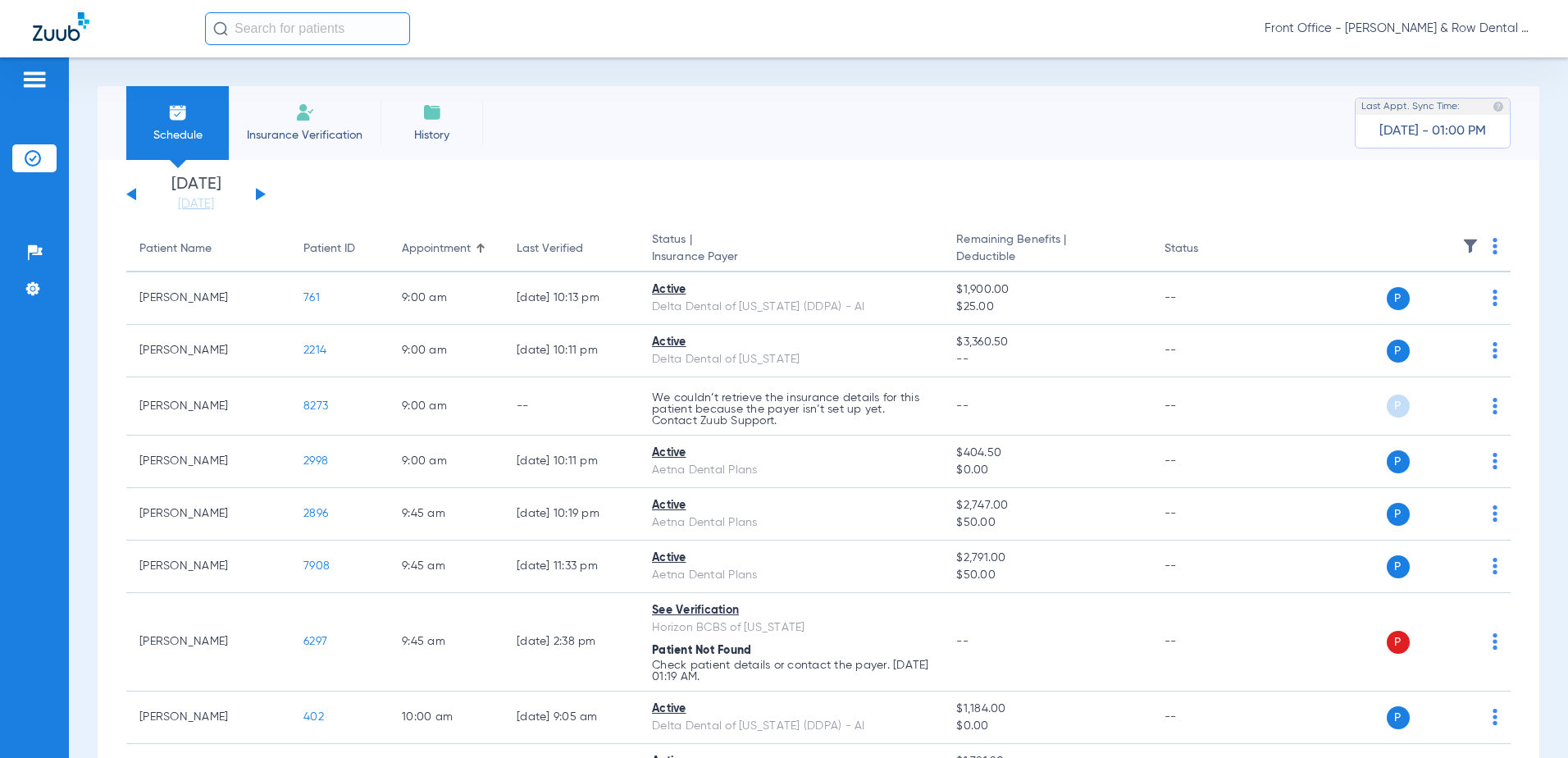
click at [1493, 245] on img at bounding box center [1495, 245] width 5 height 17
click at [1398, 312] on span "Verify All" at bounding box center [1421, 311] width 103 height 12
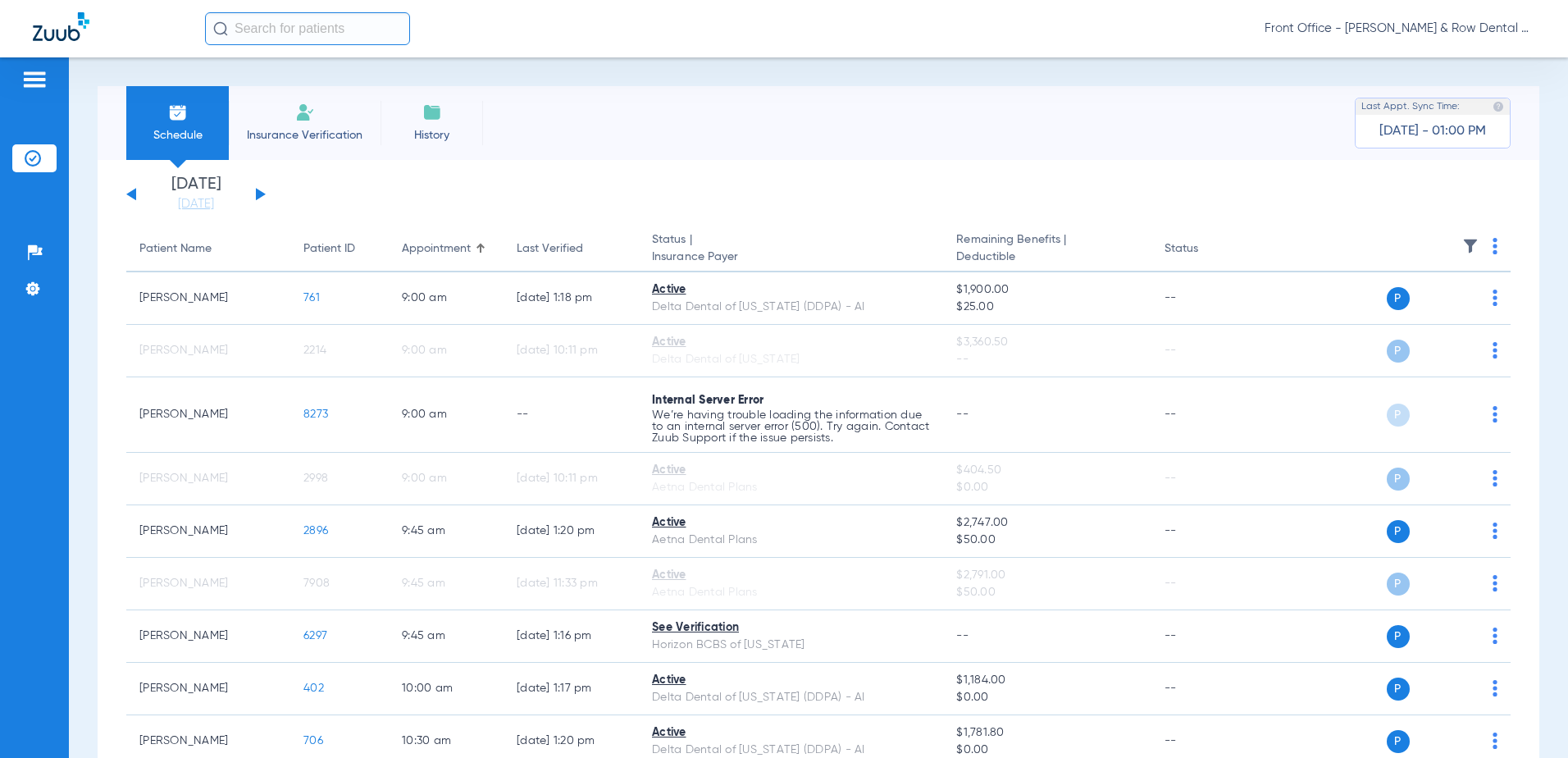
click at [871, 148] on div "Schedule Insurance Verification History Last Appt. Sync Time: Today - 01:00 PM" at bounding box center [819, 123] width 1442 height 74
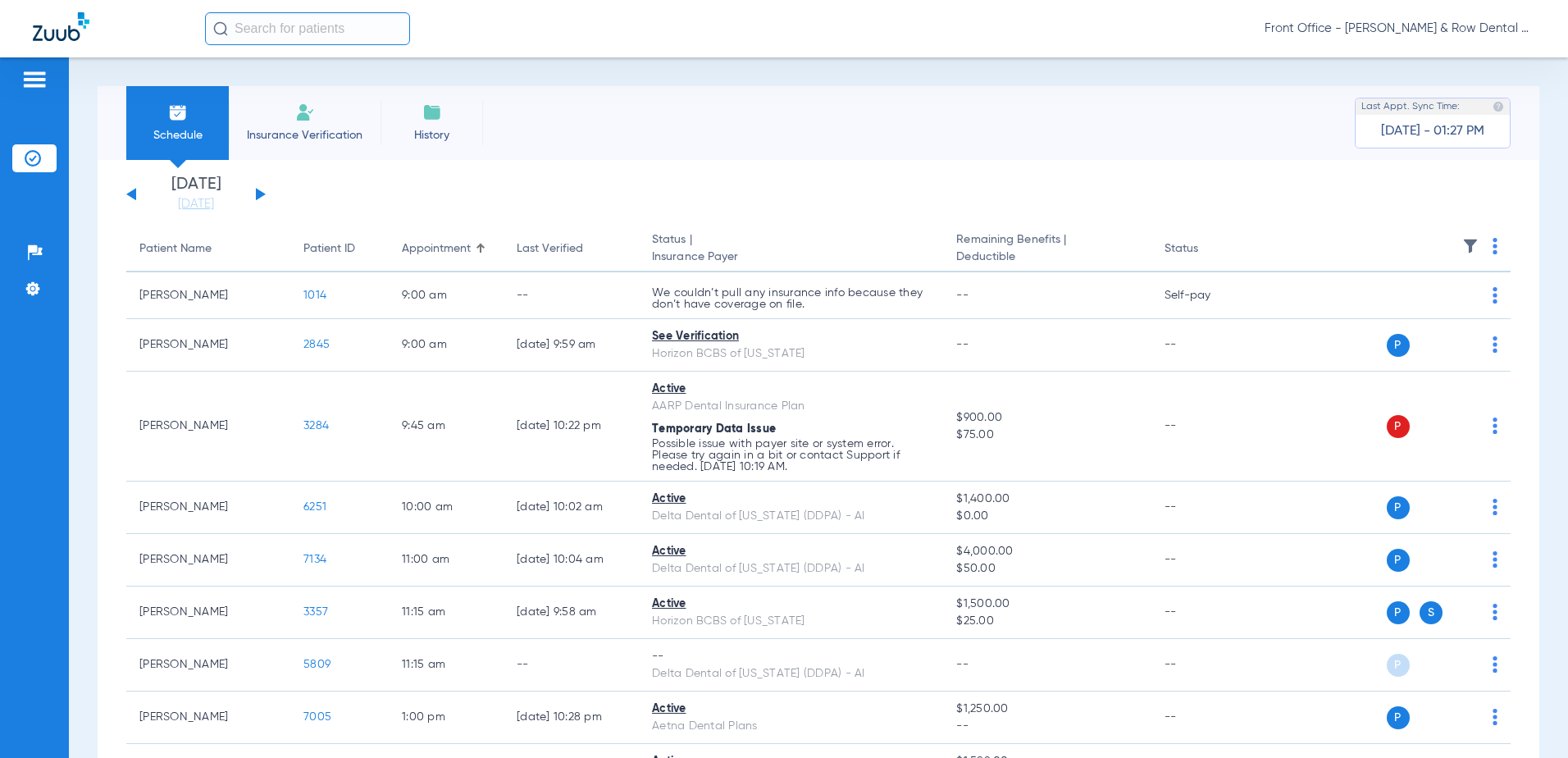
click at [256, 194] on button at bounding box center [261, 194] width 10 height 12
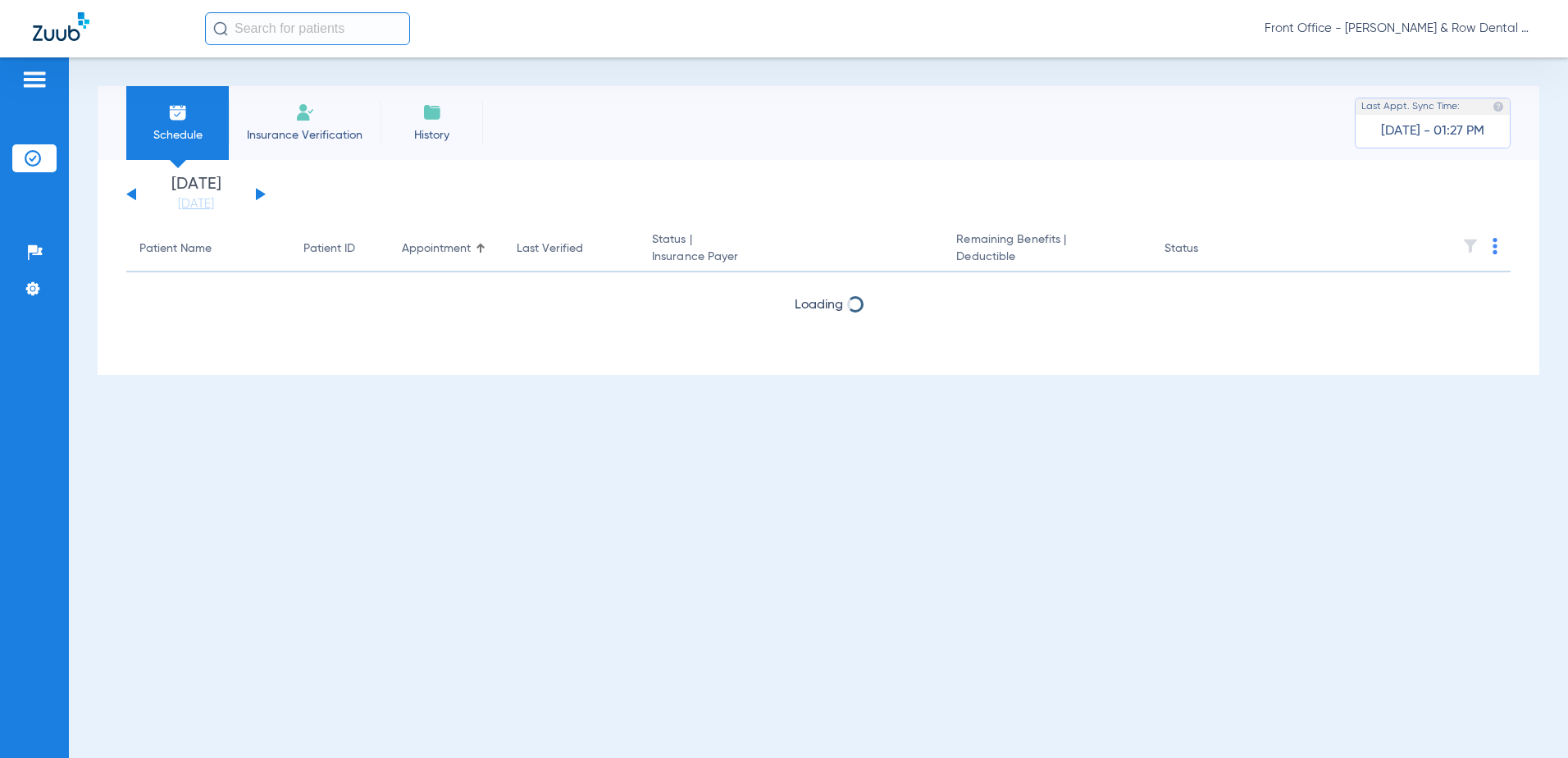
click at [256, 194] on button at bounding box center [261, 194] width 10 height 12
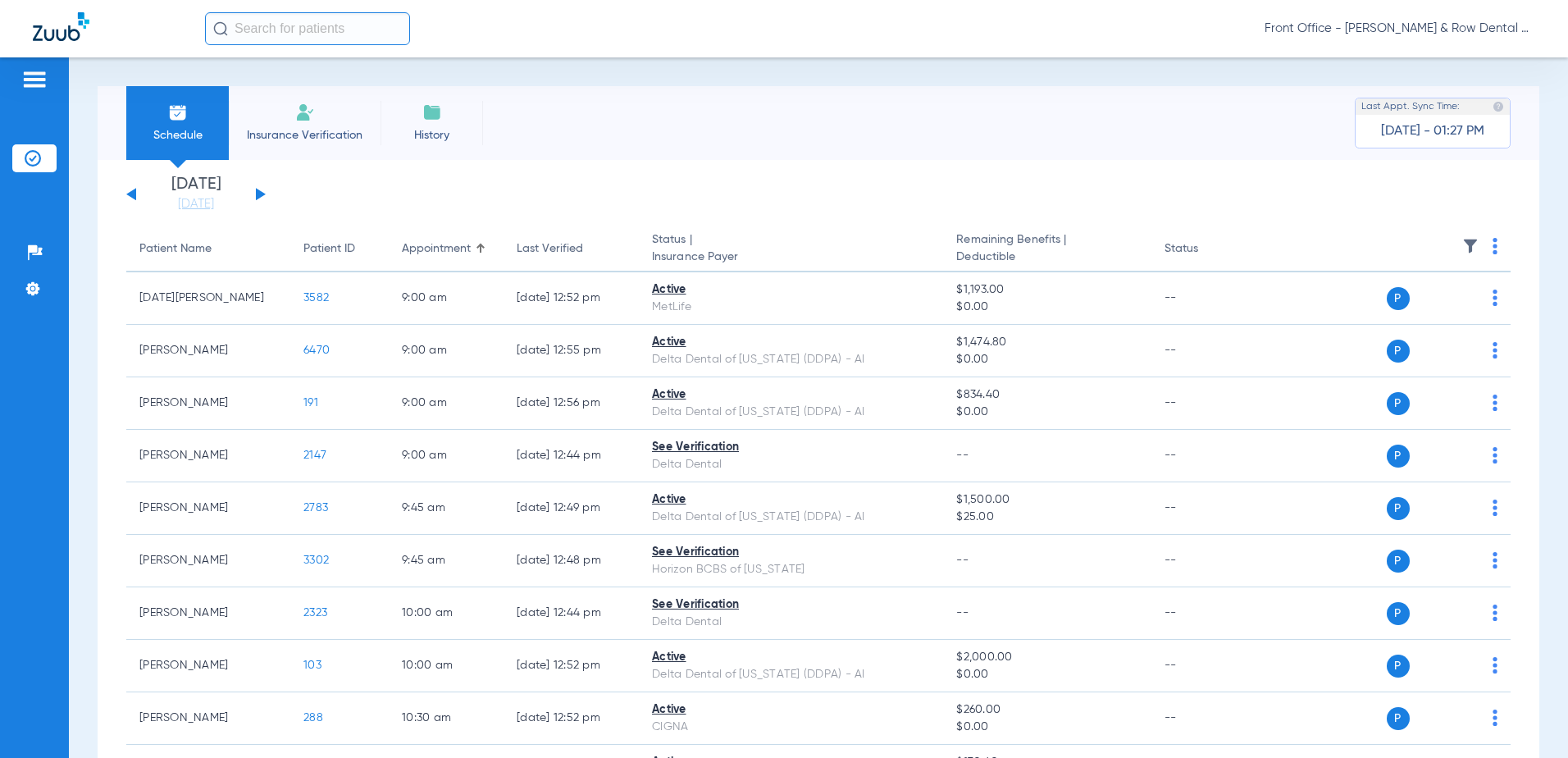
click at [256, 194] on button at bounding box center [261, 194] width 10 height 12
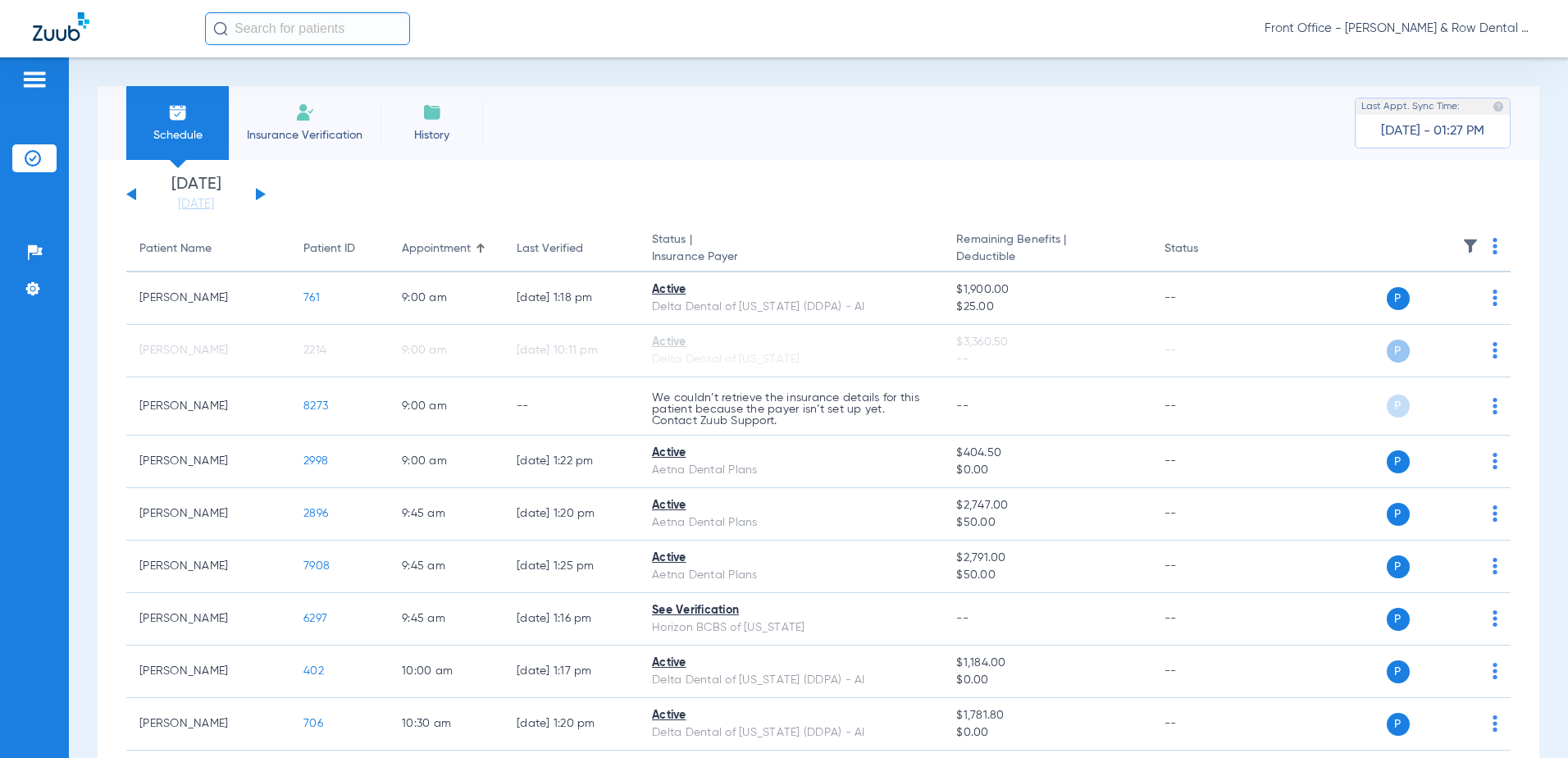
click at [1493, 246] on img at bounding box center [1495, 245] width 5 height 17
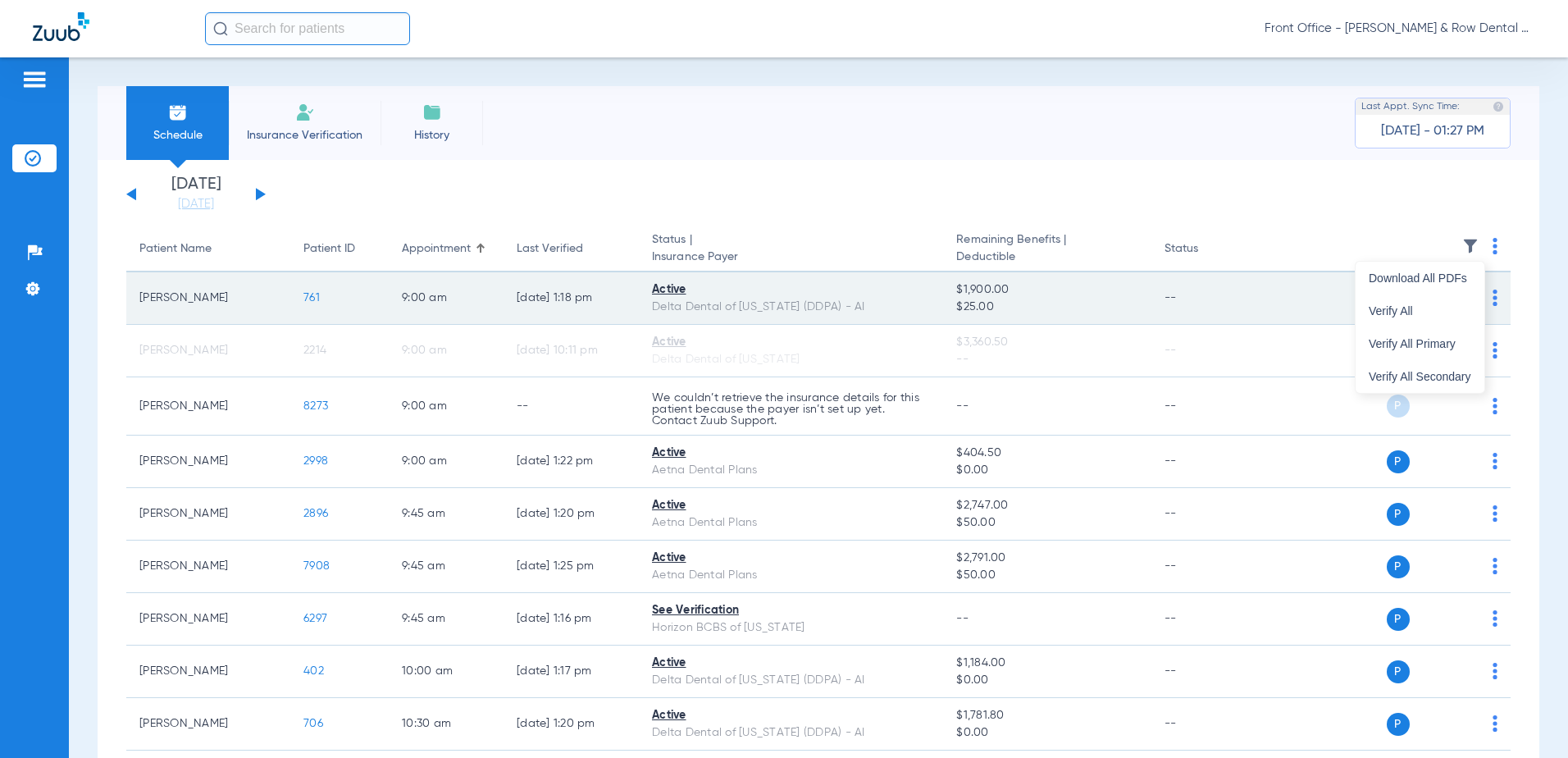
drag, startPoint x: 1412, startPoint y: 311, endPoint x: 1389, endPoint y: 318, distance: 24.0
click at [1411, 311] on span "Verify All" at bounding box center [1421, 311] width 103 height 12
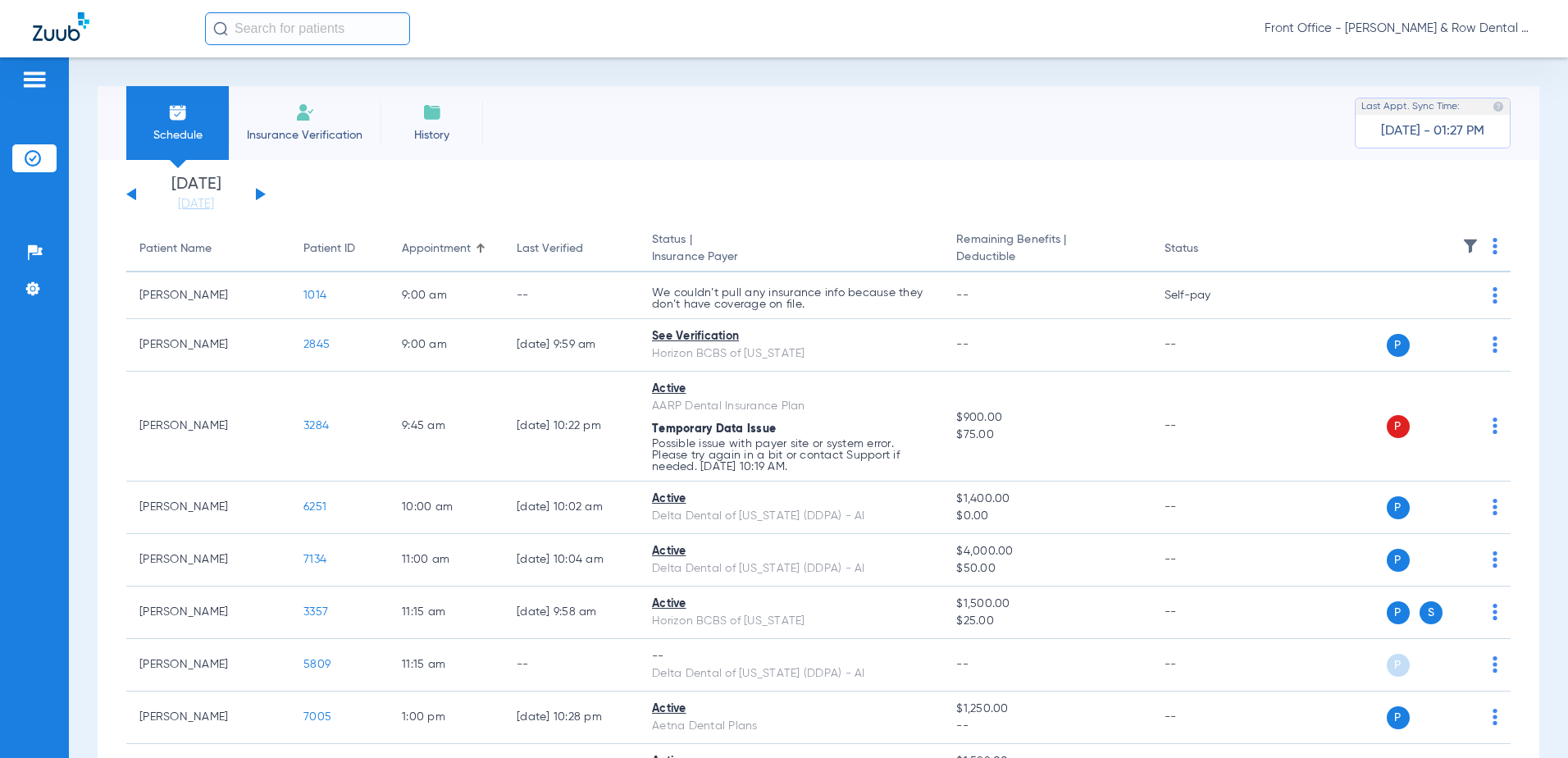
click at [261, 191] on div "[DATE] [DATE] [DATE] [DATE] [DATE] [DATE] [DATE] [DATE] [DATE] [DATE] [DATE] [D…" at bounding box center [196, 194] width 140 height 36
click at [256, 193] on button at bounding box center [261, 194] width 10 height 12
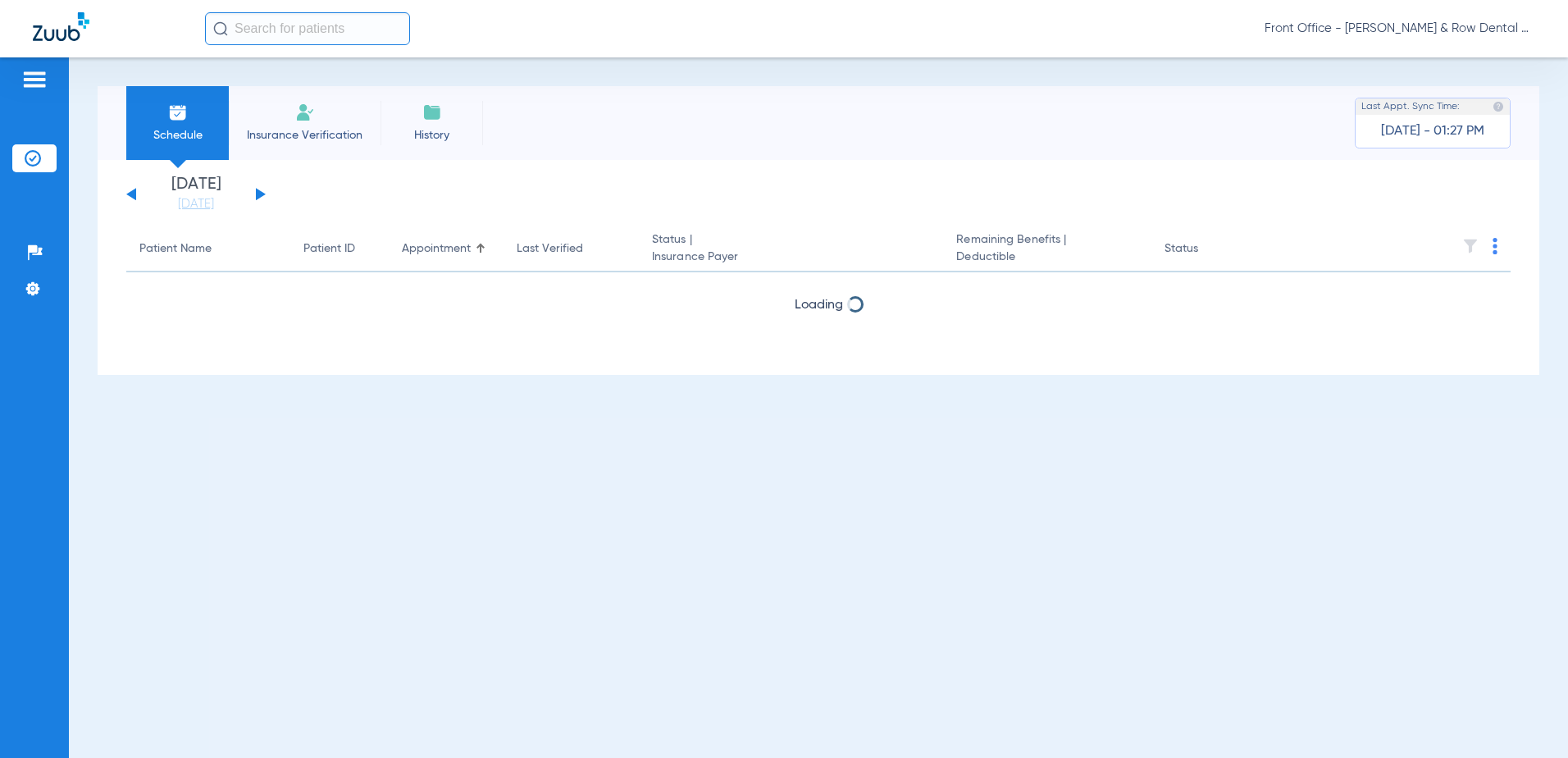
click at [262, 193] on button at bounding box center [261, 194] width 10 height 12
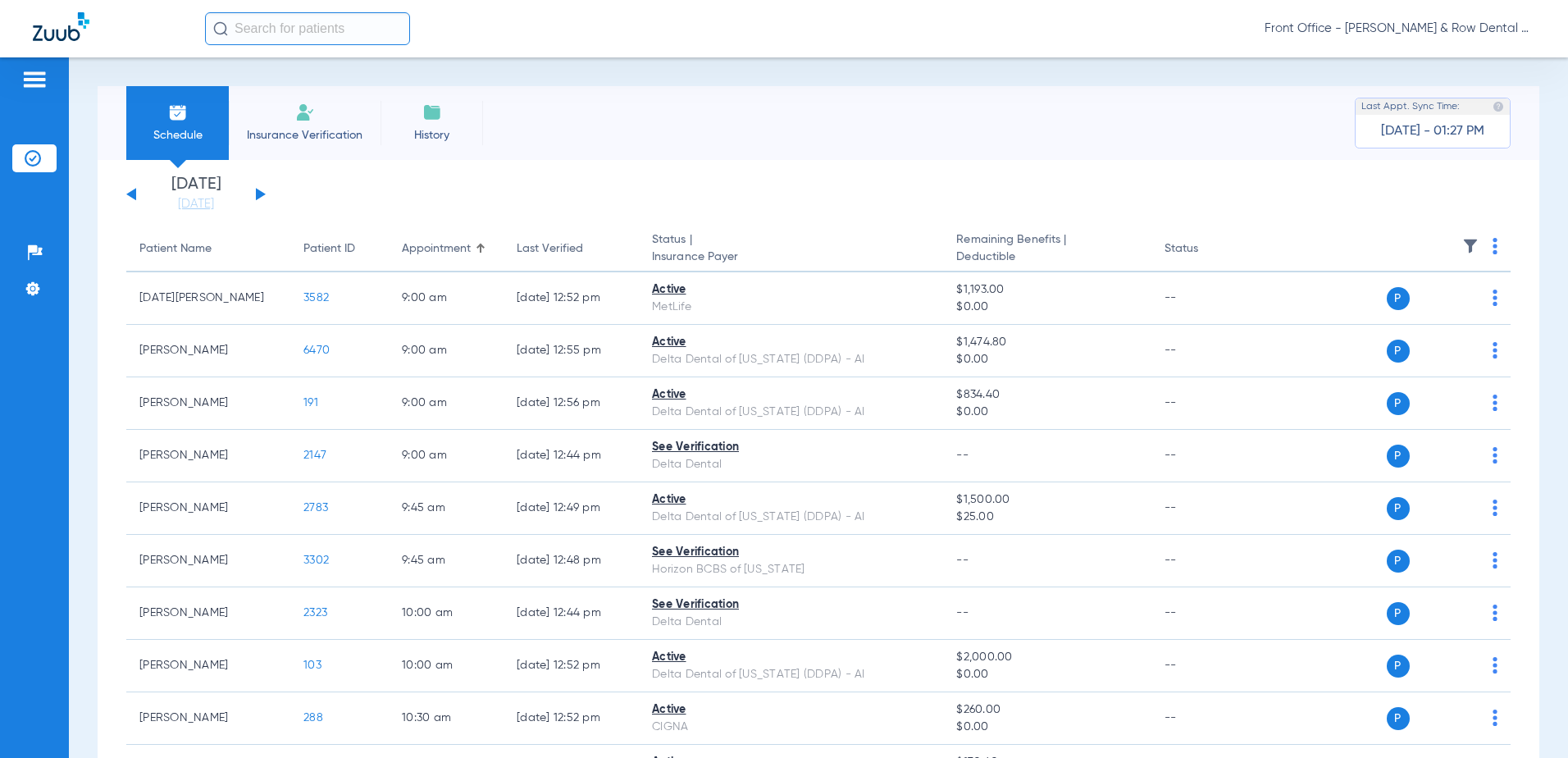
click at [264, 193] on div "[DATE] [DATE] [DATE] [DATE] [DATE] [DATE] [DATE] [DATE] [DATE] [DATE] [DATE] [D…" at bounding box center [196, 194] width 140 height 36
click at [258, 194] on button at bounding box center [261, 194] width 10 height 12
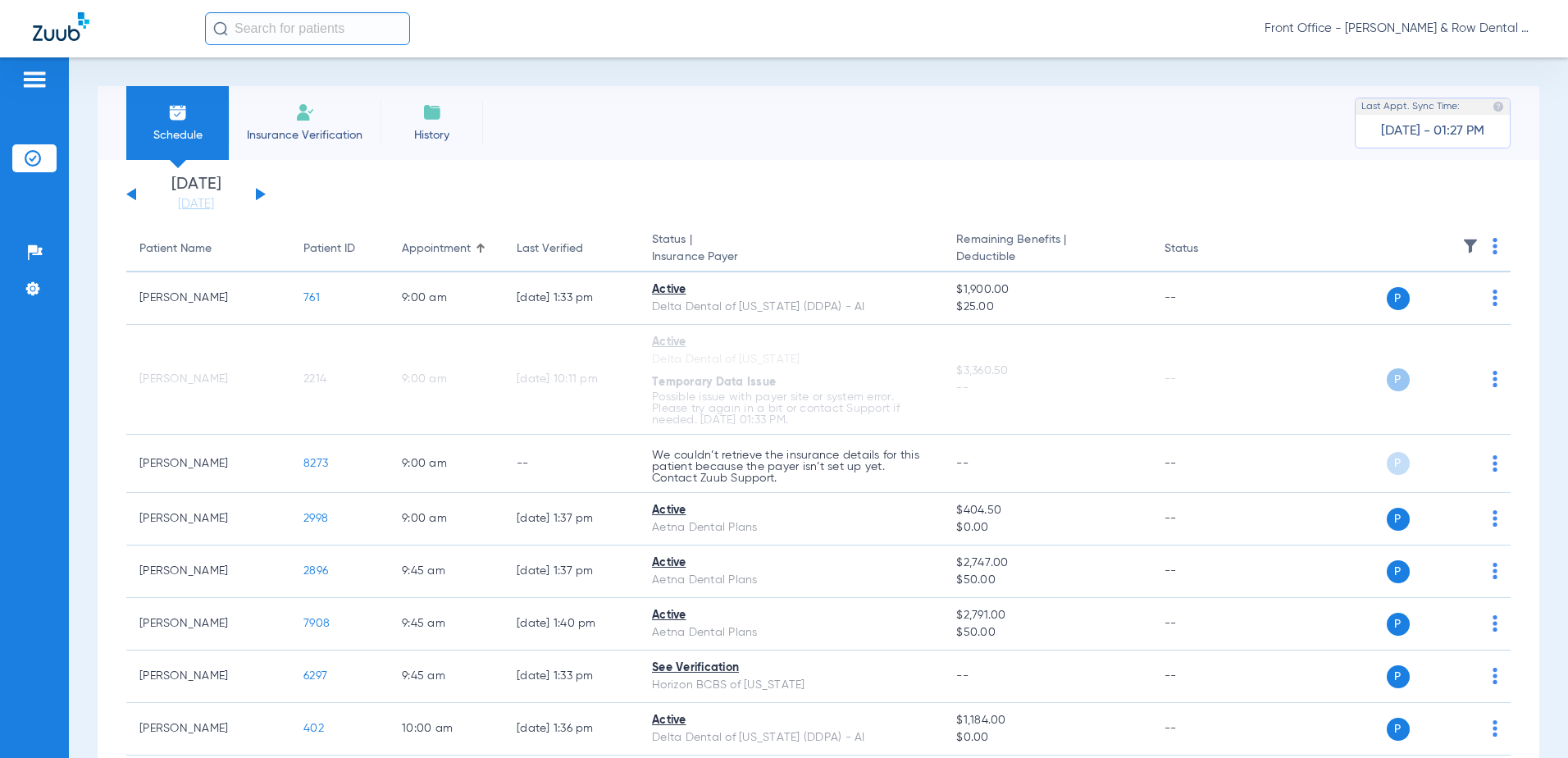
click at [261, 194] on button at bounding box center [261, 194] width 10 height 12
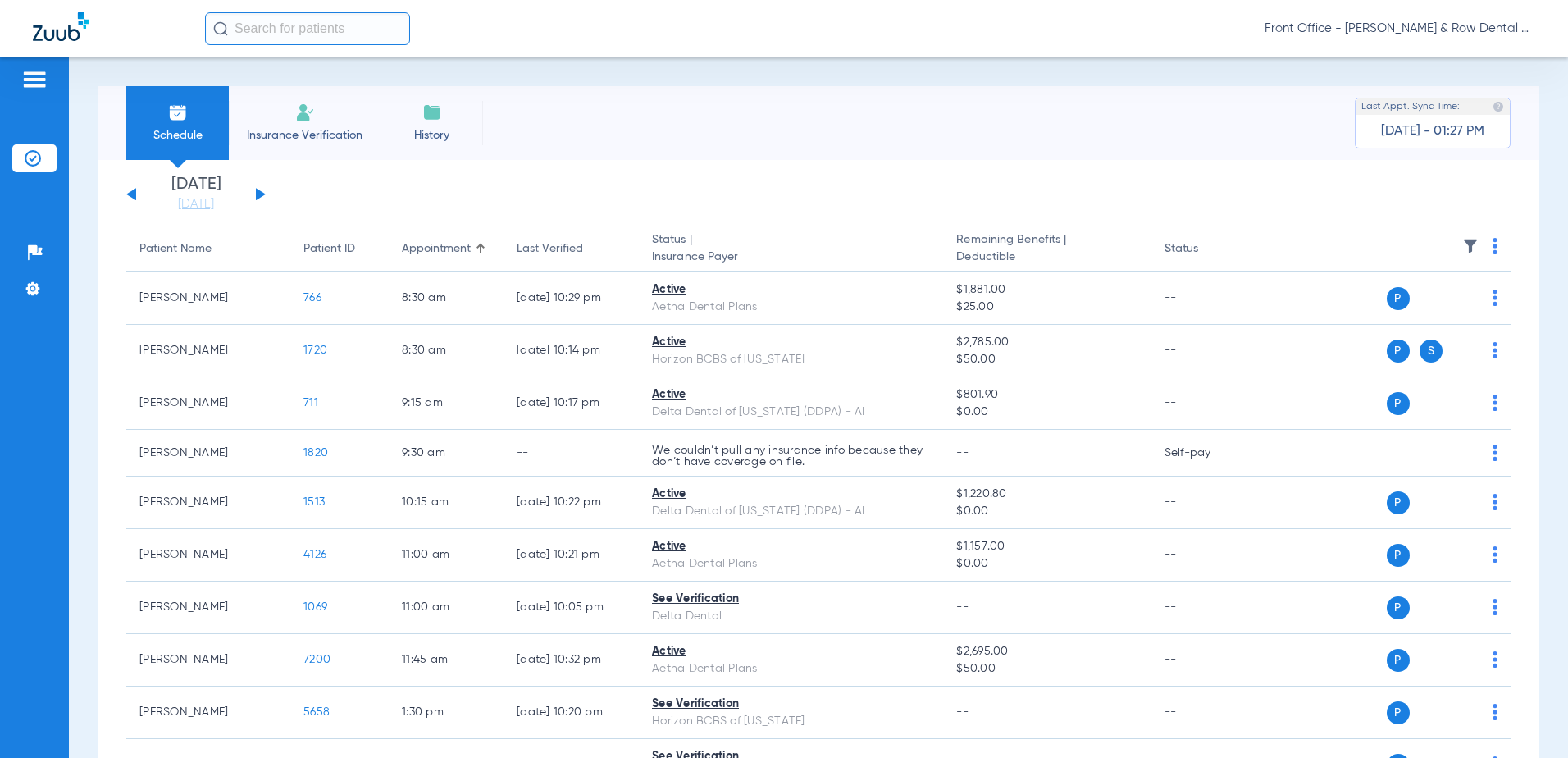
click at [1493, 249] on img at bounding box center [1495, 245] width 5 height 17
click at [1421, 309] on span "Verify All" at bounding box center [1421, 311] width 103 height 12
click at [253, 193] on div "[DATE] [DATE] [DATE] [DATE] [DATE] [DATE] [DATE] [DATE] [DATE] [DATE] [DATE] [D…" at bounding box center [196, 194] width 140 height 36
click at [261, 195] on button at bounding box center [261, 194] width 10 height 12
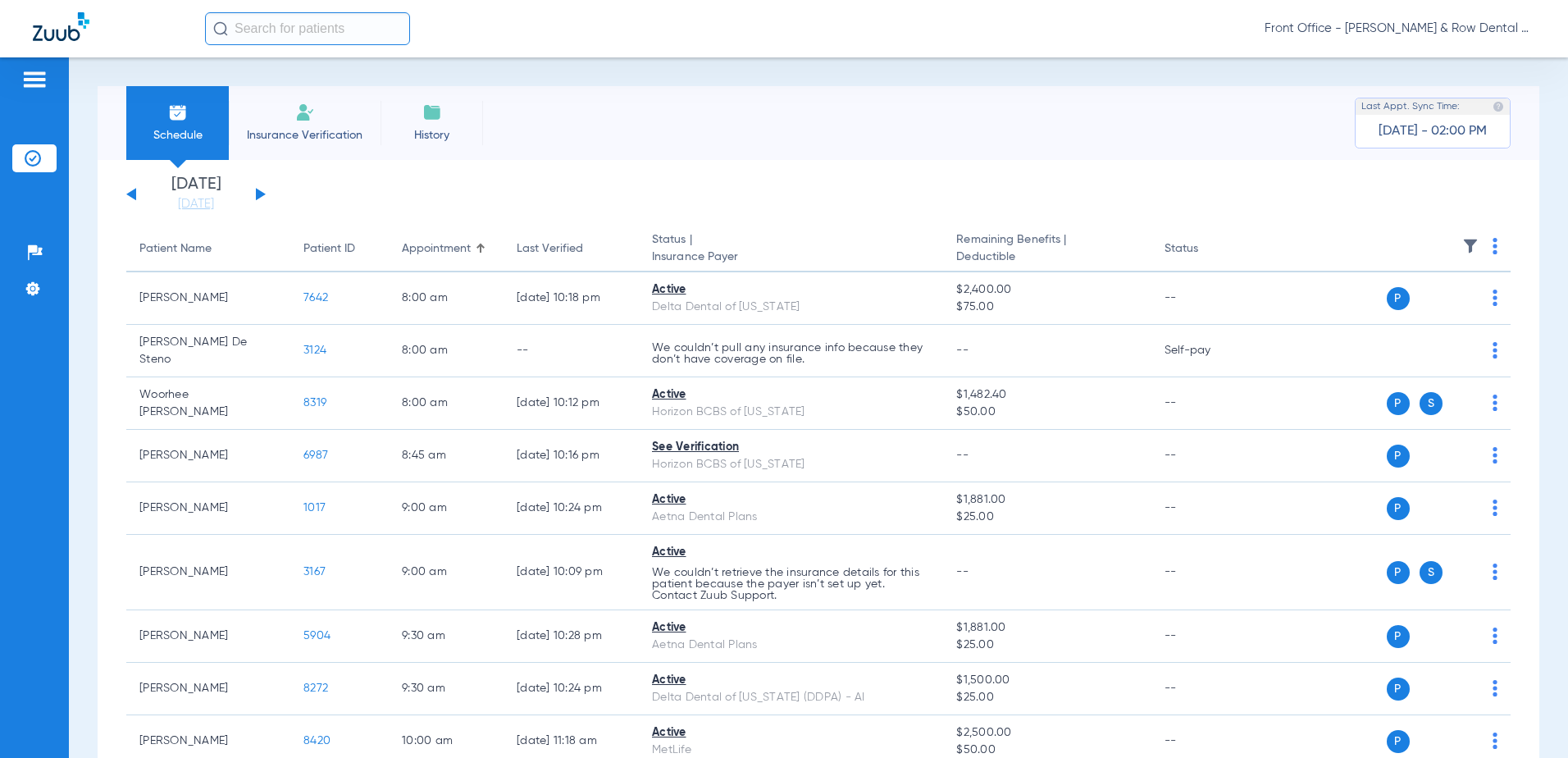
click at [1493, 242] on img at bounding box center [1495, 245] width 5 height 17
click at [1396, 311] on span "Verify All" at bounding box center [1421, 311] width 103 height 12
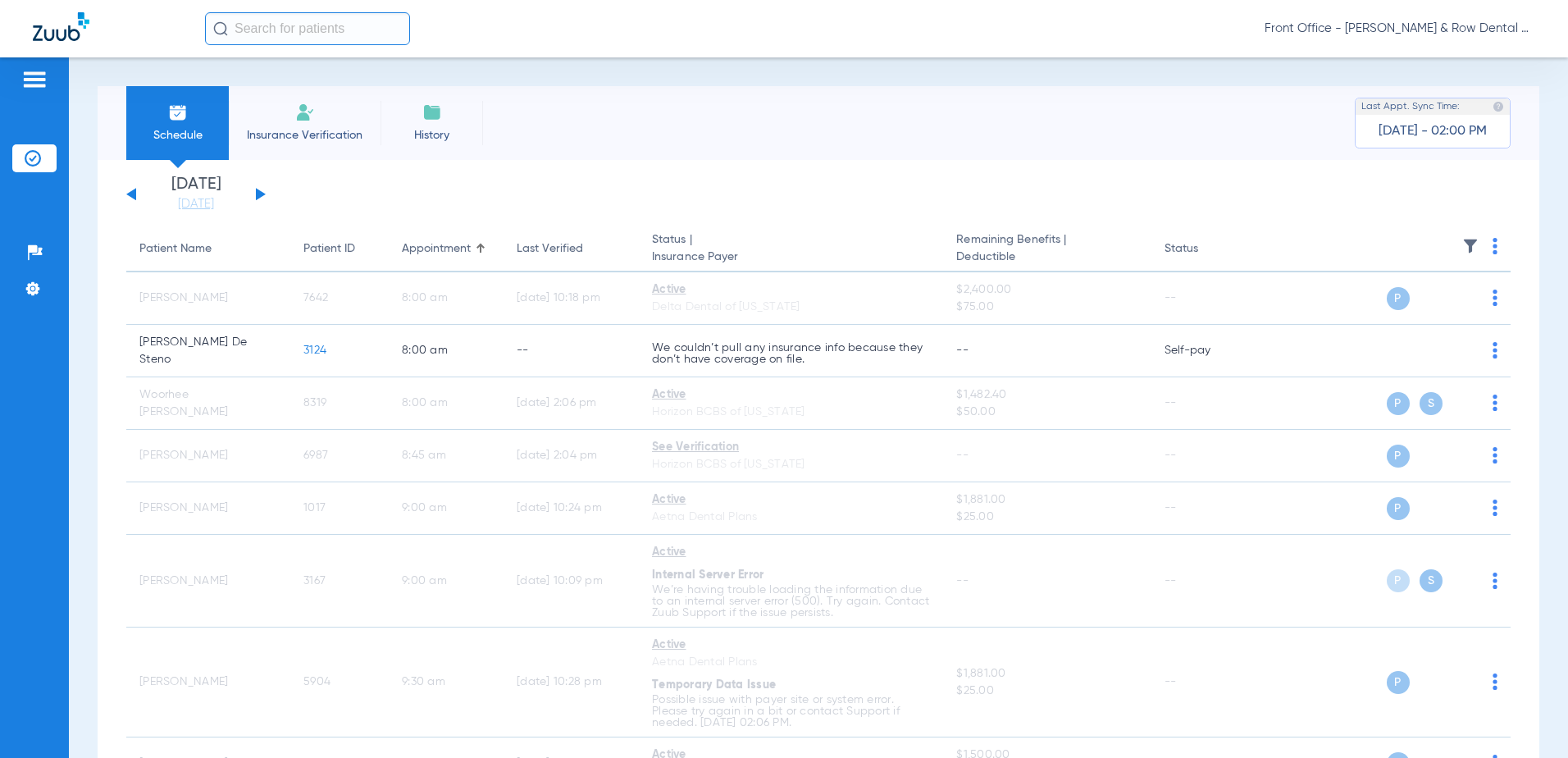
click at [1493, 244] on img at bounding box center [1495, 245] width 5 height 17
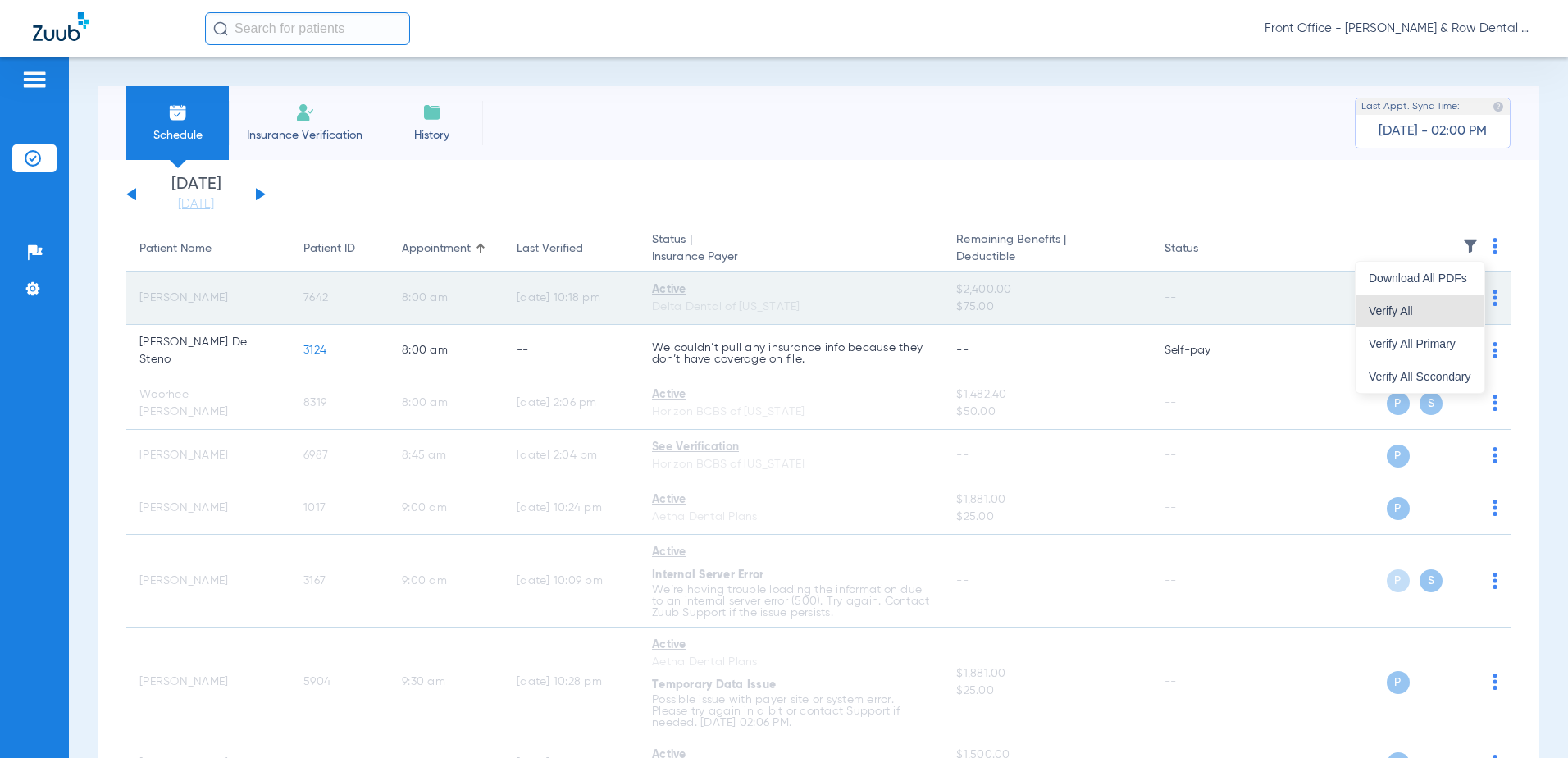
click at [1443, 306] on span "Verify All" at bounding box center [1421, 311] width 103 height 12
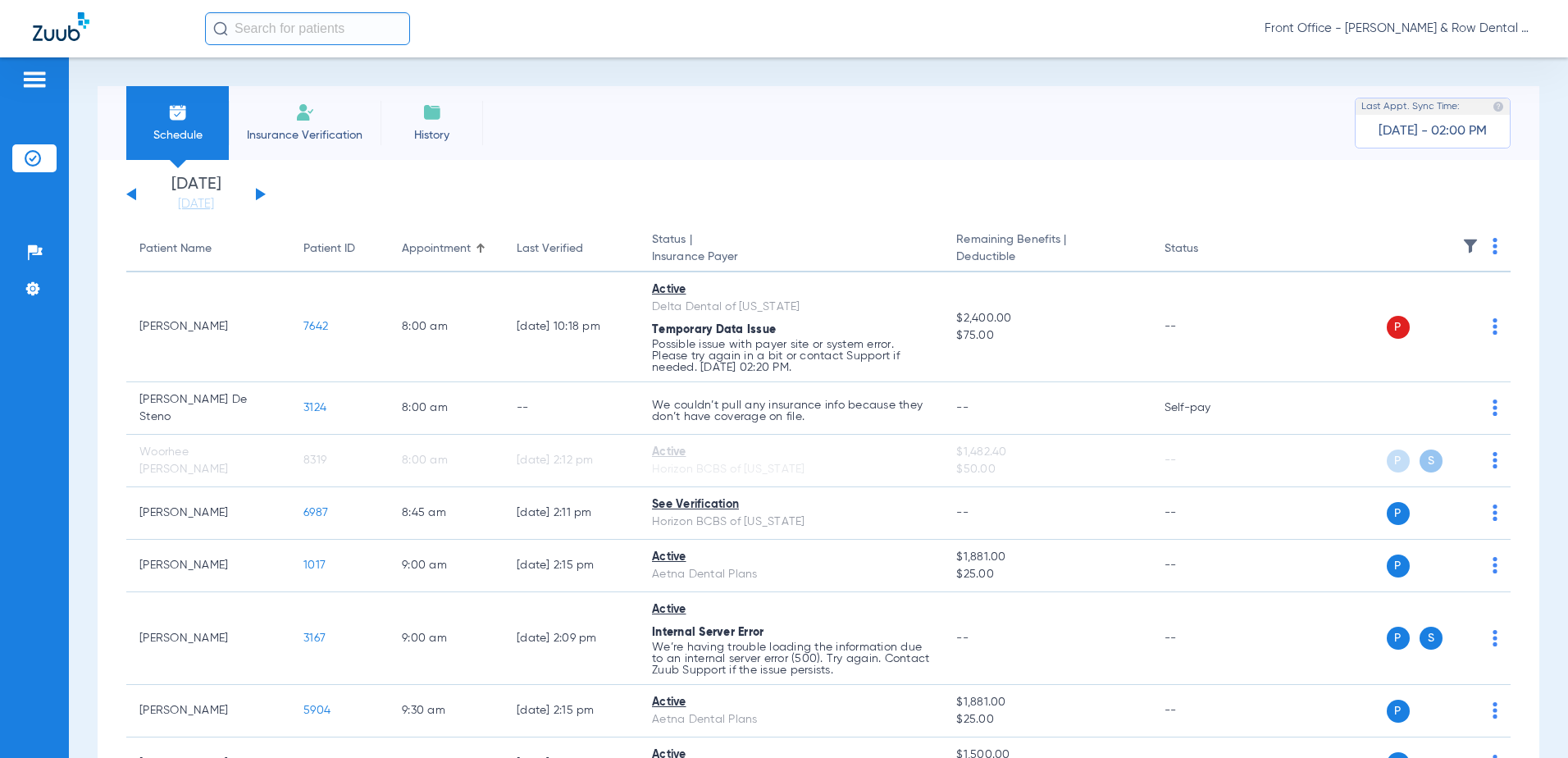
click at [252, 196] on div "[DATE] [DATE] [DATE] [DATE] [DATE] [DATE] [DATE] [DATE] [DATE] [DATE] [DATE] [D…" at bounding box center [196, 194] width 140 height 36
click at [256, 196] on button at bounding box center [261, 194] width 10 height 12
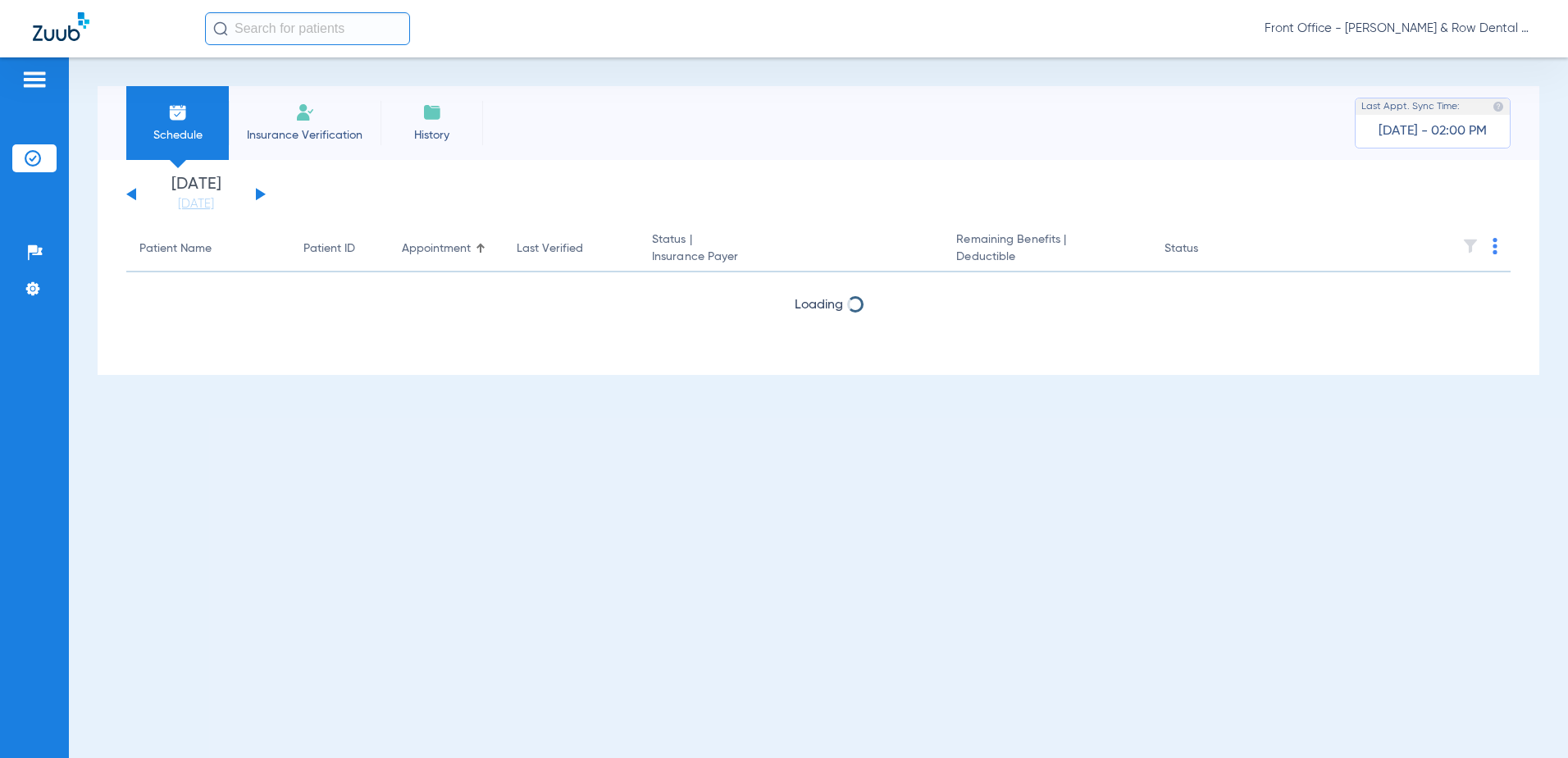
click at [259, 195] on button at bounding box center [261, 194] width 10 height 12
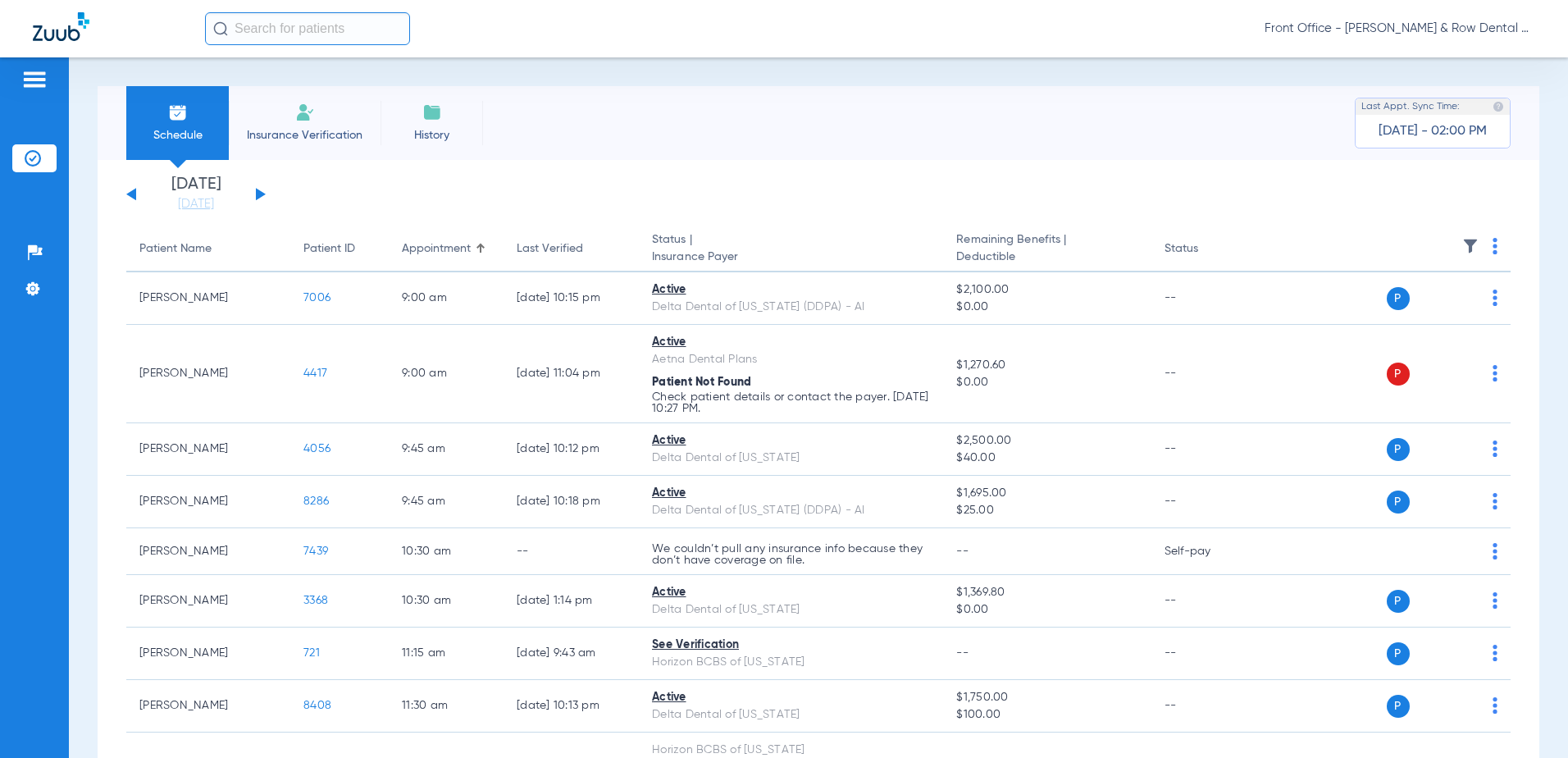
click at [1493, 244] on img at bounding box center [1495, 245] width 5 height 17
click at [1421, 307] on span "Verify All" at bounding box center [1421, 311] width 103 height 12
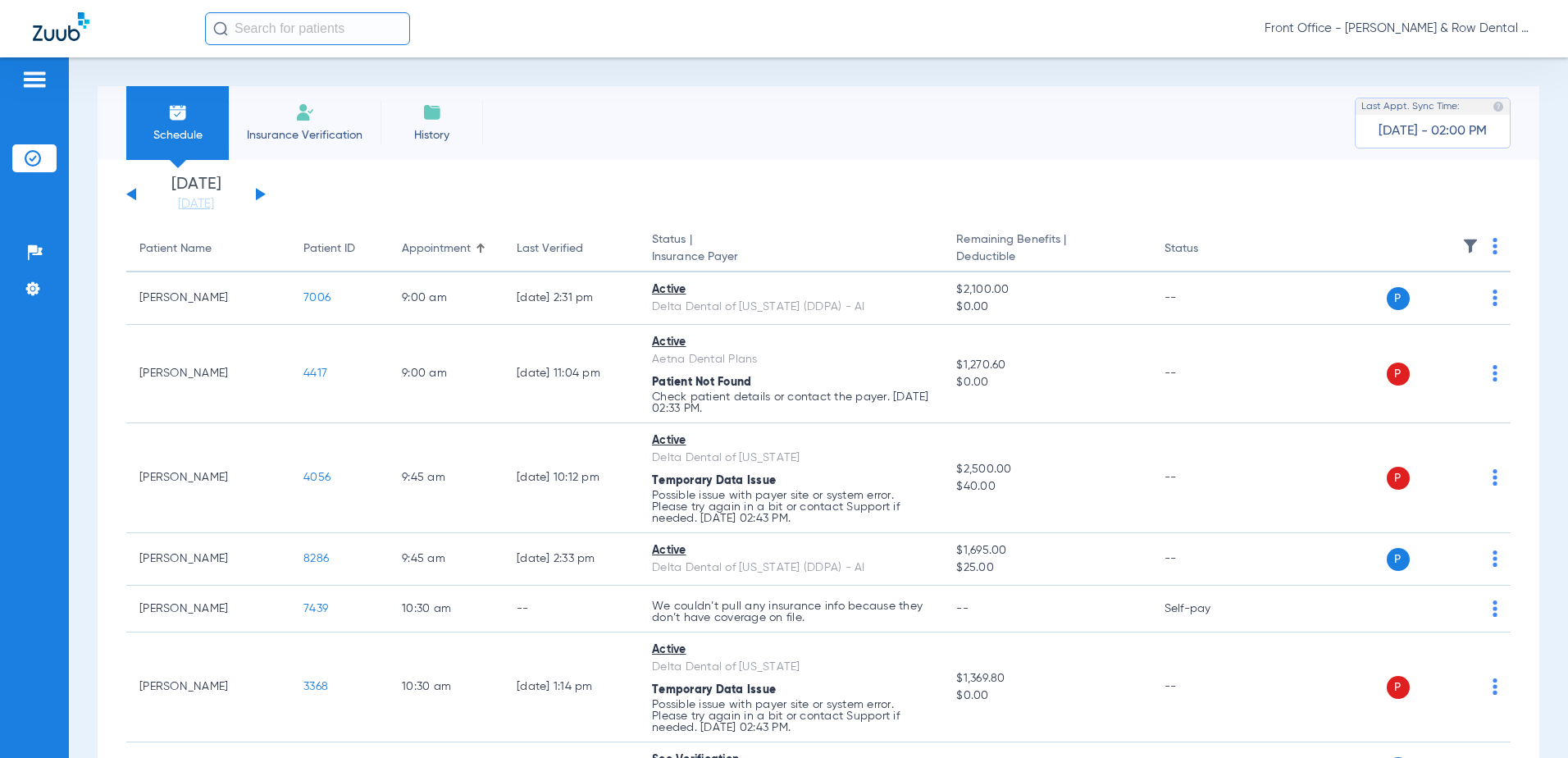
click at [248, 193] on div "[DATE] [DATE] [DATE] [DATE] [DATE] [DATE] [DATE] [DATE] [DATE] [DATE] [DATE] [D…" at bounding box center [196, 194] width 140 height 36
click at [261, 193] on button at bounding box center [261, 194] width 10 height 12
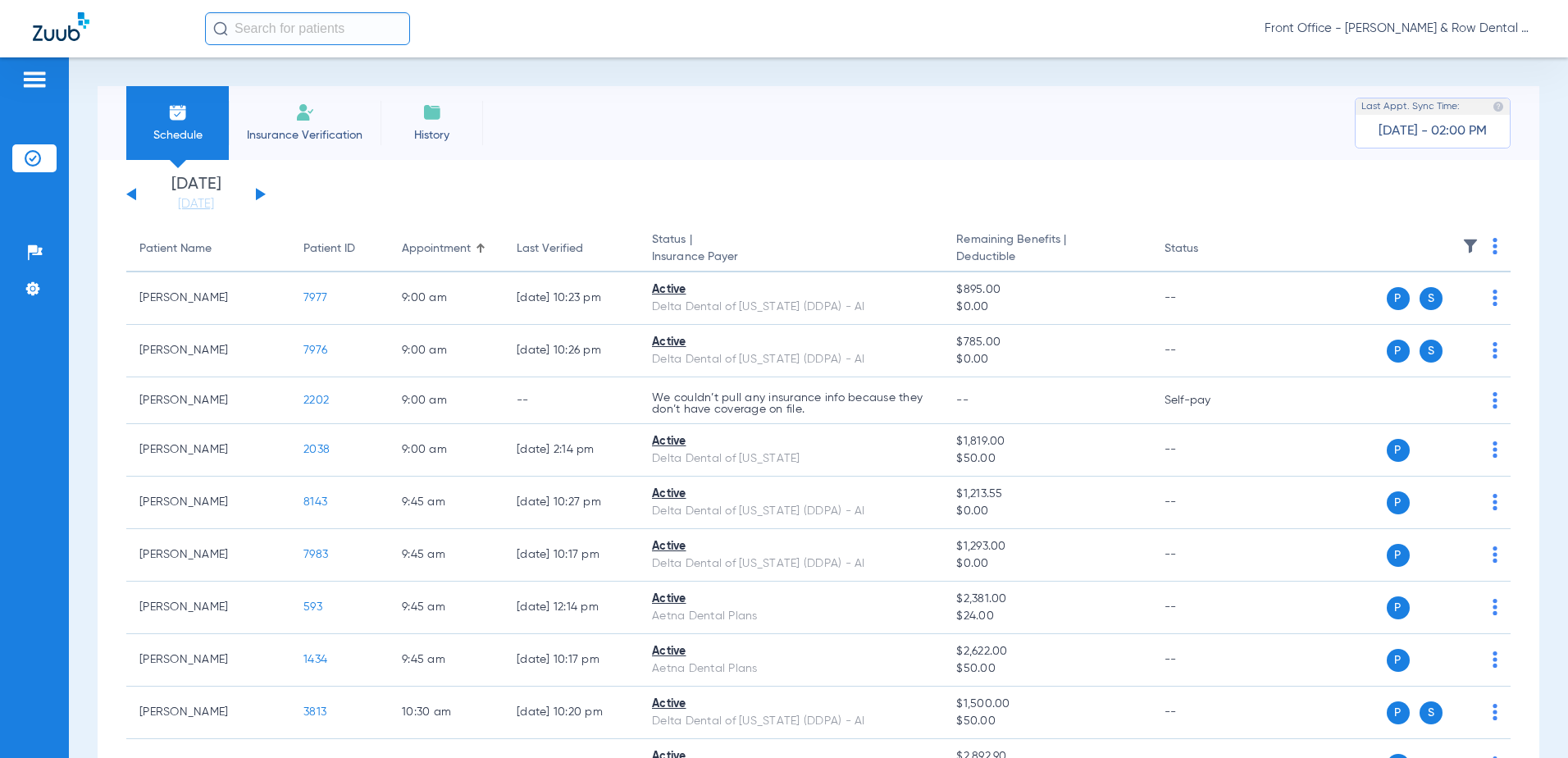
click at [1493, 243] on img at bounding box center [1495, 245] width 5 height 17
click at [1382, 306] on span "Verify All" at bounding box center [1421, 311] width 103 height 12
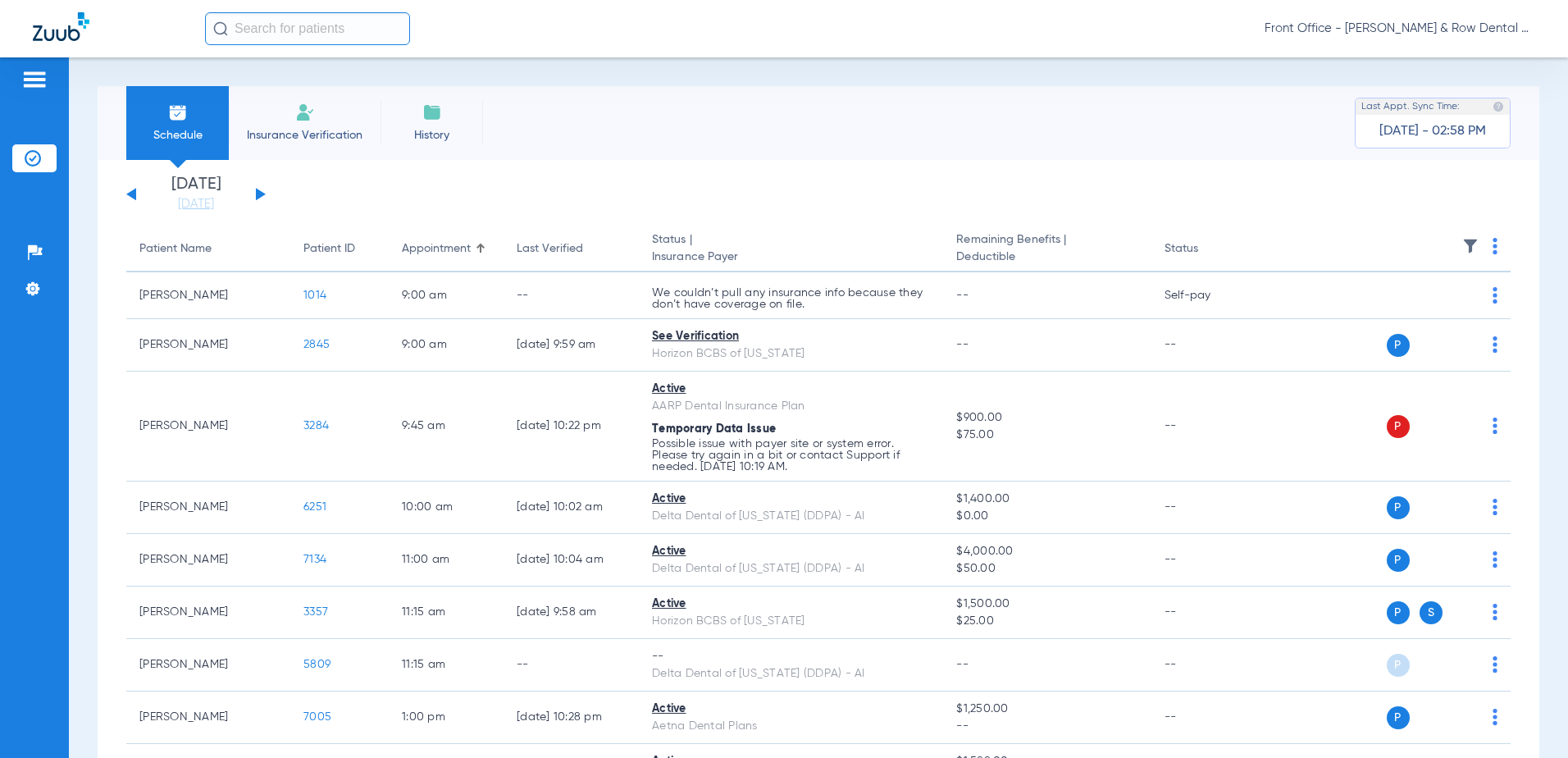
click at [257, 190] on button at bounding box center [261, 194] width 10 height 12
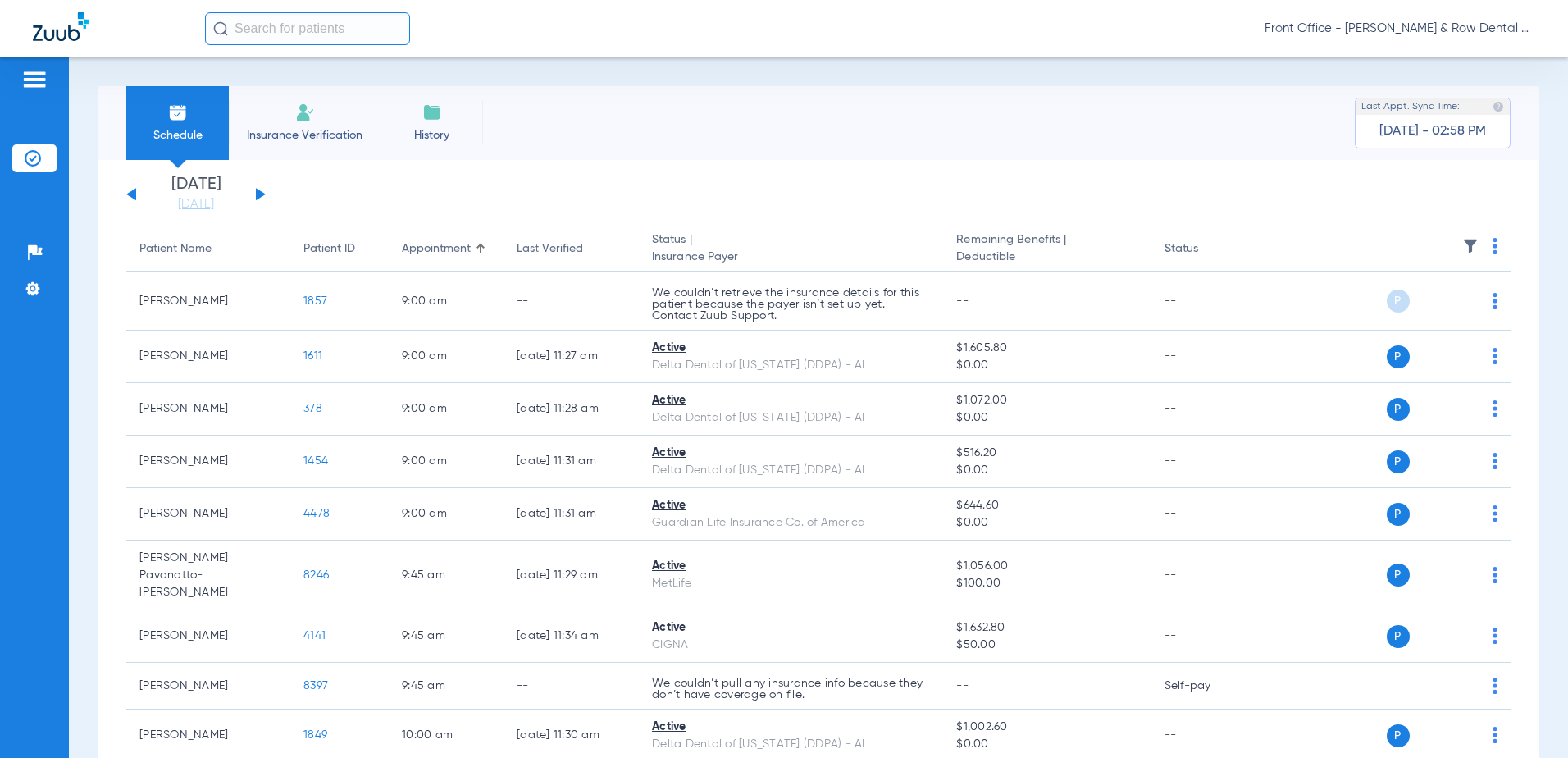
click at [257, 190] on button at bounding box center [261, 194] width 10 height 12
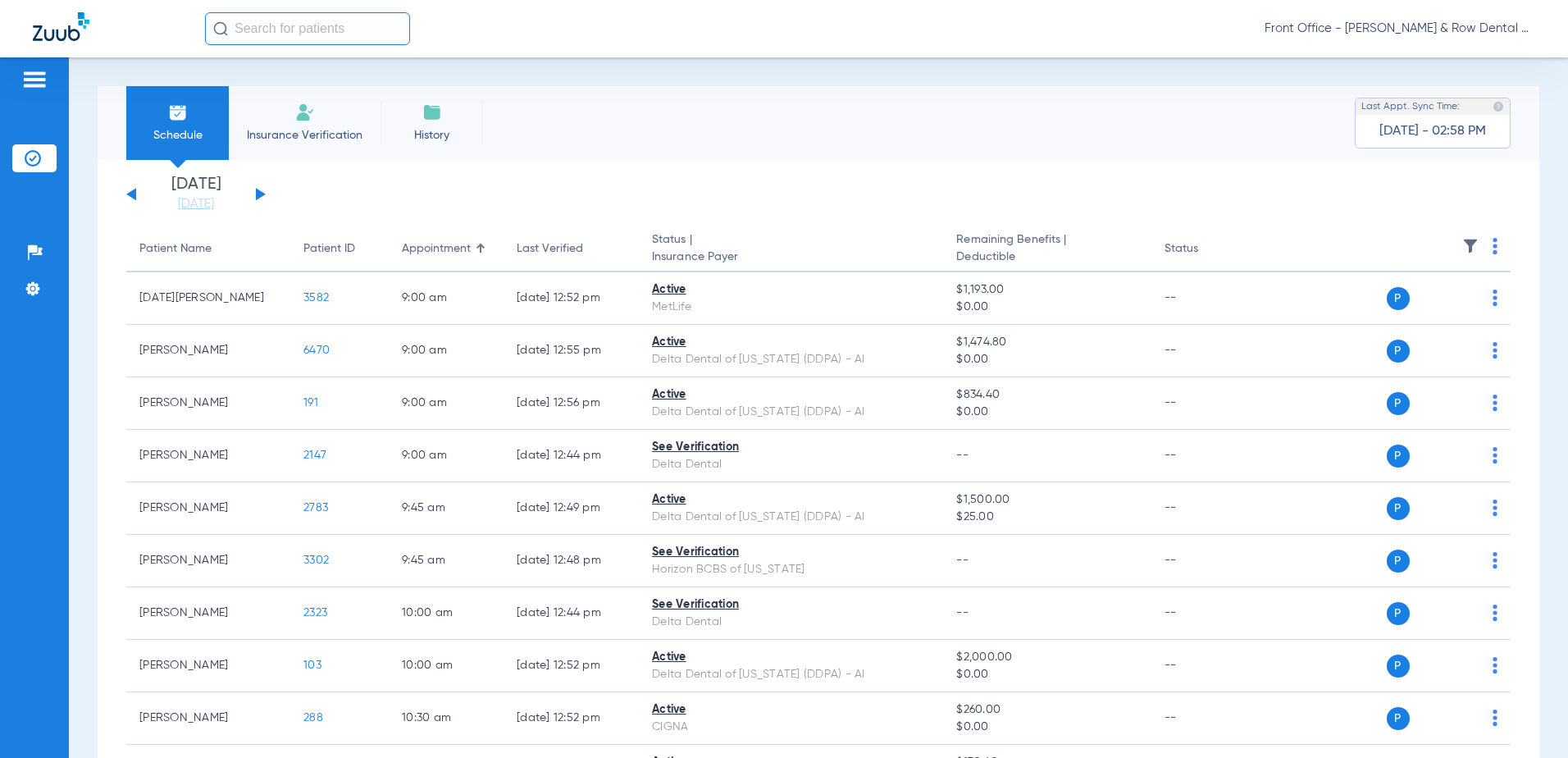
click at [1493, 243] on img at bounding box center [1495, 245] width 5 height 17
click at [1442, 312] on span "Verify All" at bounding box center [1421, 311] width 103 height 12
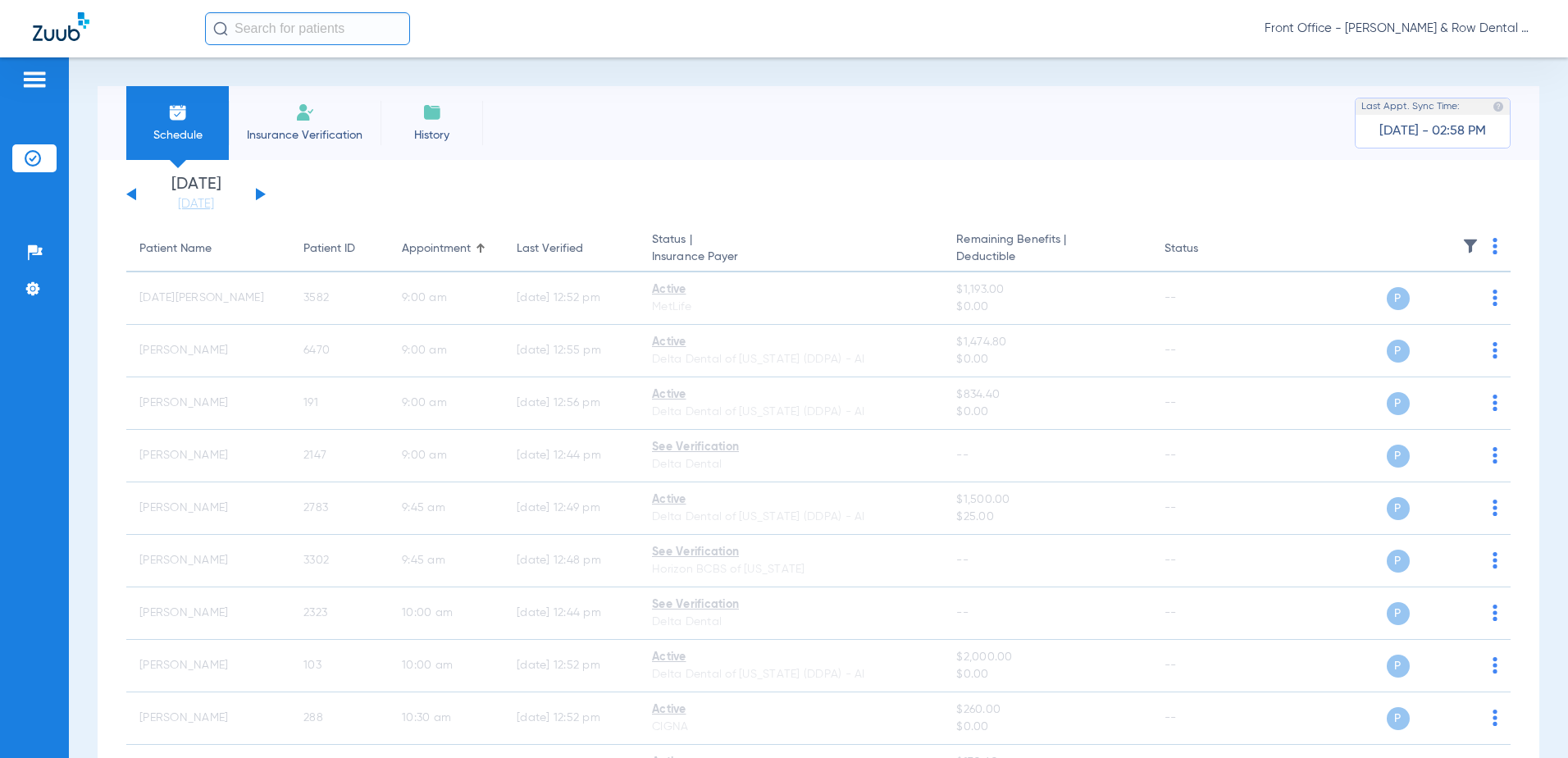
click at [254, 189] on div "[DATE] [DATE] [DATE] [DATE] [DATE] [DATE] [DATE] [DATE] [DATE] [DATE] [DATE] [D…" at bounding box center [196, 194] width 140 height 36
click at [260, 192] on button at bounding box center [261, 194] width 10 height 12
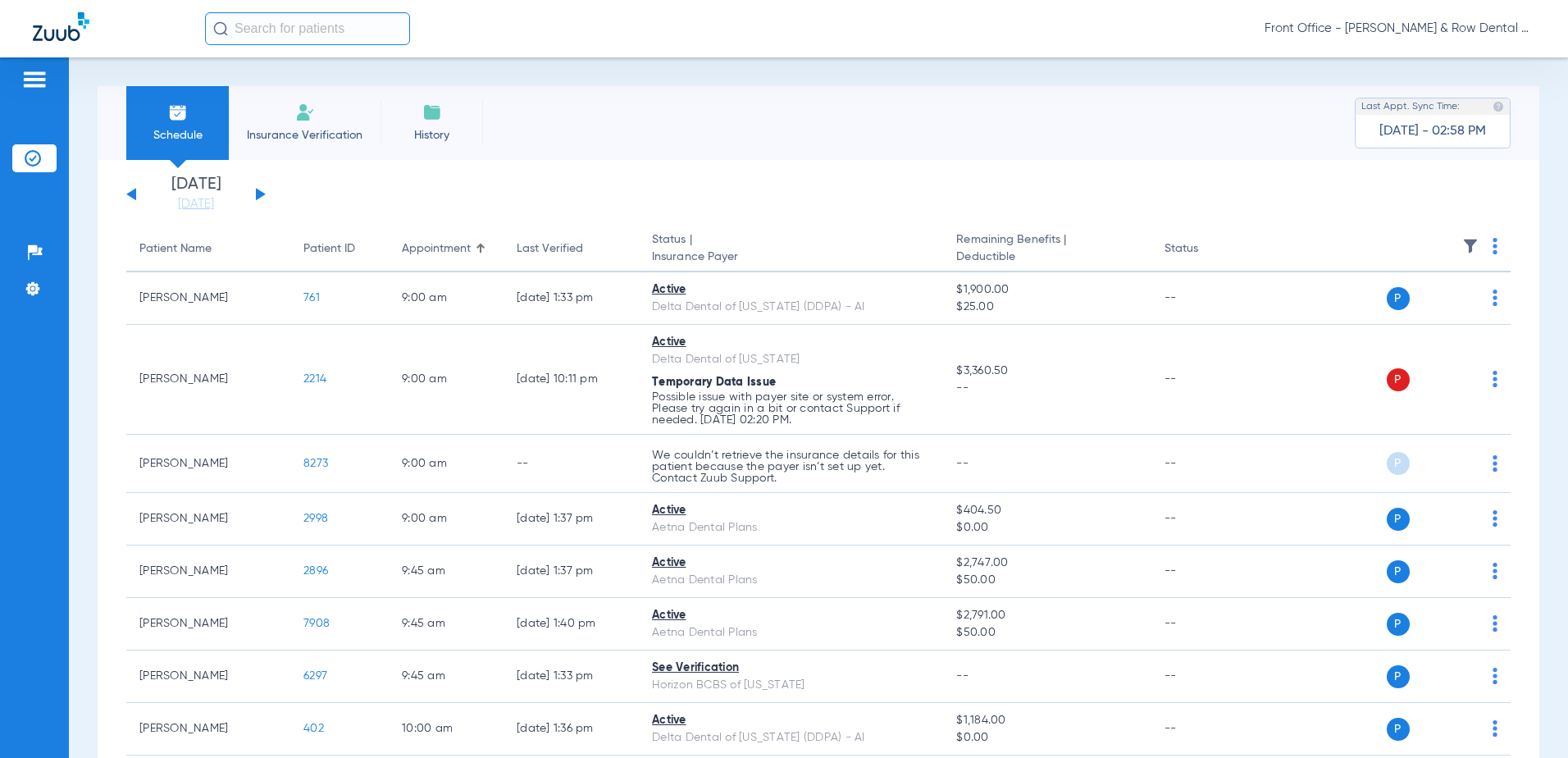
click at [1492, 249] on th at bounding box center [1386, 249] width 248 height 46
click at [1477, 246] on th at bounding box center [1386, 249] width 248 height 46
click at [1480, 246] on th at bounding box center [1386, 249] width 248 height 46
click at [1493, 246] on img at bounding box center [1495, 245] width 5 height 17
click at [1423, 304] on button "Verify All" at bounding box center [1421, 310] width 129 height 33
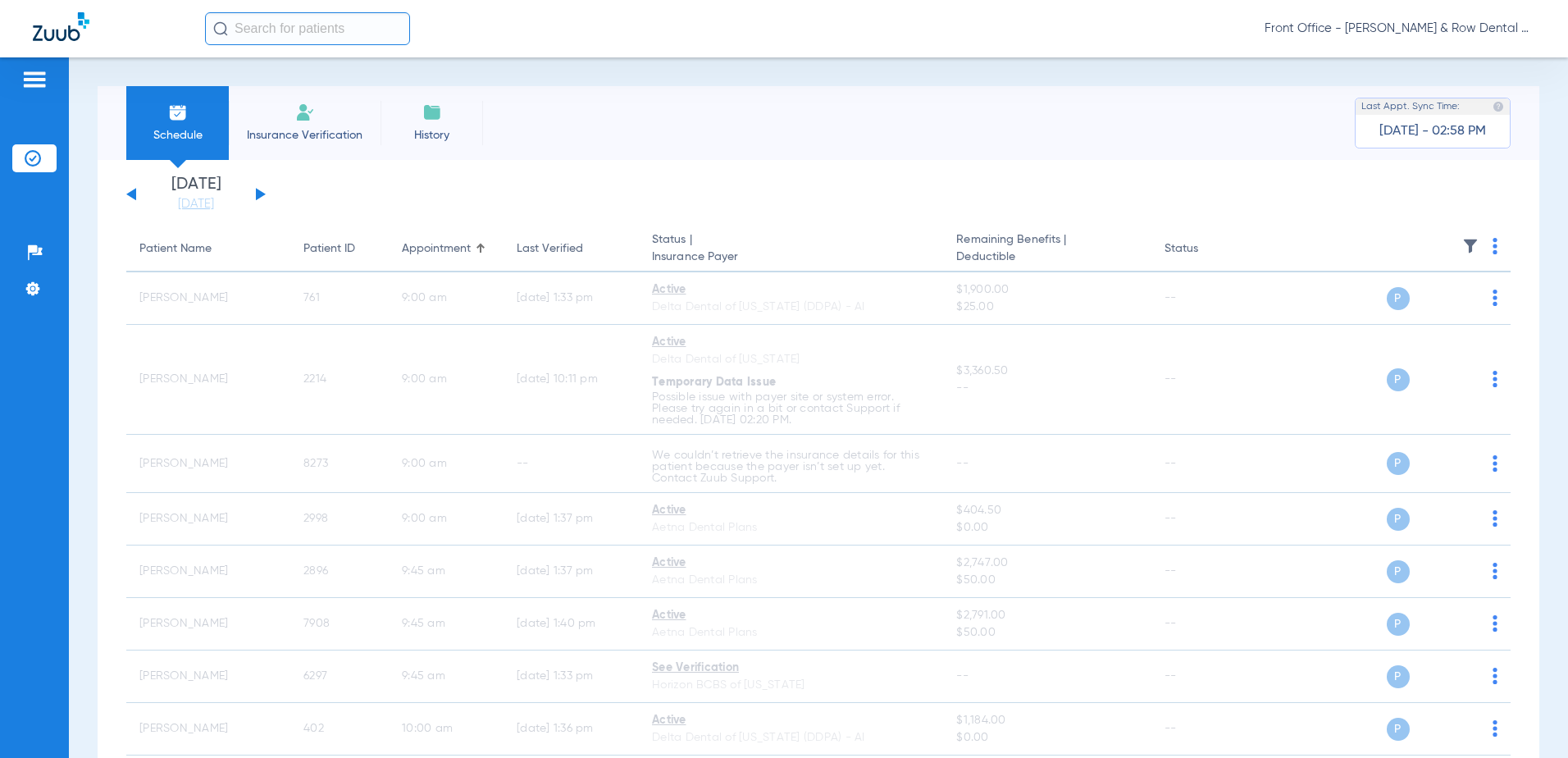
click at [255, 195] on div "[DATE] [DATE] [DATE] [DATE] [DATE] [DATE] [DATE] [DATE] [DATE] [DATE] [DATE] [D…" at bounding box center [196, 194] width 140 height 36
click at [262, 192] on div "[DATE] [DATE] [DATE] [DATE] [DATE] [DATE] [DATE] [DATE] [DATE] [DATE] [DATE] [D…" at bounding box center [196, 194] width 140 height 36
click at [260, 194] on button at bounding box center [261, 194] width 10 height 12
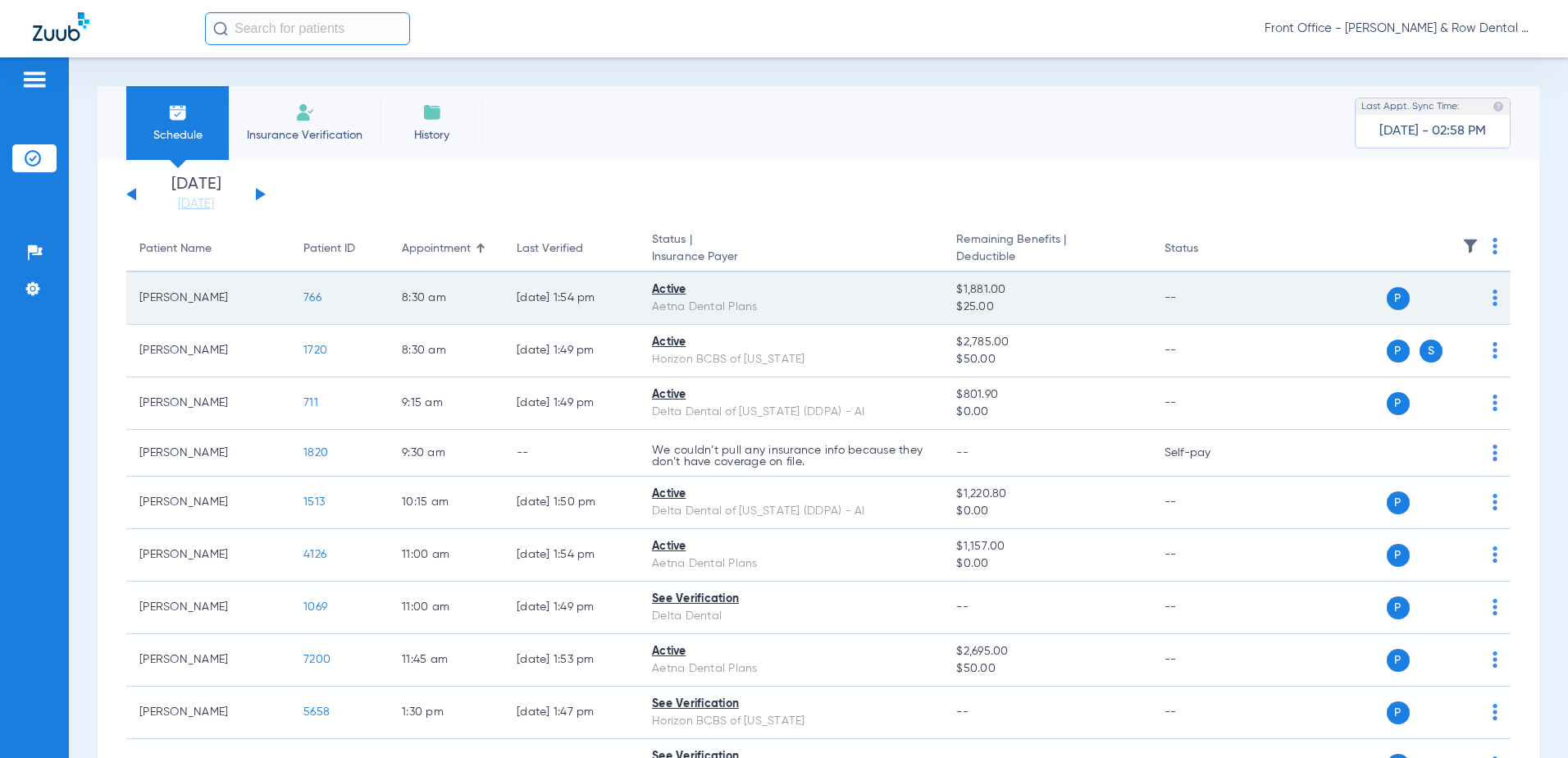
drag, startPoint x: 665, startPoint y: 277, endPoint x: 1165, endPoint y: 288, distance: 500.1
click at [1088, 290] on table "Patient Name Patient ID Appointment Last Verified Status | Insurance Payer Rema…" at bounding box center [819, 561] width 1385 height 670
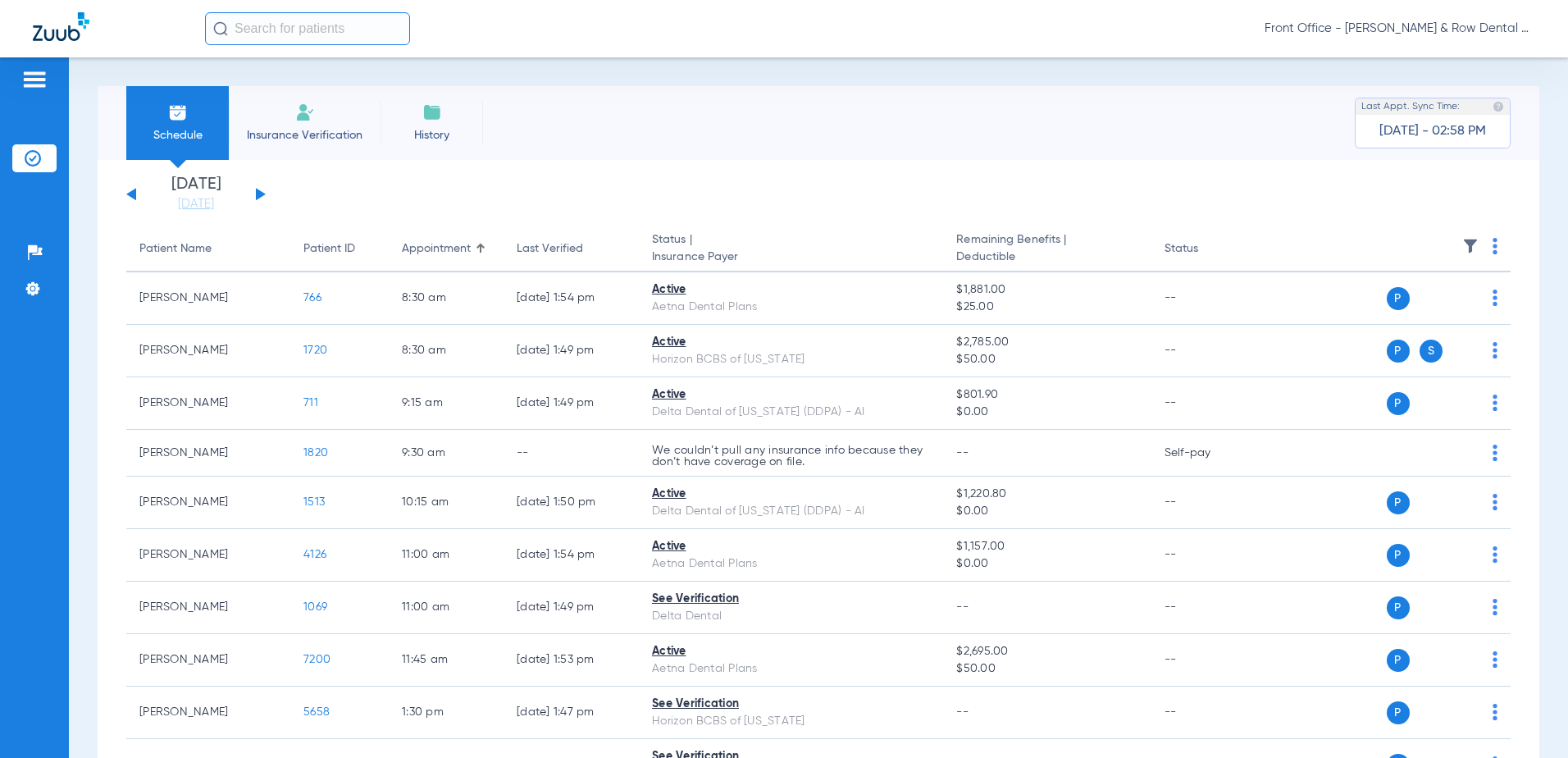
click at [1443, 199] on app-single-date-navigator "[DATE] [DATE] [DATE] [DATE] [DATE] [DATE] [DATE] [DATE] [DATE] [DATE] [DATE] [D…" at bounding box center [819, 194] width 1385 height 36
click at [1493, 245] on img at bounding box center [1495, 245] width 5 height 17
click at [1411, 306] on span "Verify All" at bounding box center [1421, 311] width 103 height 12
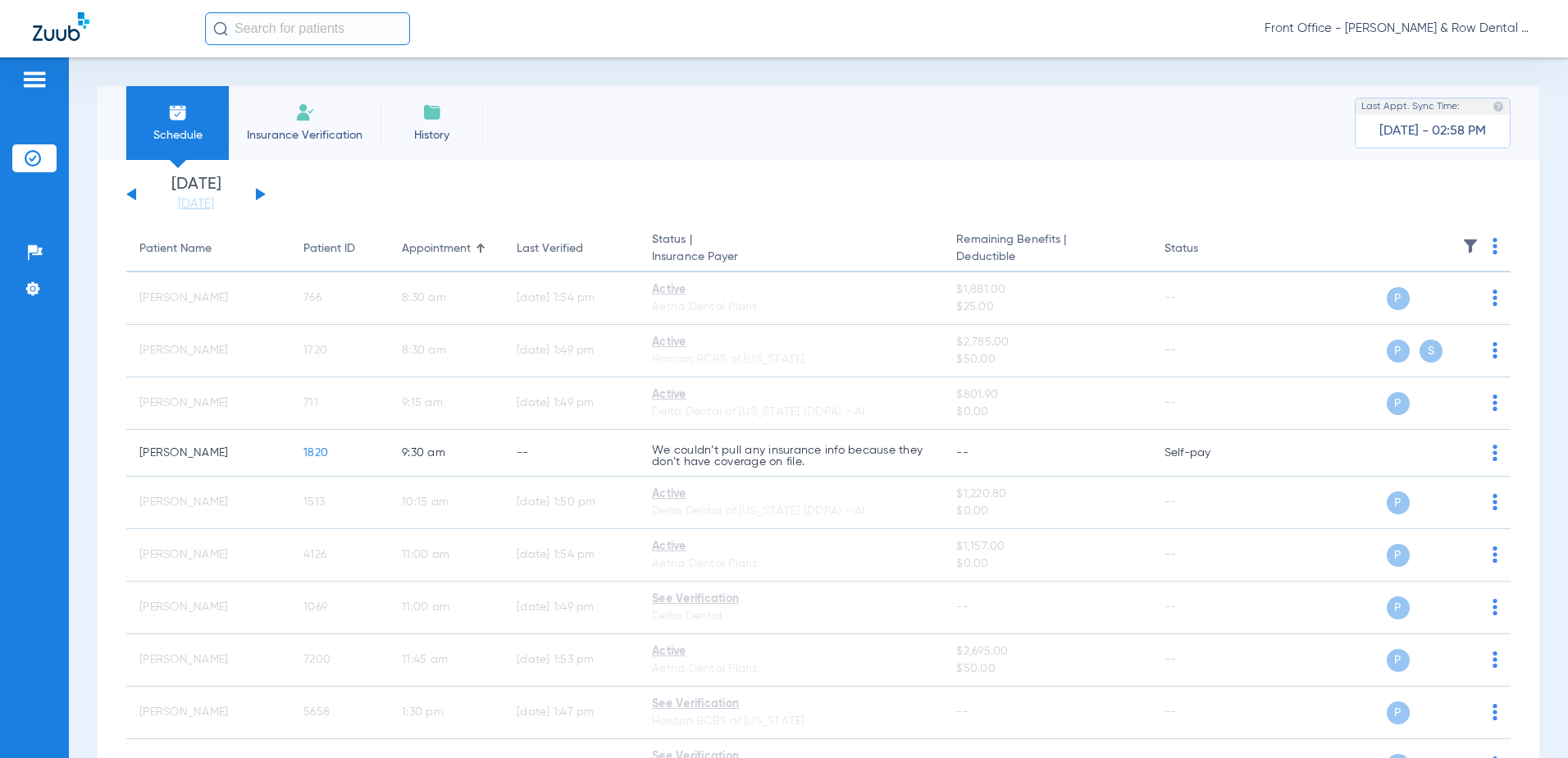
click at [259, 193] on button at bounding box center [261, 194] width 10 height 12
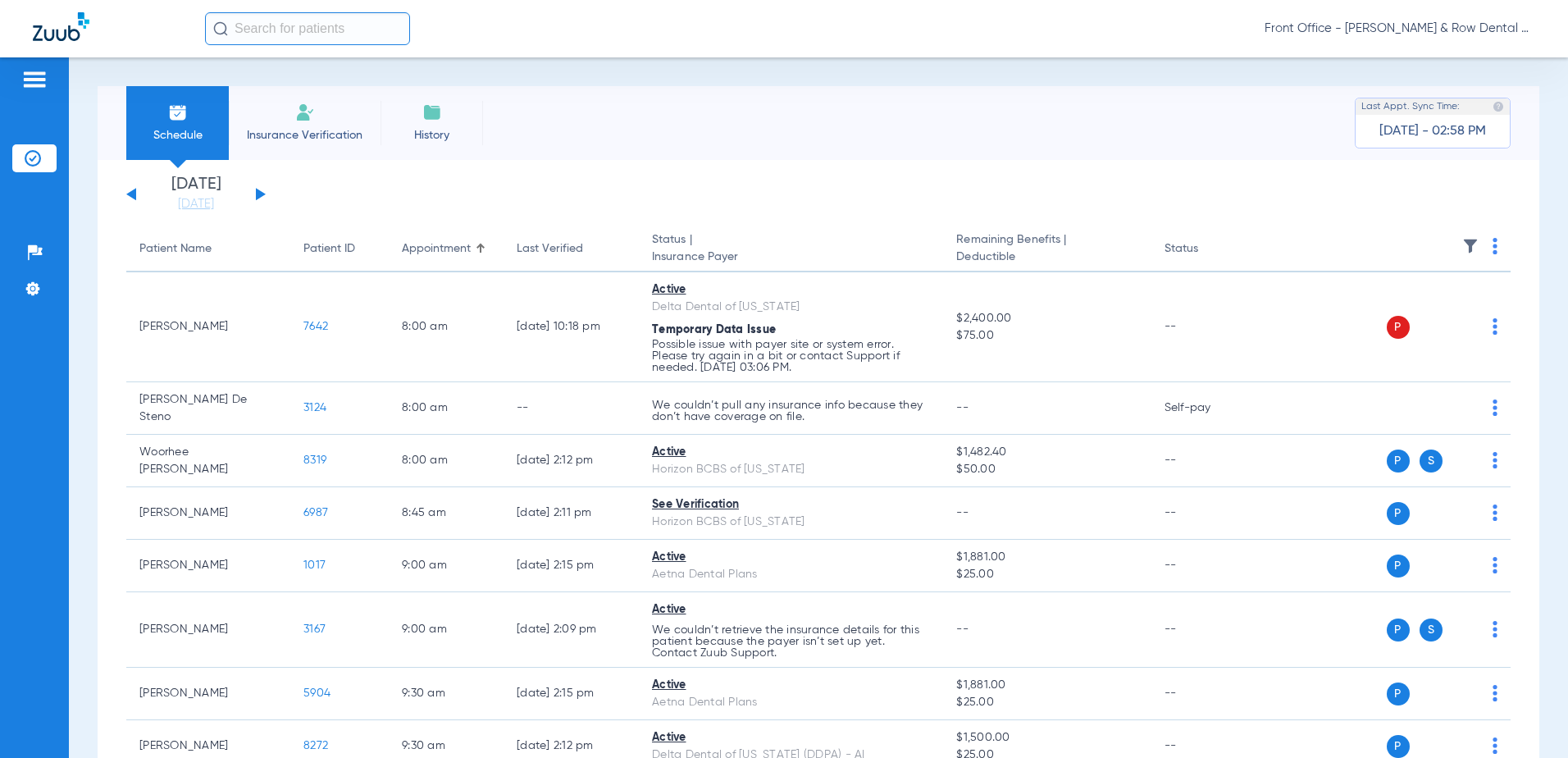
click at [1493, 245] on img at bounding box center [1495, 245] width 5 height 17
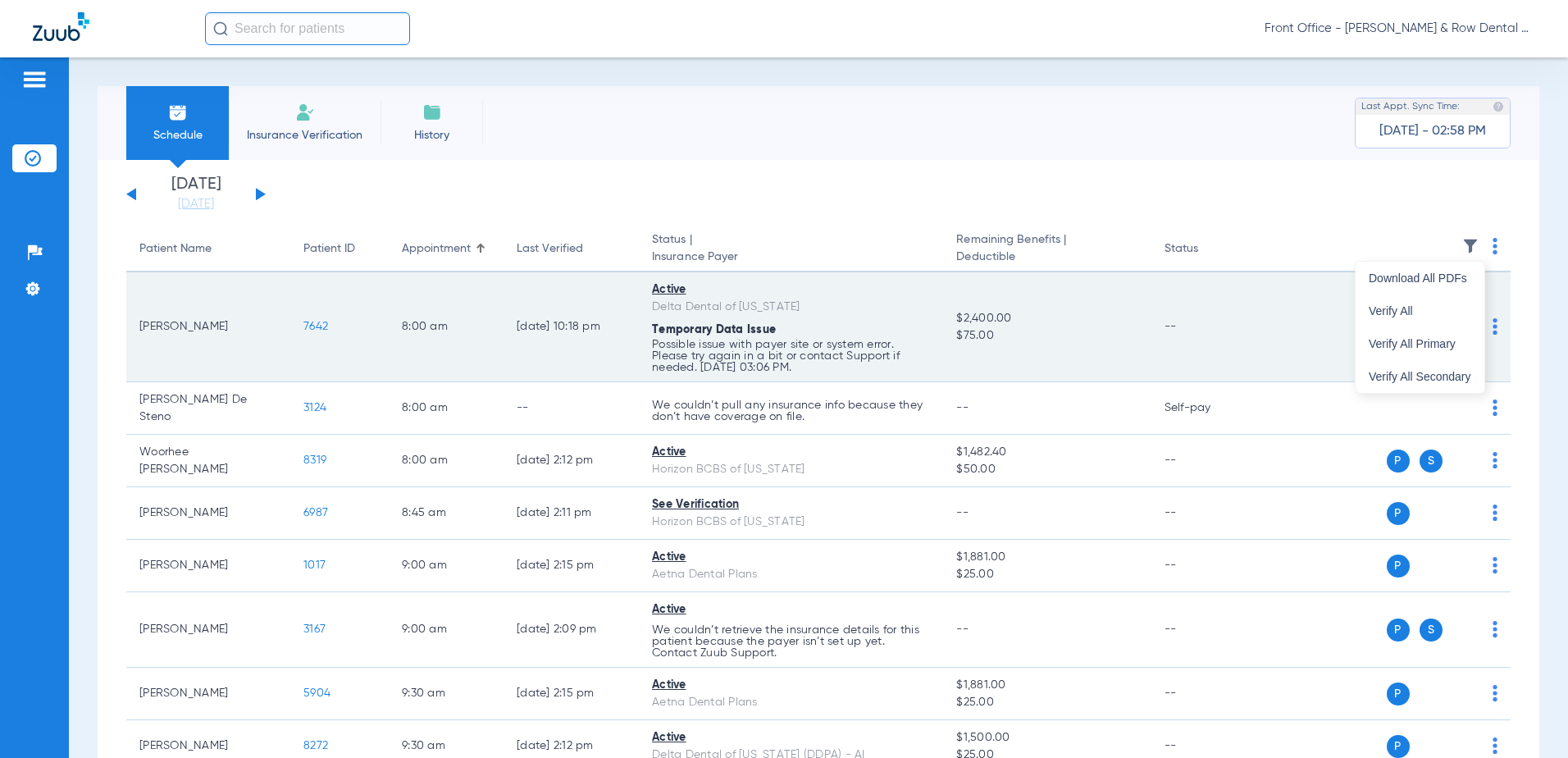
click at [1421, 309] on span "Verify All" at bounding box center [1421, 311] width 103 height 12
